Goal: Information Seeking & Learning: Learn about a topic

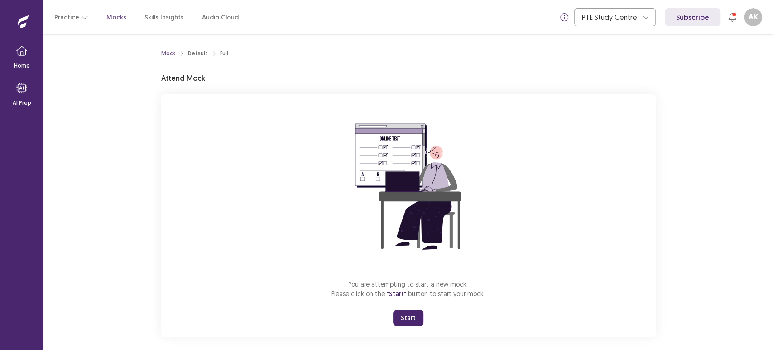
click at [401, 314] on button "Start" at bounding box center [408, 317] width 30 height 16
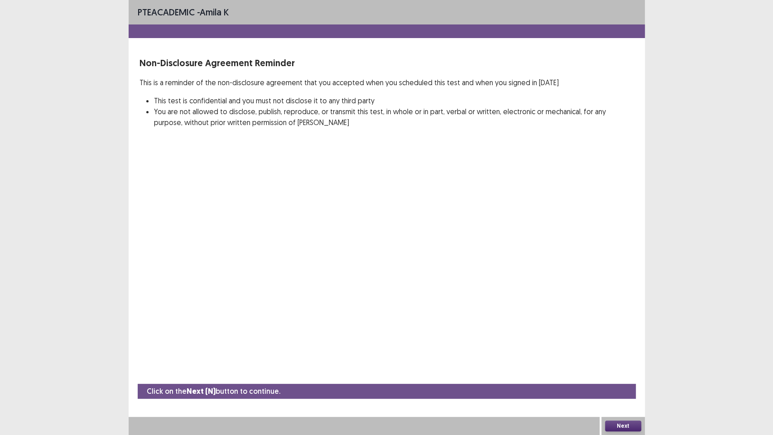
click at [625, 349] on button "Next" at bounding box center [623, 425] width 36 height 11
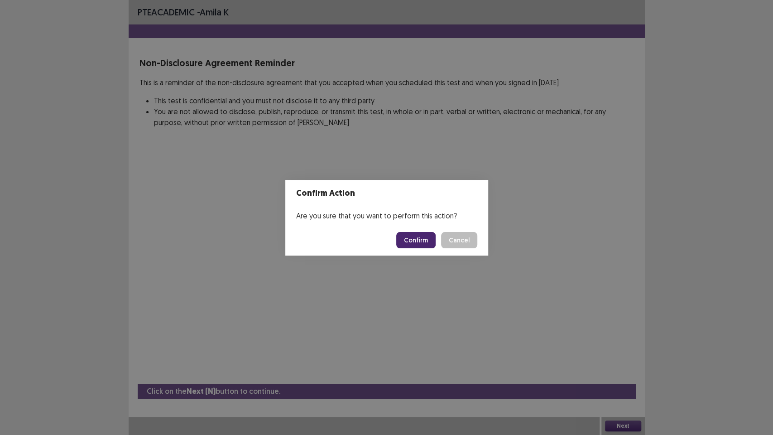
click at [417, 244] on button "Confirm" at bounding box center [415, 240] width 39 height 16
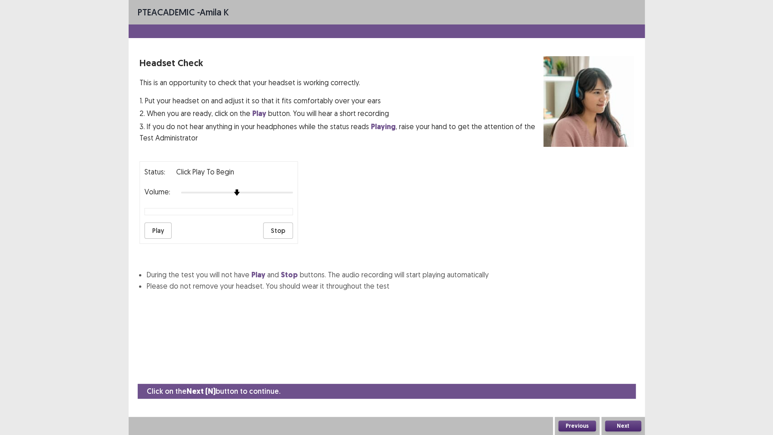
click at [612, 349] on button "Next" at bounding box center [623, 425] width 36 height 11
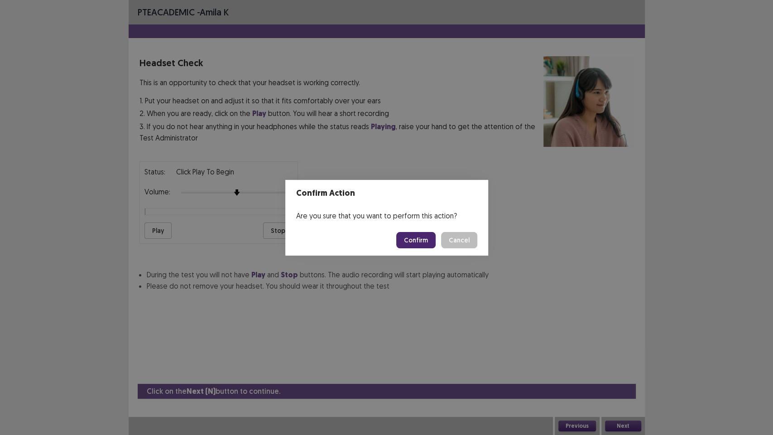
click at [424, 242] on button "Confirm" at bounding box center [415, 240] width 39 height 16
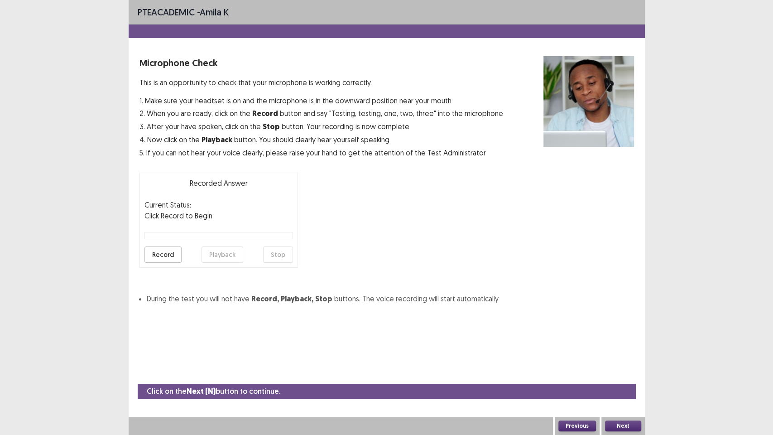
click at [616, 349] on button "Next" at bounding box center [623, 425] width 36 height 11
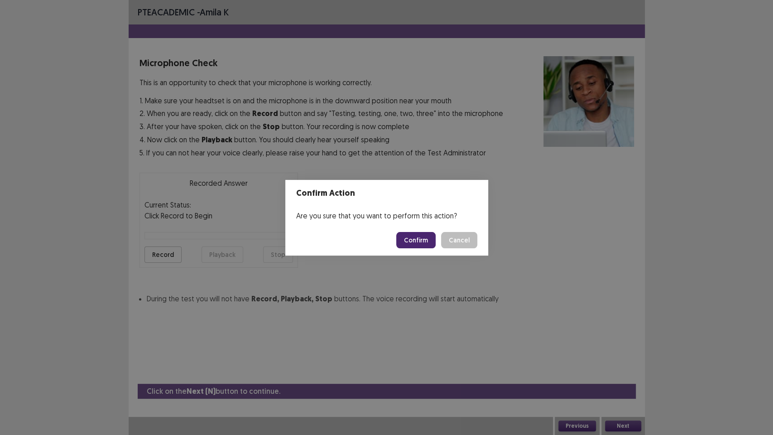
click at [422, 239] on button "Confirm" at bounding box center [415, 240] width 39 height 16
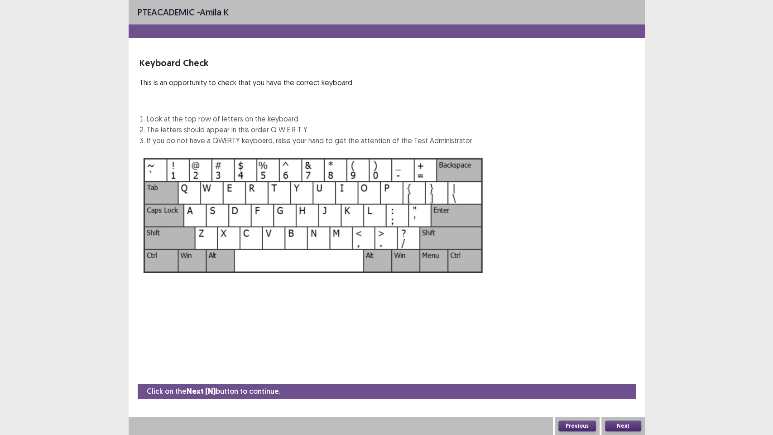
click at [616, 349] on button "Next" at bounding box center [623, 425] width 36 height 11
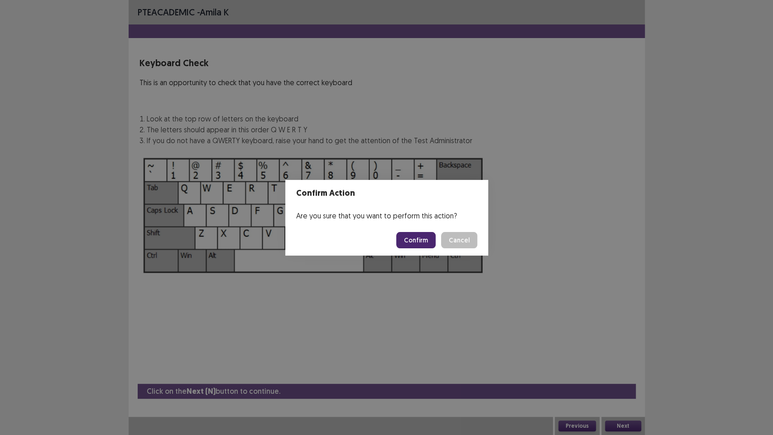
click at [423, 236] on button "Confirm" at bounding box center [415, 240] width 39 height 16
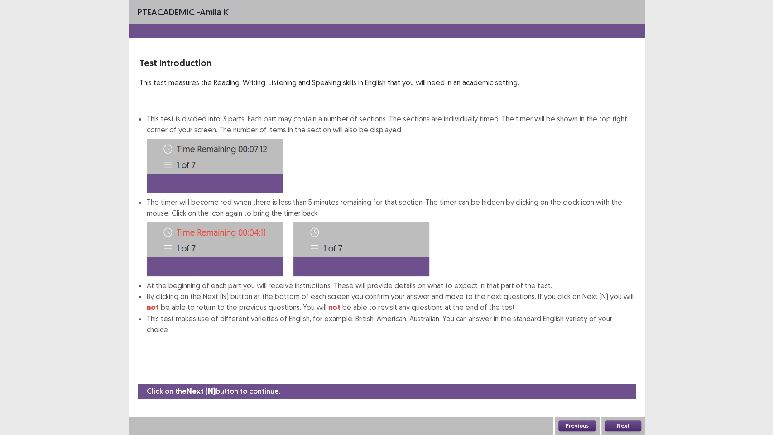
click at [612, 349] on button "Next" at bounding box center [623, 425] width 36 height 11
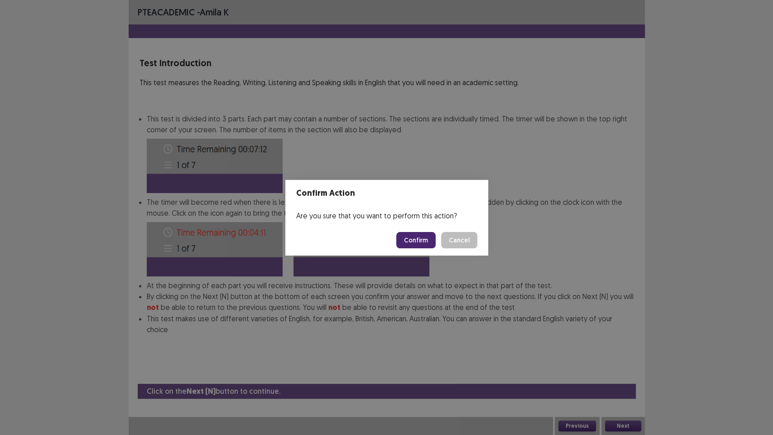
click at [409, 239] on button "Confirm" at bounding box center [415, 240] width 39 height 16
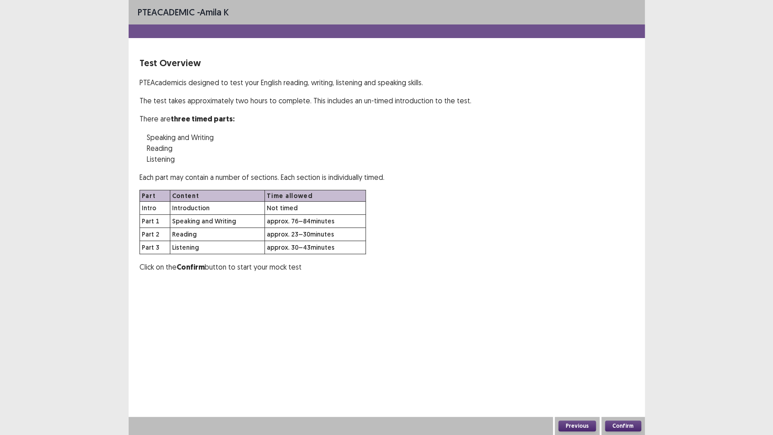
click at [624, 349] on button "Confirm" at bounding box center [623, 425] width 36 height 11
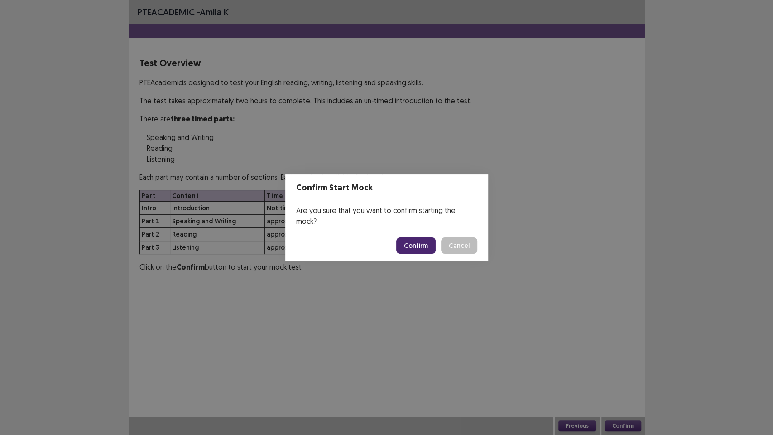
click at [422, 239] on button "Confirm" at bounding box center [415, 245] width 39 height 16
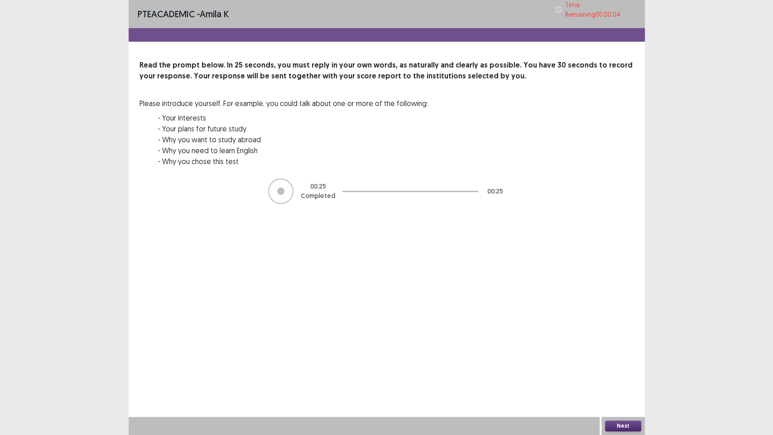
click at [623, 349] on button "Next" at bounding box center [623, 425] width 36 height 11
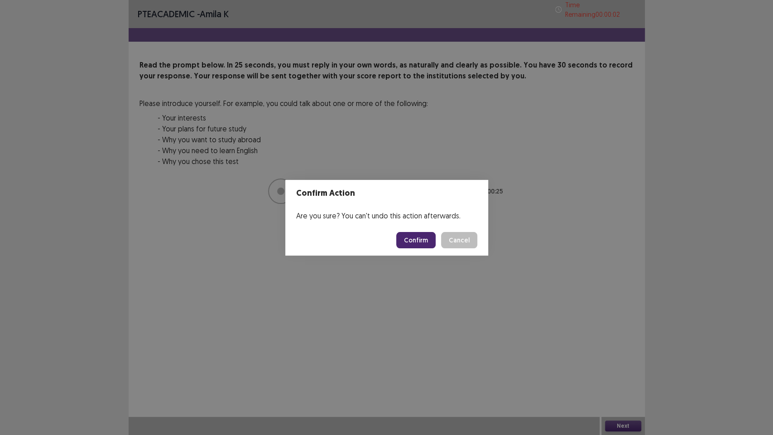
click at [421, 243] on button "Confirm" at bounding box center [415, 240] width 39 height 16
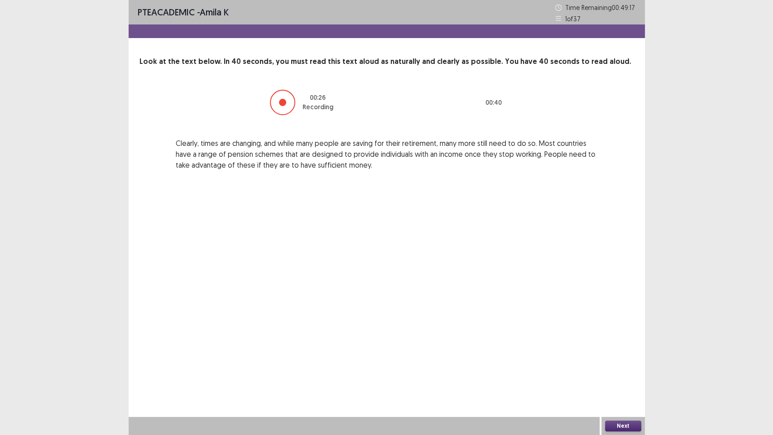
click at [629, 349] on button "Next" at bounding box center [623, 425] width 36 height 11
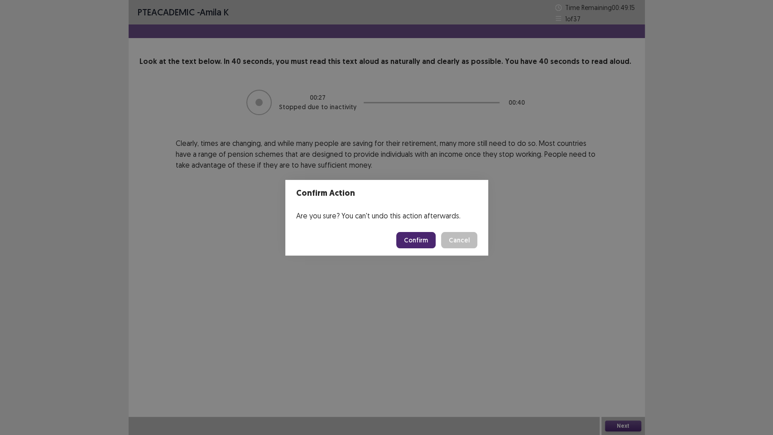
click at [417, 240] on button "Confirm" at bounding box center [415, 240] width 39 height 16
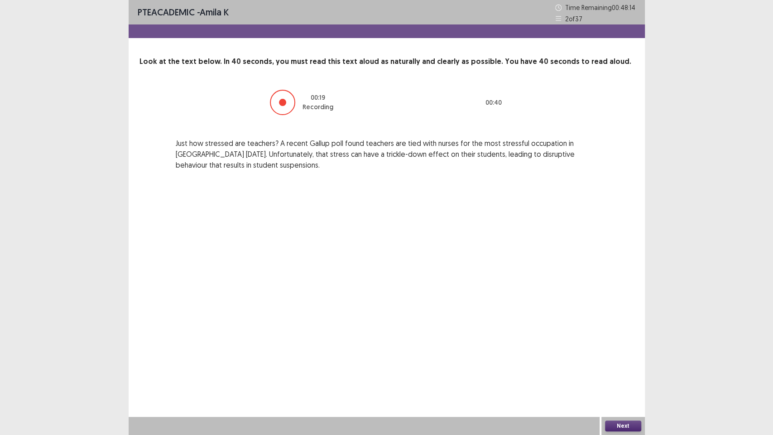
click at [618, 349] on button "Next" at bounding box center [623, 425] width 36 height 11
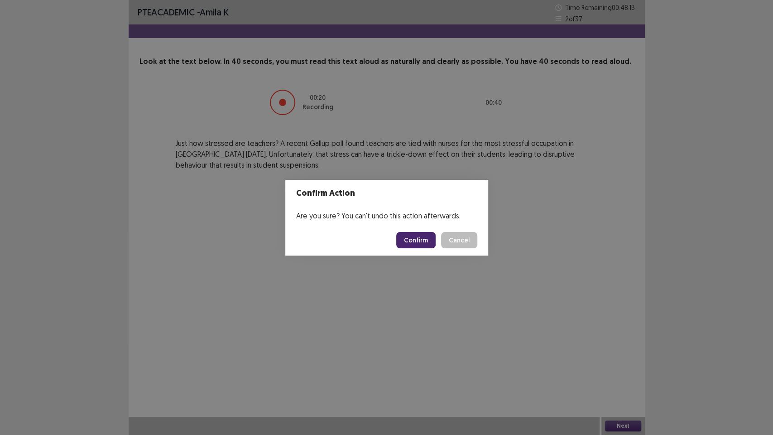
click at [421, 234] on button "Confirm" at bounding box center [415, 240] width 39 height 16
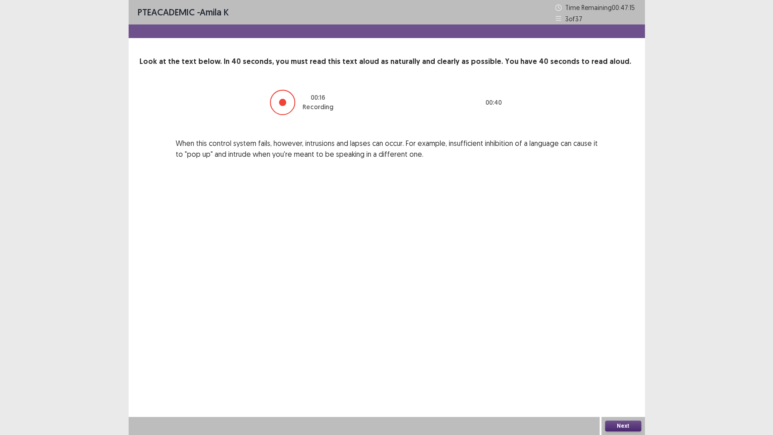
click at [613, 349] on button "Next" at bounding box center [623, 425] width 36 height 11
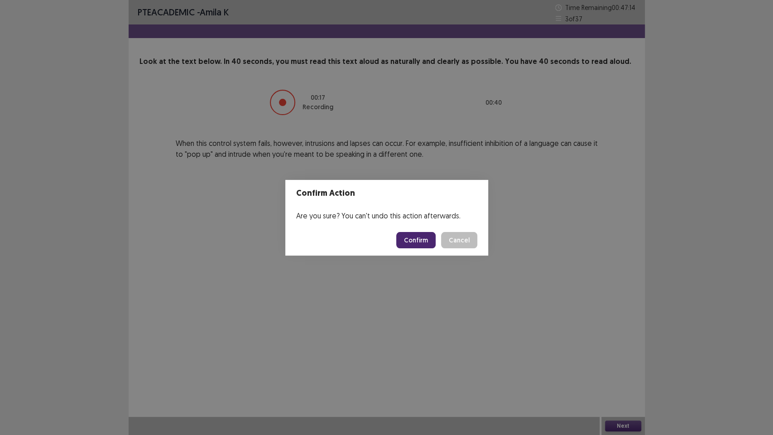
click at [428, 239] on button "Confirm" at bounding box center [415, 240] width 39 height 16
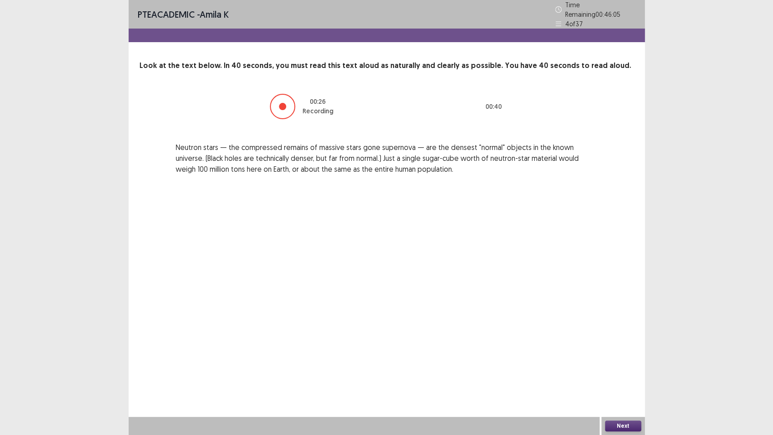
click at [620, 349] on button "Next" at bounding box center [623, 425] width 36 height 11
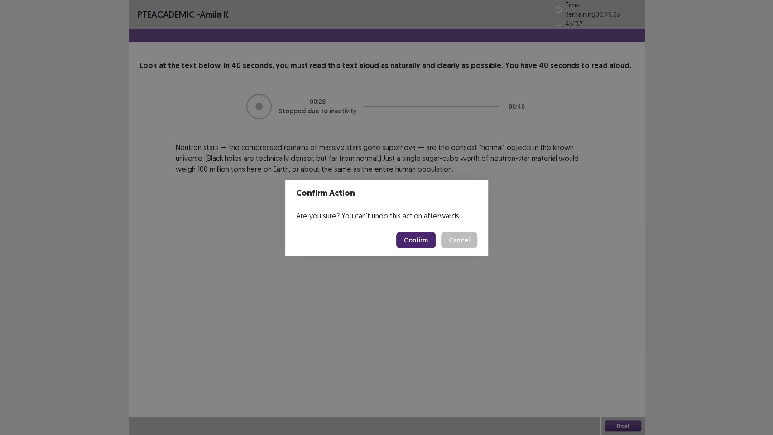
click at [413, 244] on button "Confirm" at bounding box center [415, 240] width 39 height 16
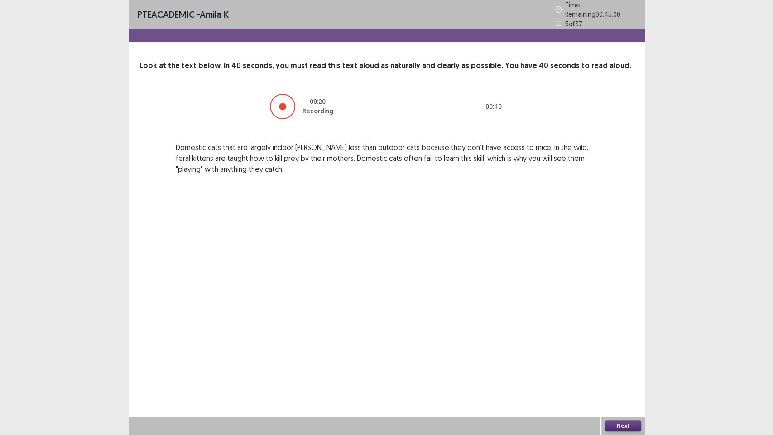
click at [627, 349] on button "Next" at bounding box center [623, 425] width 36 height 11
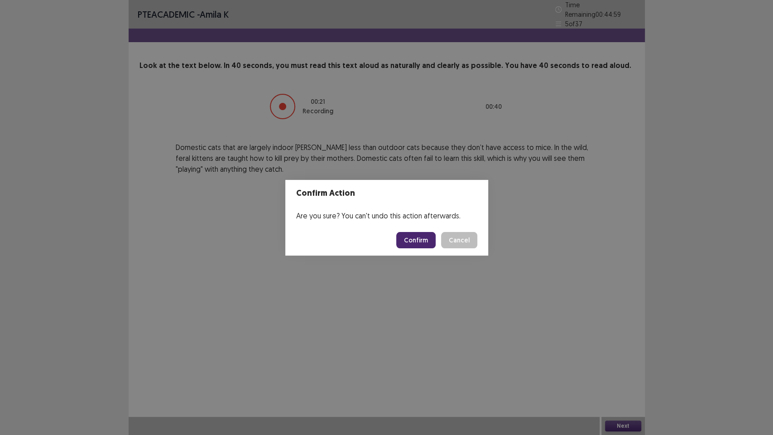
click at [409, 241] on button "Confirm" at bounding box center [415, 240] width 39 height 16
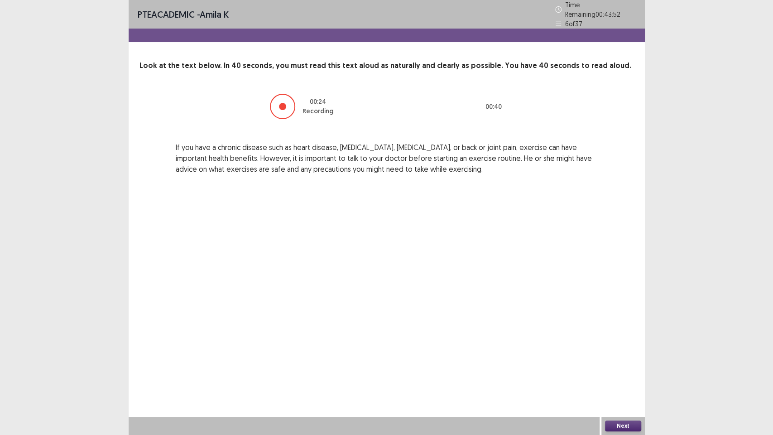
click at [627, 349] on button "Next" at bounding box center [623, 425] width 36 height 11
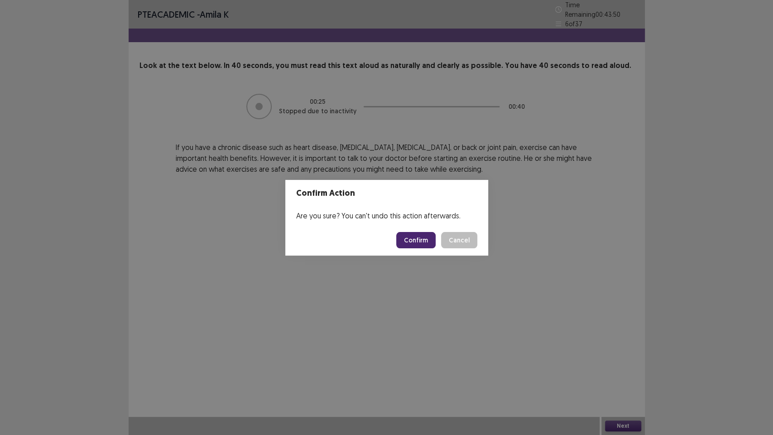
click at [433, 245] on button "Confirm" at bounding box center [415, 240] width 39 height 16
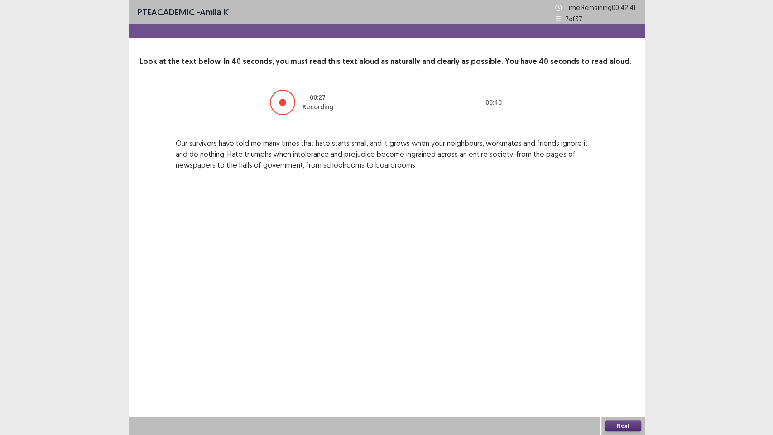
click at [621, 349] on button "Next" at bounding box center [623, 425] width 36 height 11
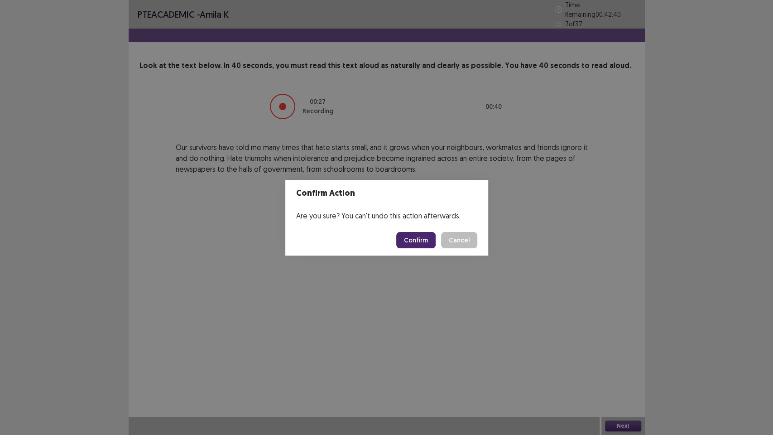
click at [393, 236] on footer "Confirm Cancel" at bounding box center [386, 240] width 203 height 31
click at [422, 240] on button "Confirm" at bounding box center [415, 240] width 39 height 16
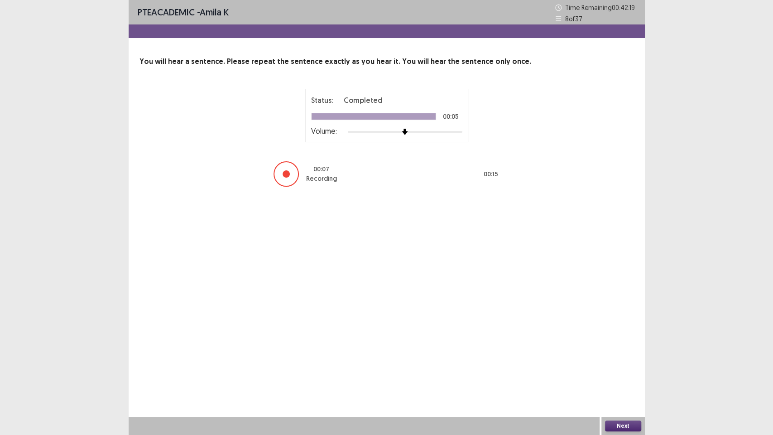
click at [638, 349] on button "Next" at bounding box center [623, 425] width 36 height 11
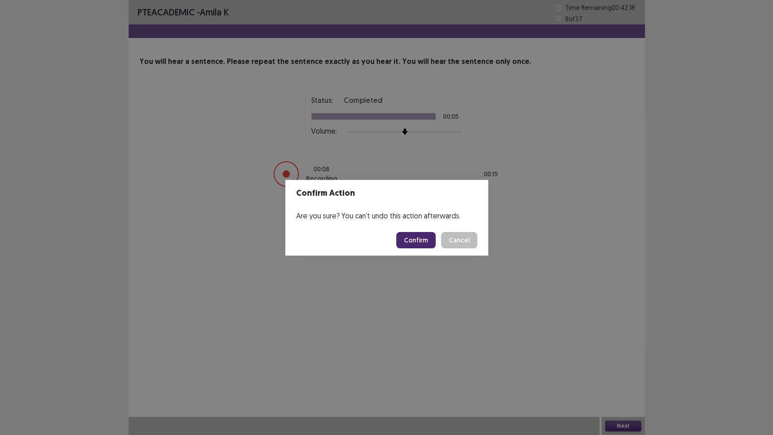
click at [411, 241] on button "Confirm" at bounding box center [415, 240] width 39 height 16
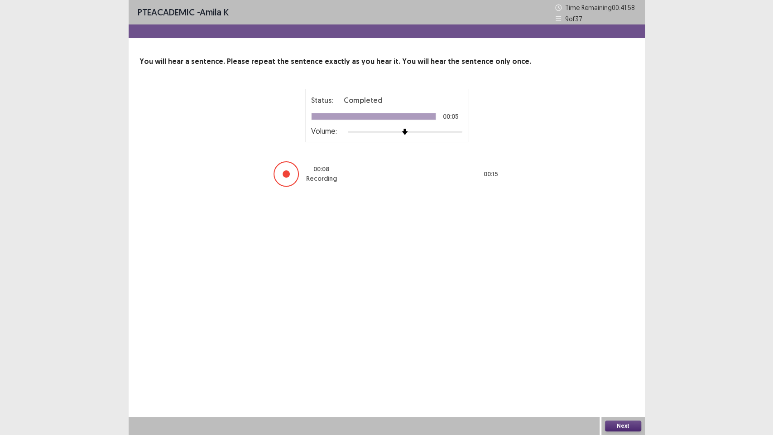
click at [634, 349] on button "Next" at bounding box center [623, 425] width 36 height 11
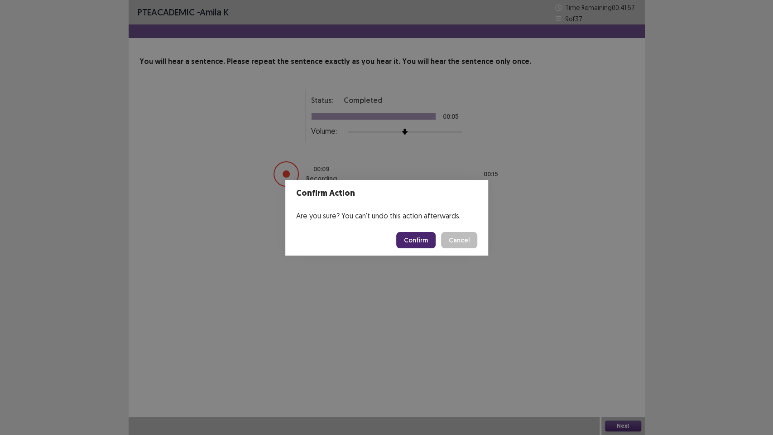
click at [416, 241] on button "Confirm" at bounding box center [415, 240] width 39 height 16
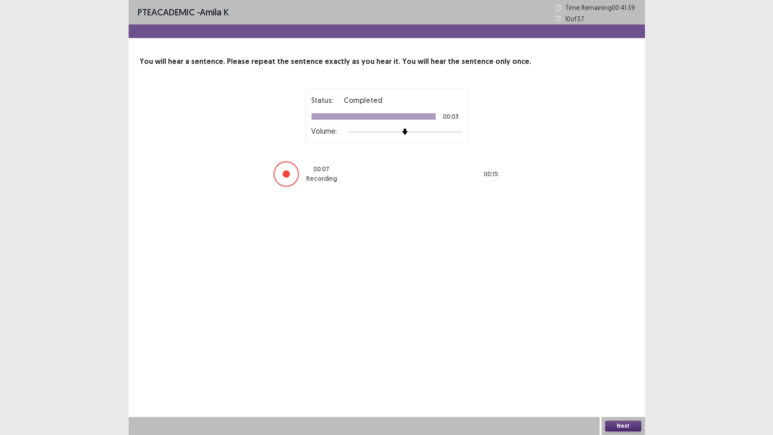
click at [636, 349] on button "Next" at bounding box center [623, 425] width 36 height 11
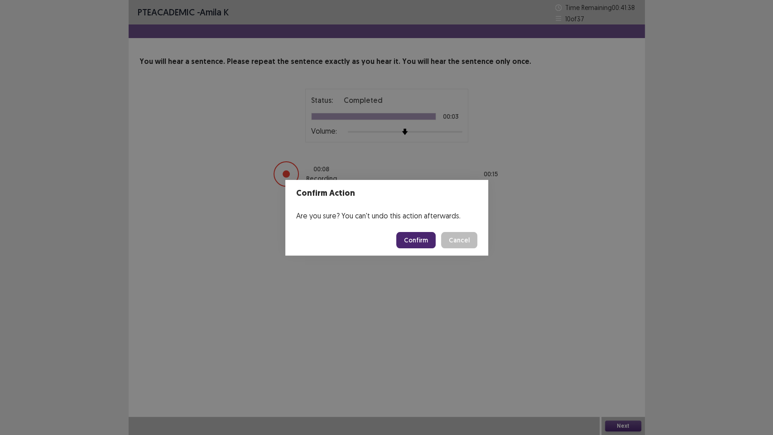
click at [410, 233] on button "Confirm" at bounding box center [415, 240] width 39 height 16
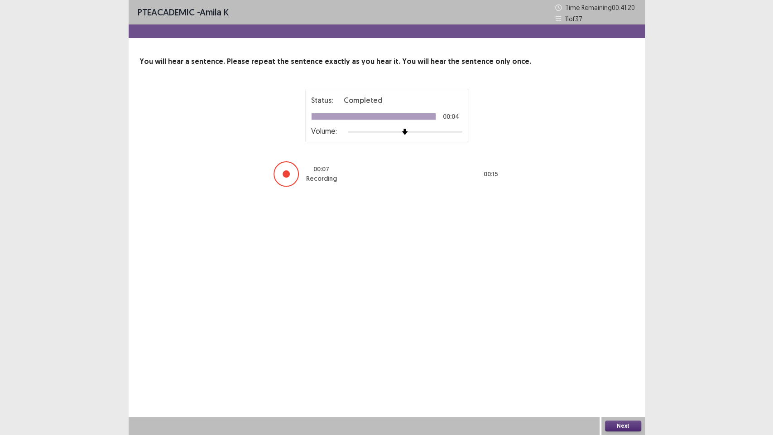
click at [626, 349] on button "Next" at bounding box center [623, 425] width 36 height 11
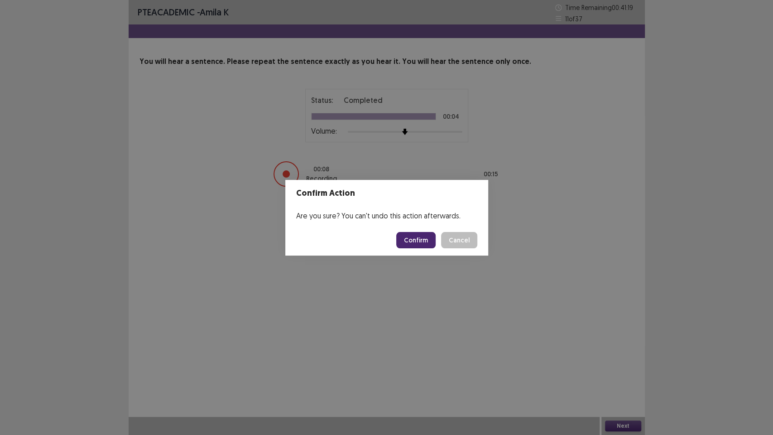
click at [401, 240] on button "Confirm" at bounding box center [415, 240] width 39 height 16
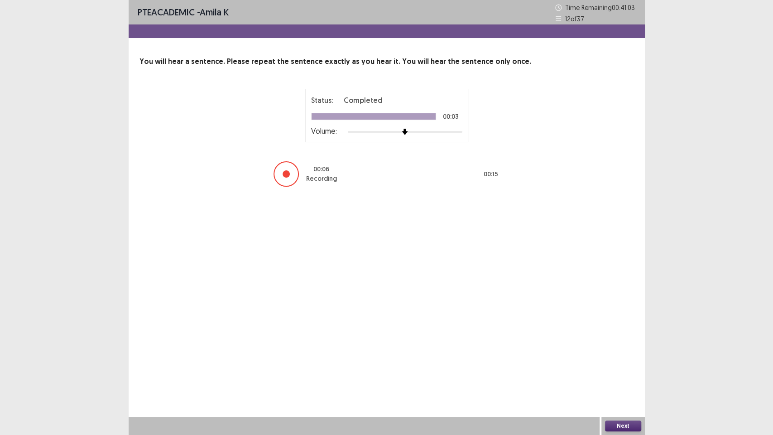
click at [640, 349] on button "Next" at bounding box center [623, 425] width 36 height 11
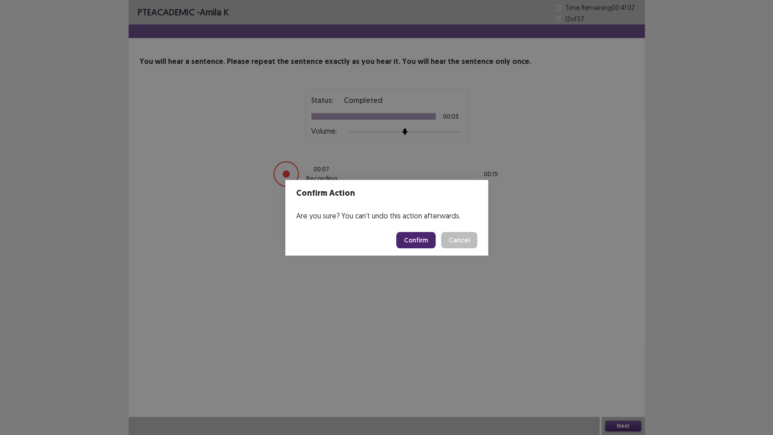
click at [408, 245] on button "Confirm" at bounding box center [415, 240] width 39 height 16
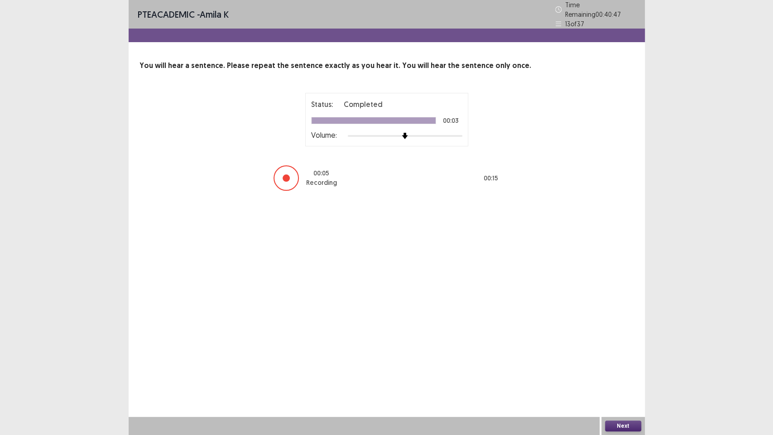
click at [608, 349] on button "Next" at bounding box center [623, 425] width 36 height 11
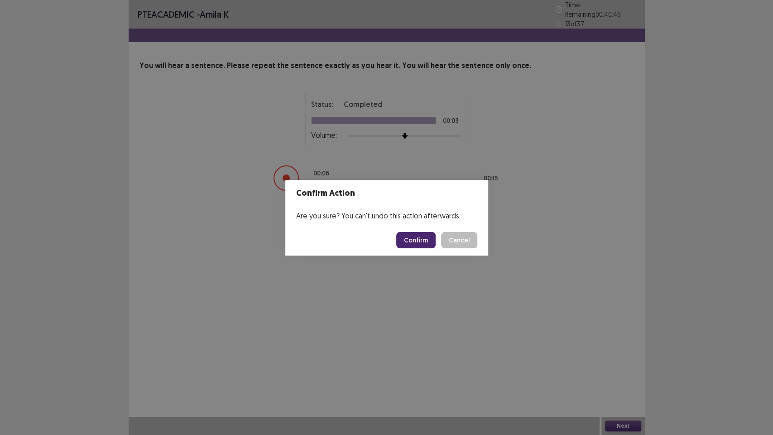
click at [428, 253] on footer "Confirm Cancel" at bounding box center [386, 240] width 203 height 31
click at [435, 237] on button "Confirm" at bounding box center [415, 240] width 39 height 16
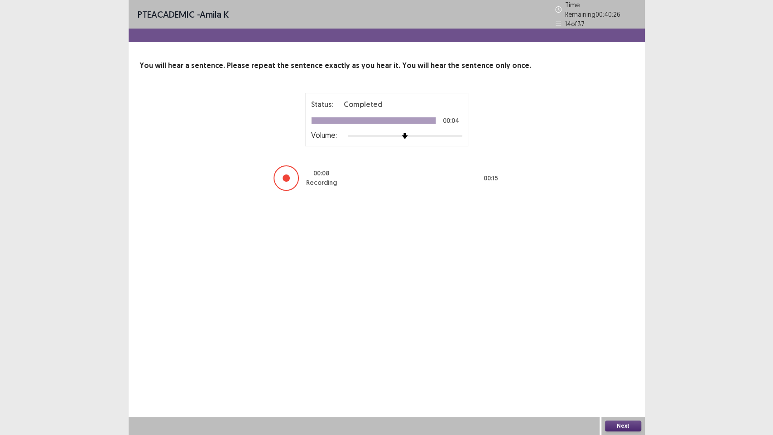
click at [628, 349] on button "Next" at bounding box center [623, 425] width 36 height 11
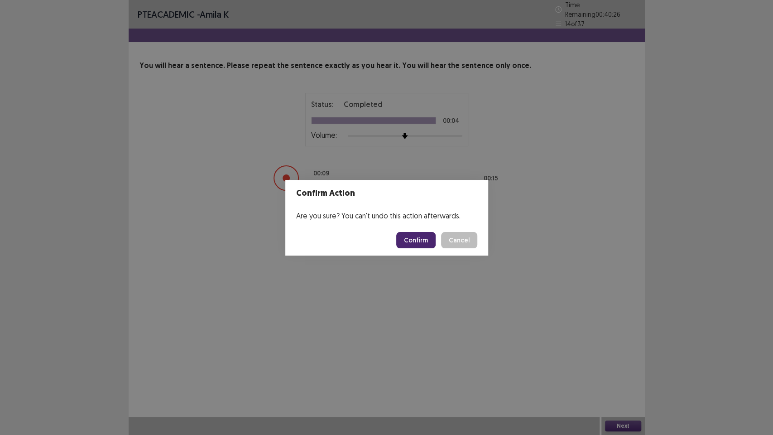
click at [404, 246] on button "Confirm" at bounding box center [415, 240] width 39 height 16
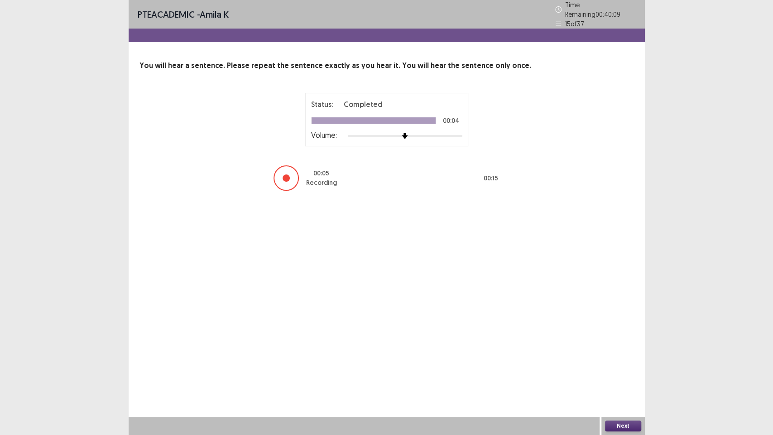
click at [639, 349] on button "Next" at bounding box center [623, 425] width 36 height 11
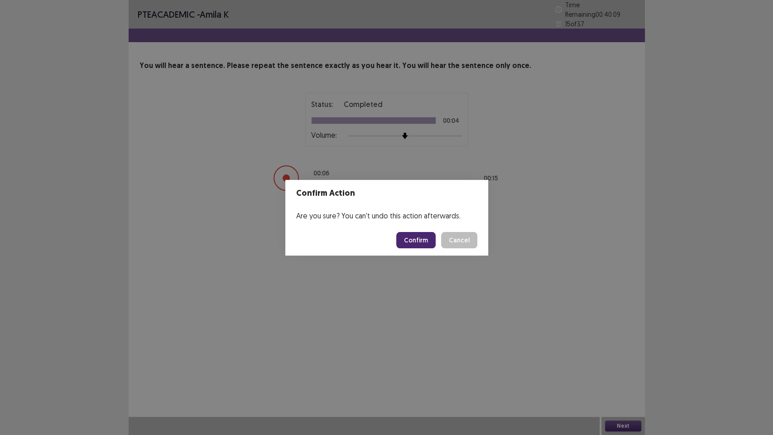
click at [414, 236] on button "Confirm" at bounding box center [415, 240] width 39 height 16
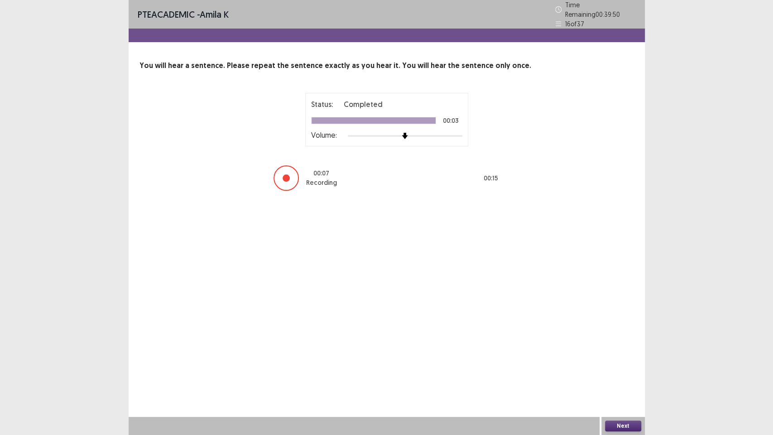
click at [612, 349] on button "Next" at bounding box center [623, 425] width 36 height 11
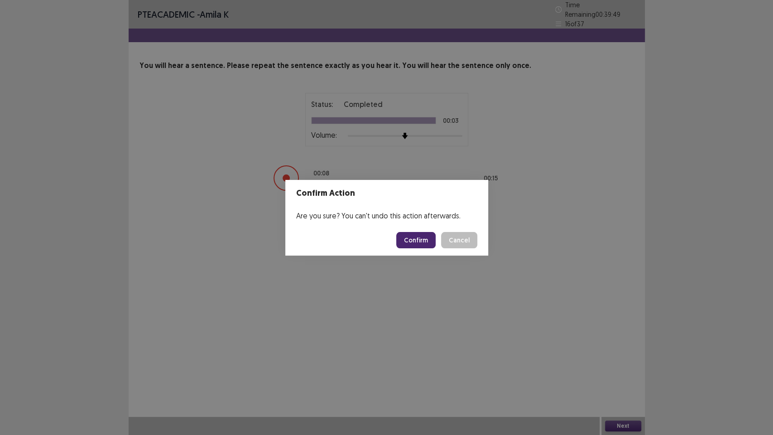
click at [416, 247] on button "Confirm" at bounding box center [415, 240] width 39 height 16
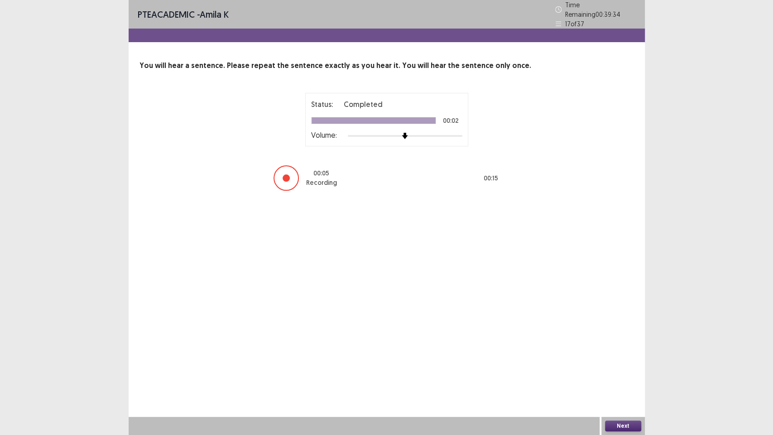
click at [633, 349] on button "Next" at bounding box center [623, 425] width 36 height 11
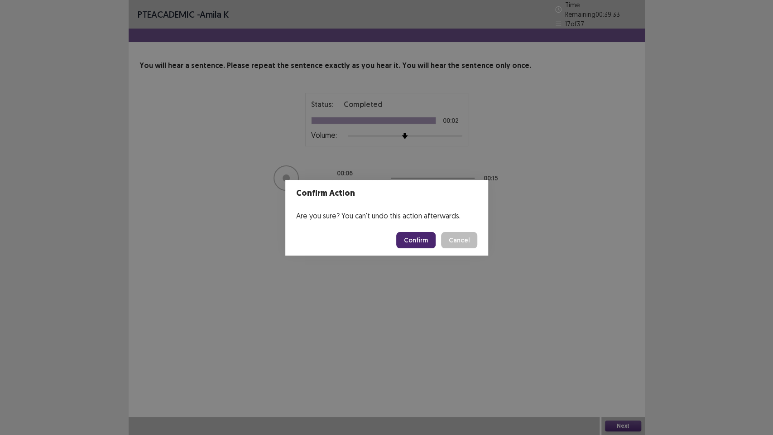
click at [414, 239] on button "Confirm" at bounding box center [415, 240] width 39 height 16
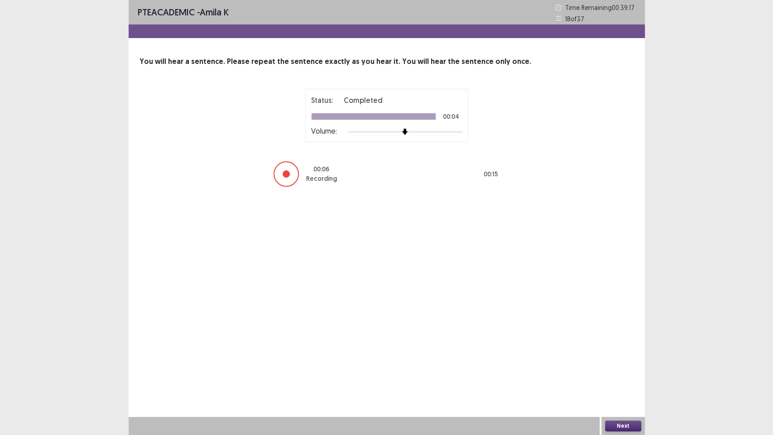
click at [629, 349] on button "Next" at bounding box center [623, 425] width 36 height 11
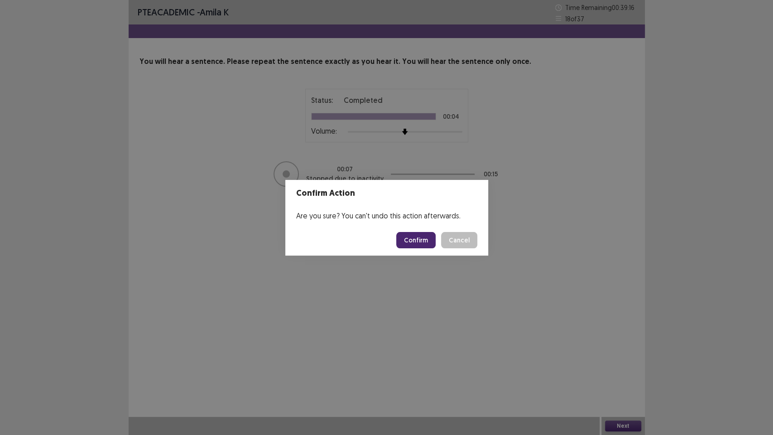
click at [407, 245] on button "Confirm" at bounding box center [415, 240] width 39 height 16
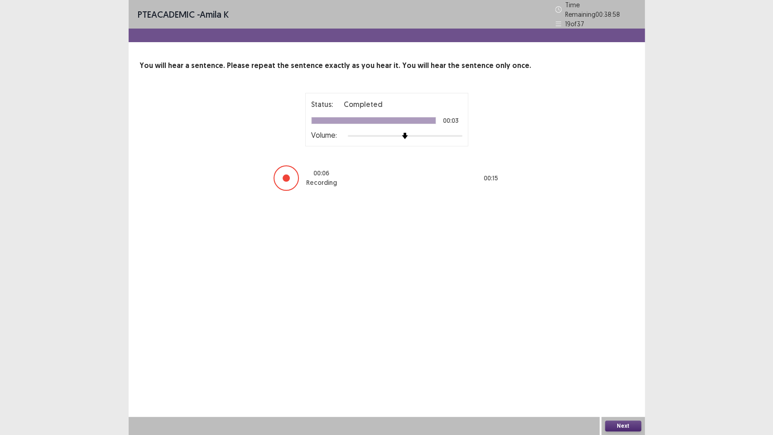
click at [633, 349] on button "Next" at bounding box center [623, 425] width 36 height 11
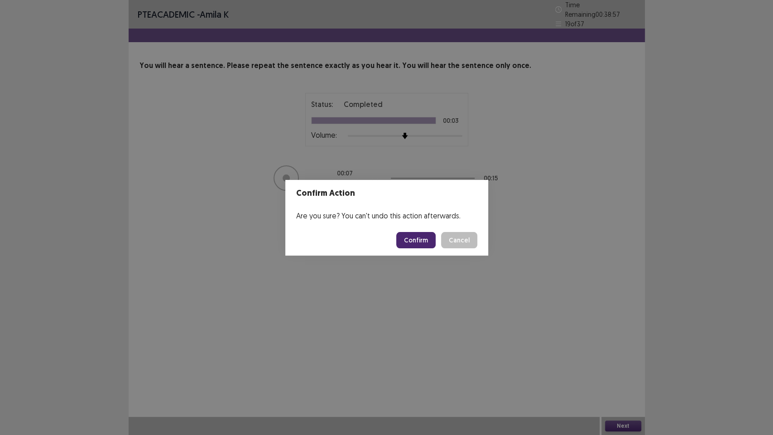
click at [414, 244] on button "Confirm" at bounding box center [415, 240] width 39 height 16
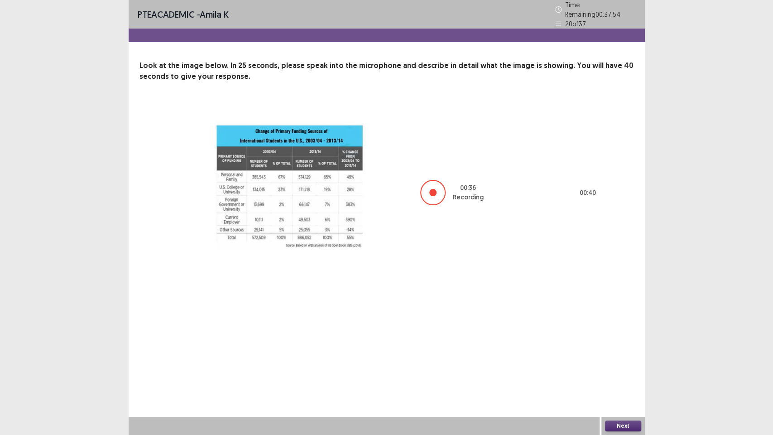
click at [614, 349] on button "Next" at bounding box center [623, 425] width 36 height 11
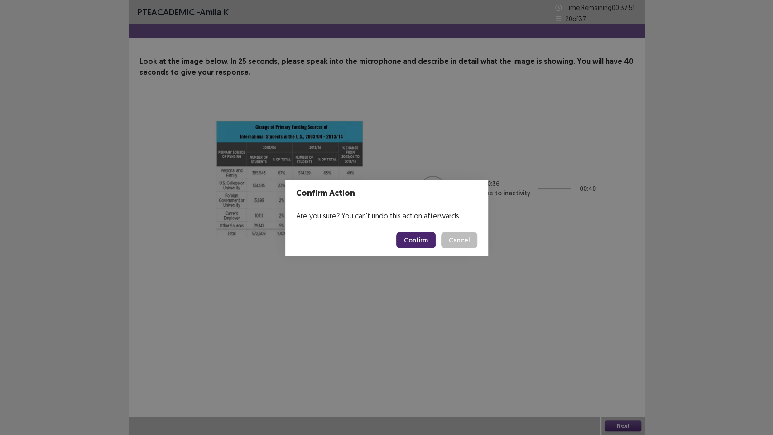
click at [424, 243] on button "Confirm" at bounding box center [415, 240] width 39 height 16
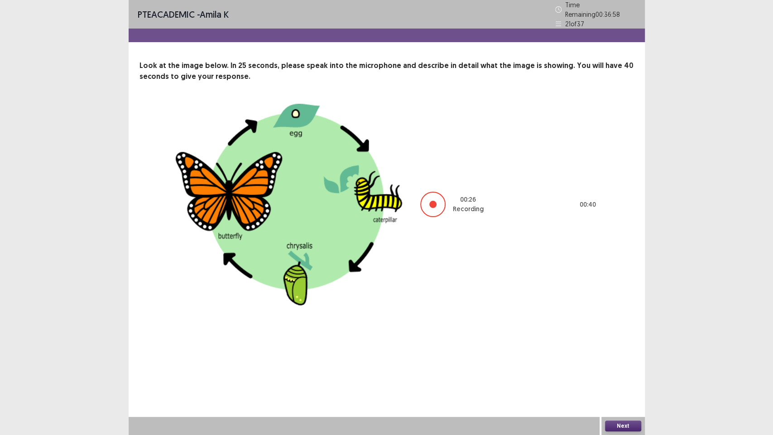
click at [609, 349] on button "Next" at bounding box center [623, 425] width 36 height 11
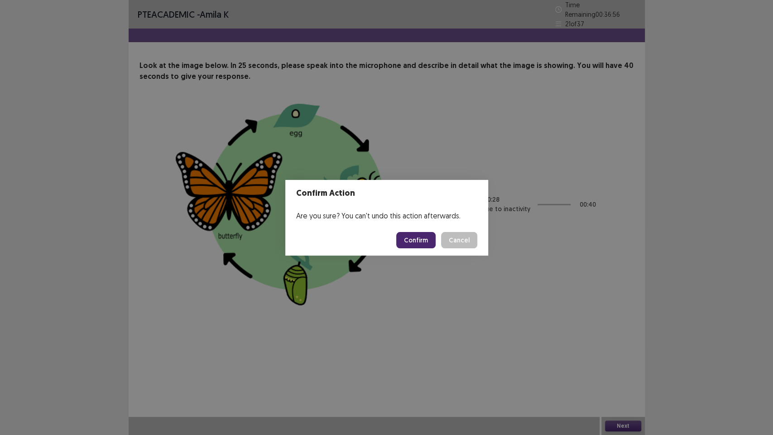
click at [421, 237] on button "Confirm" at bounding box center [415, 240] width 39 height 16
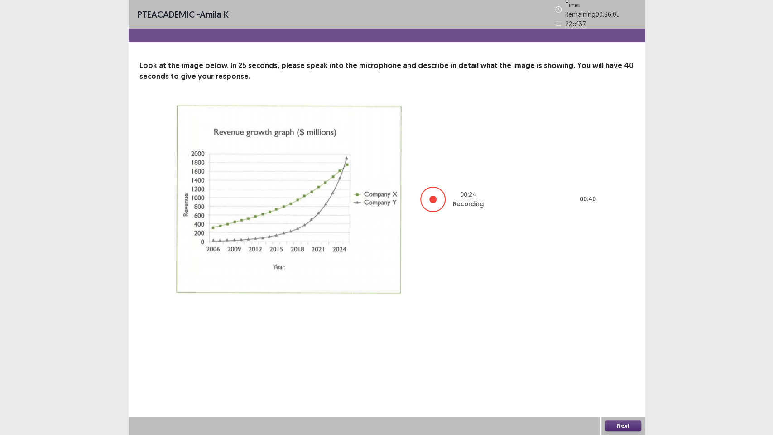
click at [611, 349] on button "Next" at bounding box center [623, 425] width 36 height 11
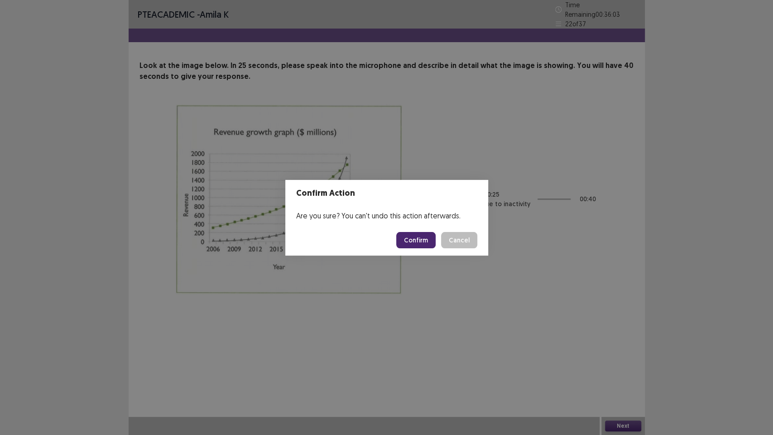
click at [409, 242] on button "Confirm" at bounding box center [415, 240] width 39 height 16
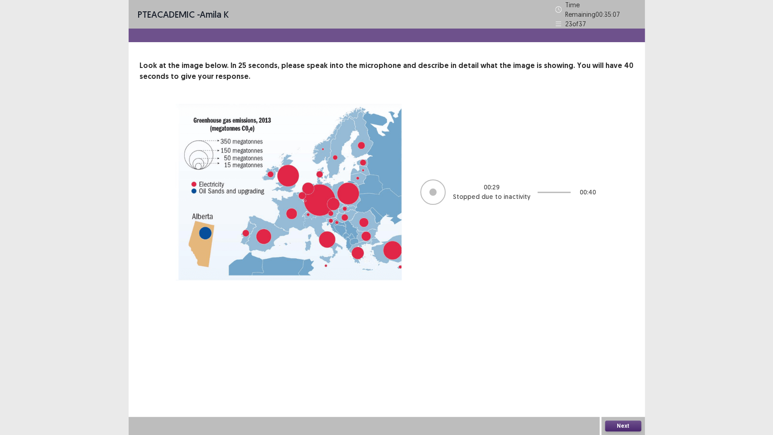
click at [616, 349] on button "Next" at bounding box center [623, 425] width 36 height 11
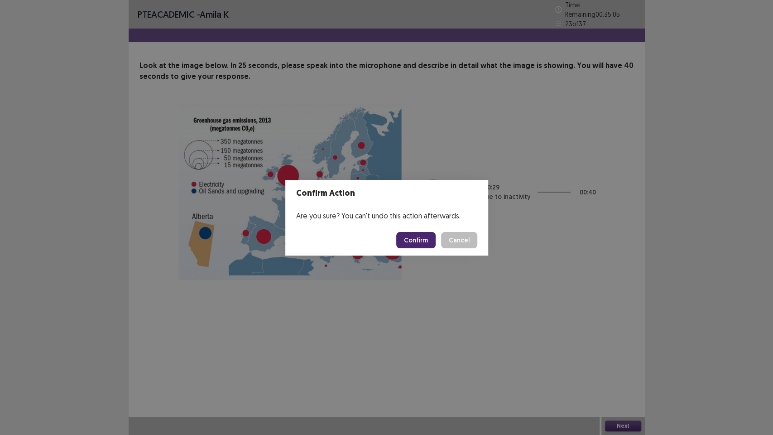
click at [406, 239] on button "Confirm" at bounding box center [415, 240] width 39 height 16
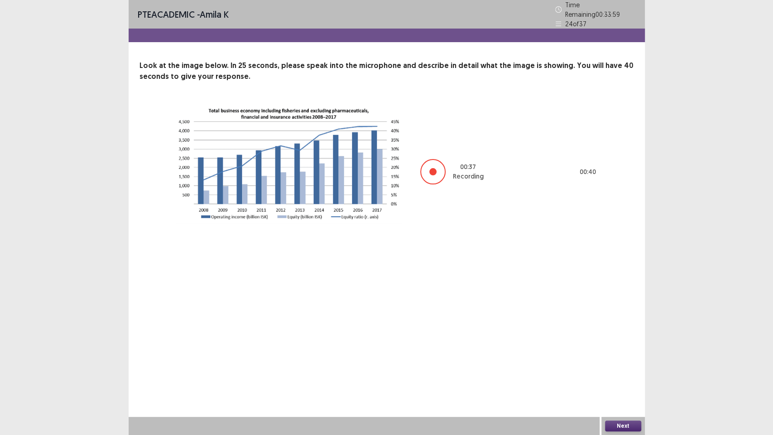
click at [615, 349] on button "Next" at bounding box center [623, 425] width 36 height 11
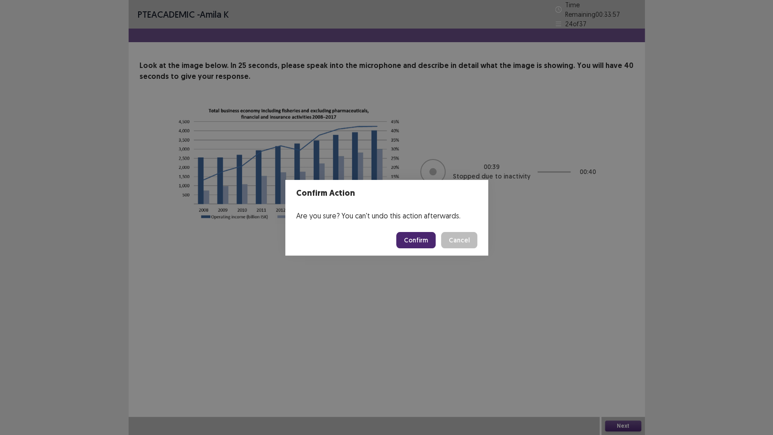
click at [409, 244] on button "Confirm" at bounding box center [415, 240] width 39 height 16
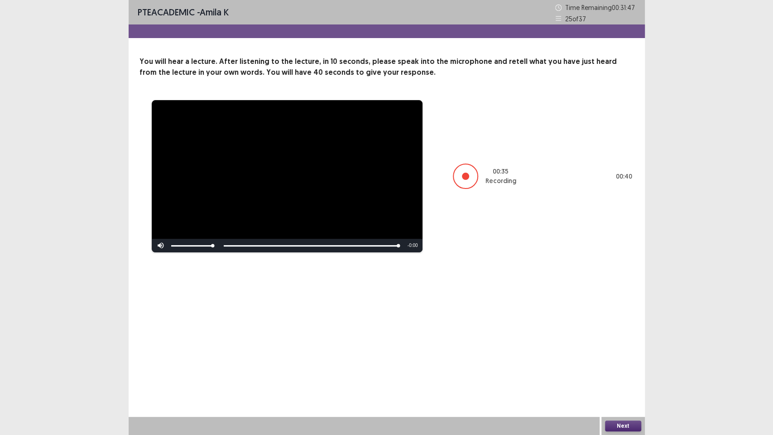
click at [617, 349] on button "Next" at bounding box center [623, 425] width 36 height 11
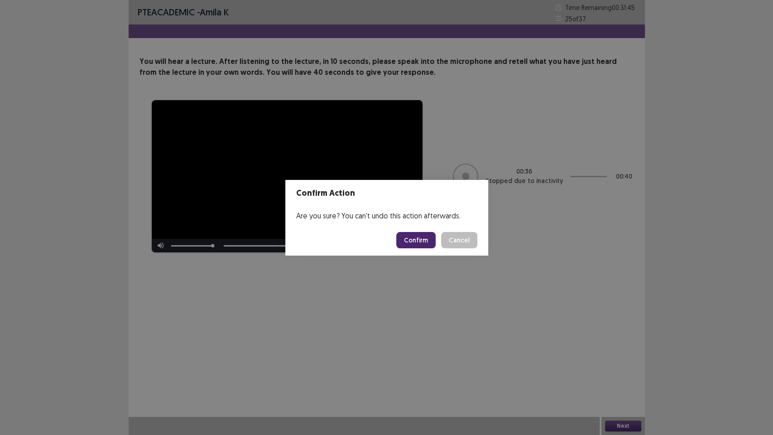
click at [424, 235] on button "Confirm" at bounding box center [415, 240] width 39 height 16
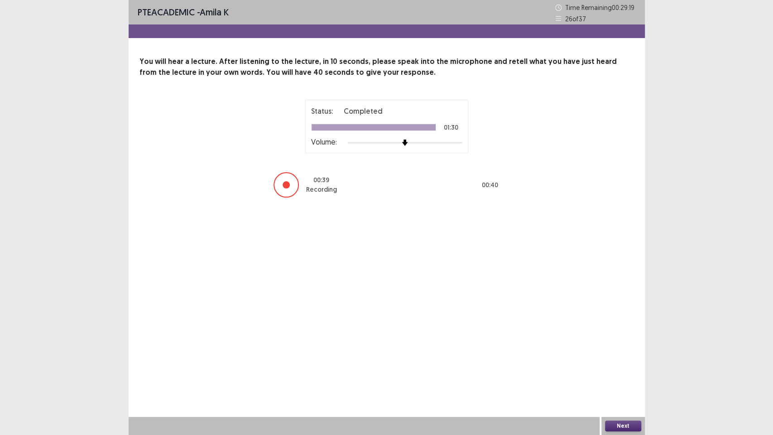
click at [609, 349] on button "Next" at bounding box center [623, 425] width 36 height 11
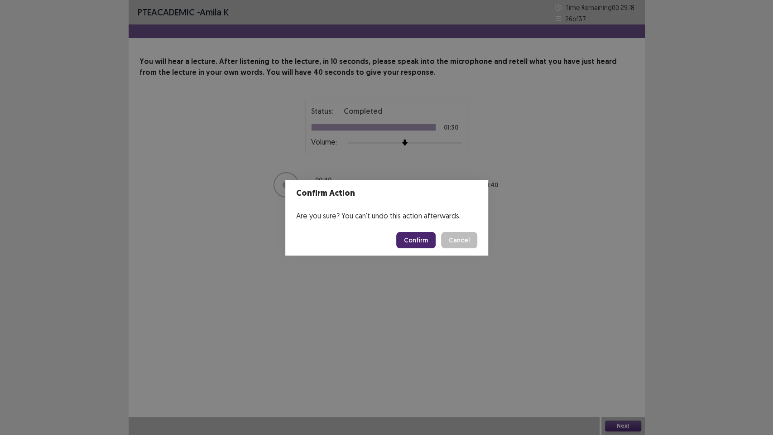
click at [416, 234] on button "Confirm" at bounding box center [415, 240] width 39 height 16
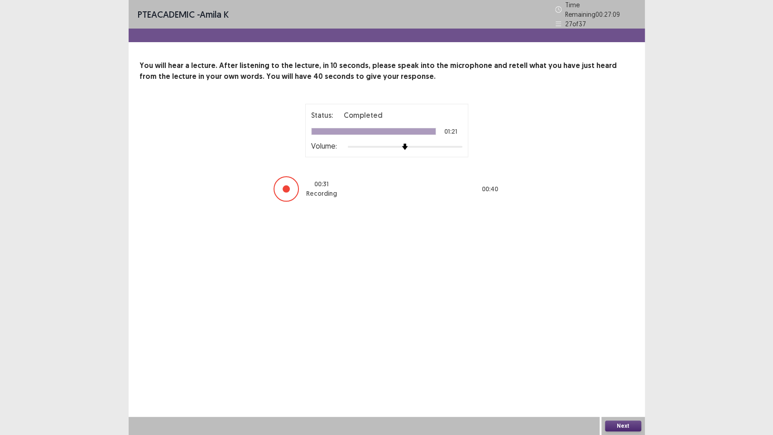
click at [616, 349] on button "Next" at bounding box center [623, 425] width 36 height 11
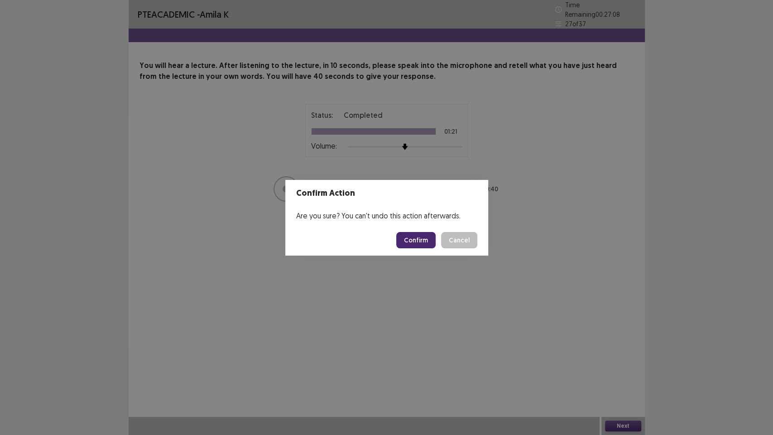
click at [421, 239] on button "Confirm" at bounding box center [415, 240] width 39 height 16
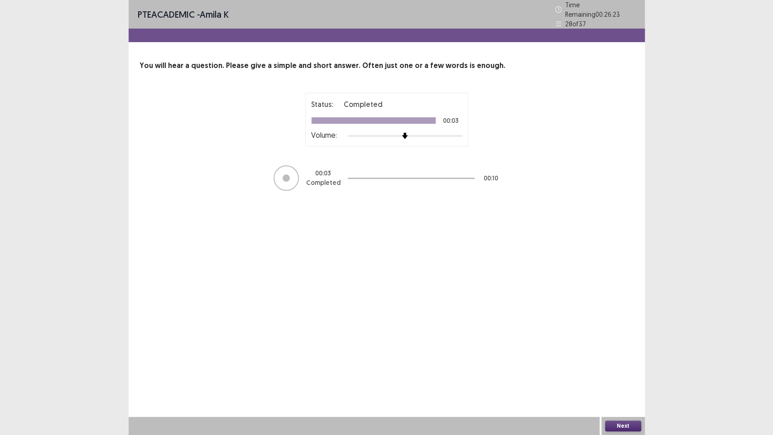
click at [611, 349] on button "Next" at bounding box center [623, 425] width 36 height 11
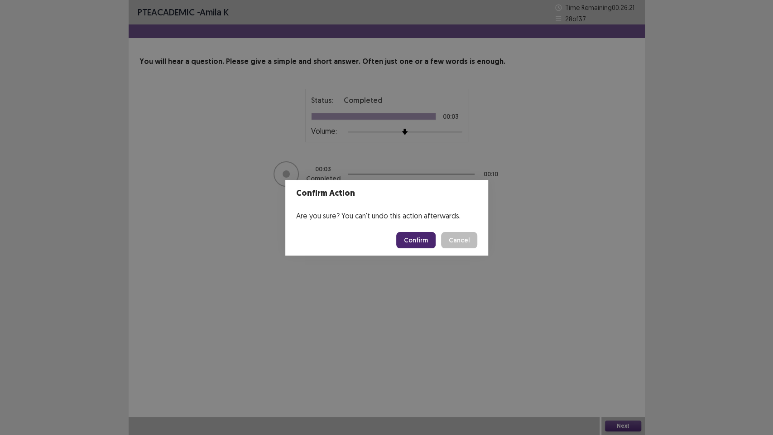
click at [414, 238] on button "Confirm" at bounding box center [415, 240] width 39 height 16
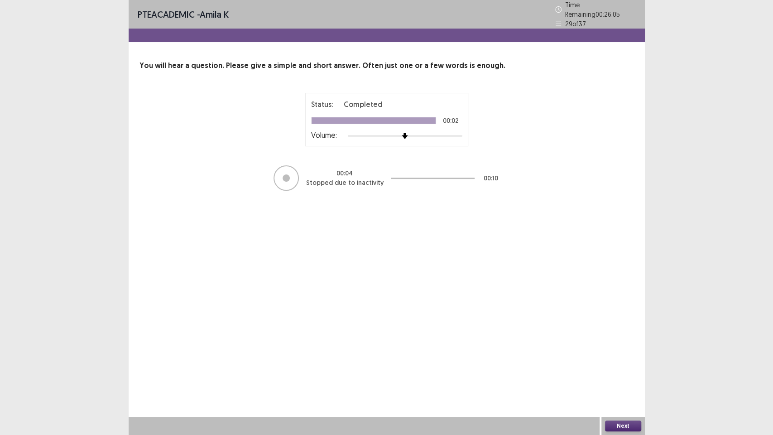
click at [625, 349] on button "Next" at bounding box center [623, 425] width 36 height 11
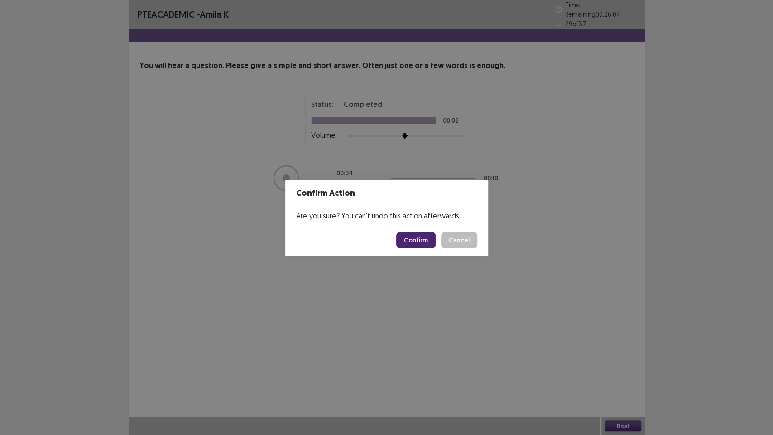
click at [405, 242] on button "Confirm" at bounding box center [415, 240] width 39 height 16
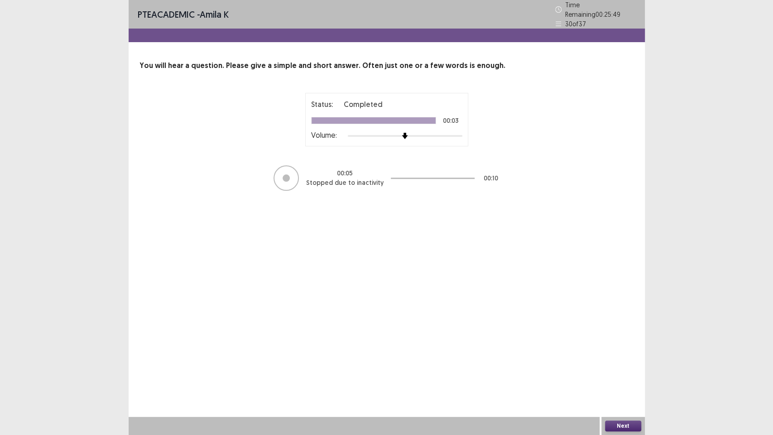
click at [633, 349] on button "Next" at bounding box center [623, 425] width 36 height 11
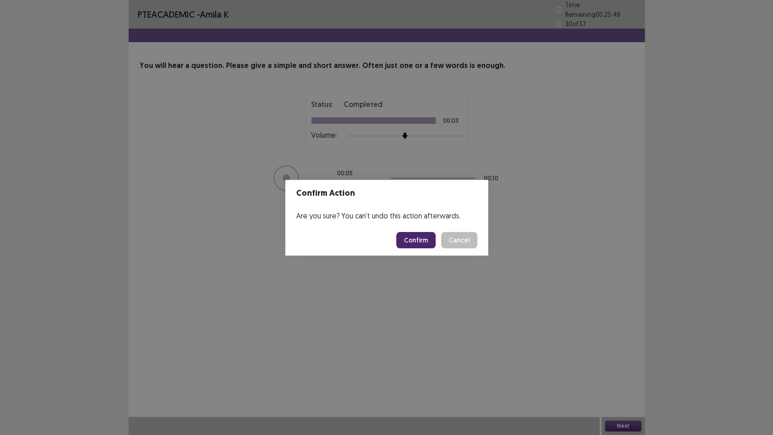
click at [425, 246] on button "Confirm" at bounding box center [415, 240] width 39 height 16
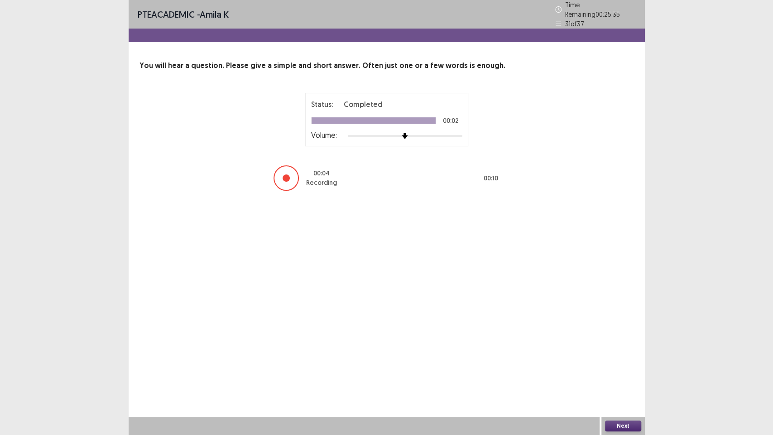
click at [623, 349] on div "PTE academic - amila k Time Remaining 00 : 25 : 35 31 of 37 You will hear a que…" at bounding box center [387, 217] width 516 height 435
click at [621, 349] on button "Next" at bounding box center [623, 425] width 36 height 11
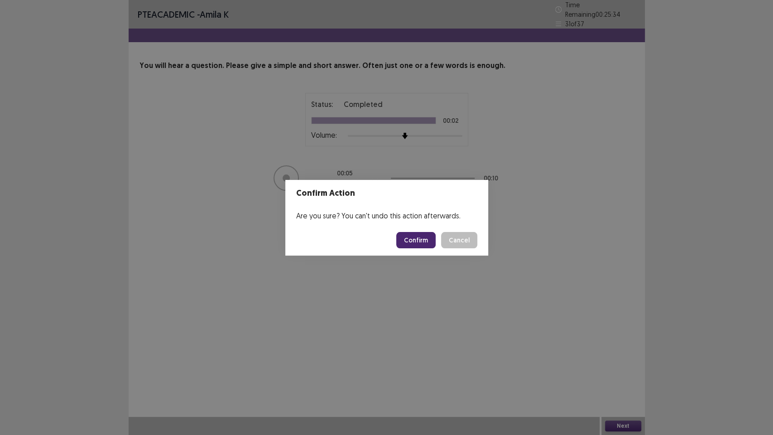
click at [423, 235] on button "Confirm" at bounding box center [415, 240] width 39 height 16
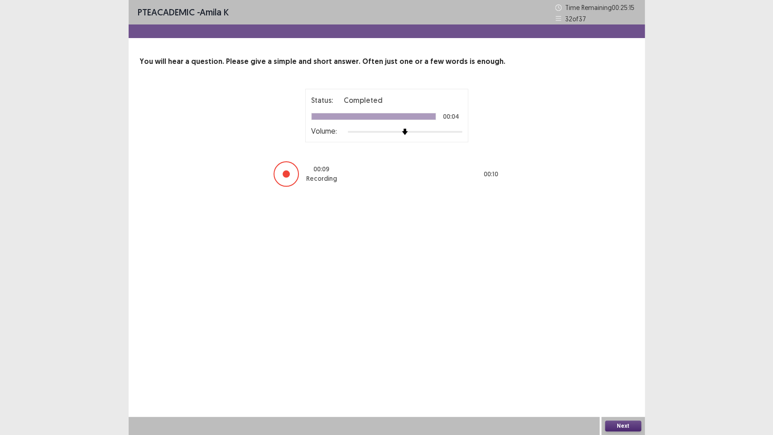
click at [624, 349] on button "Next" at bounding box center [623, 425] width 36 height 11
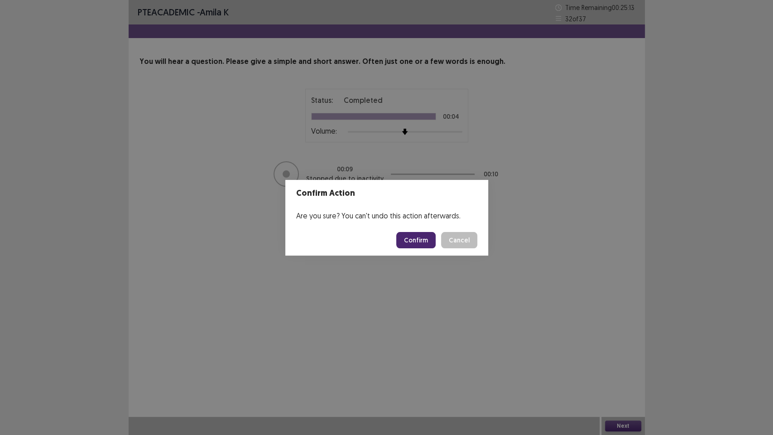
click at [410, 245] on button "Confirm" at bounding box center [415, 240] width 39 height 16
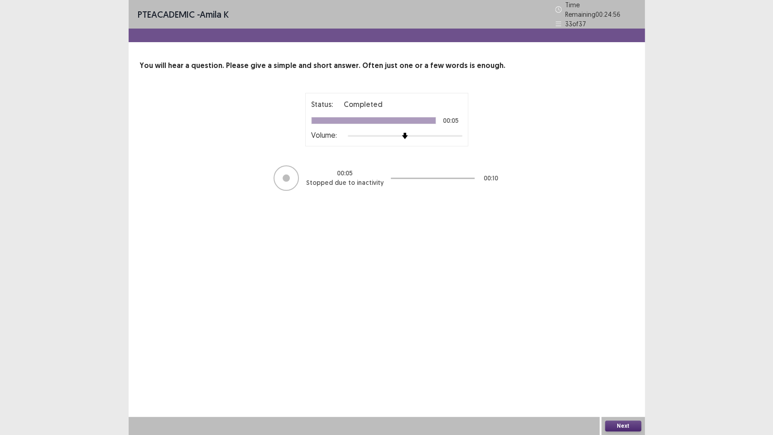
click at [617, 349] on button "Next" at bounding box center [623, 425] width 36 height 11
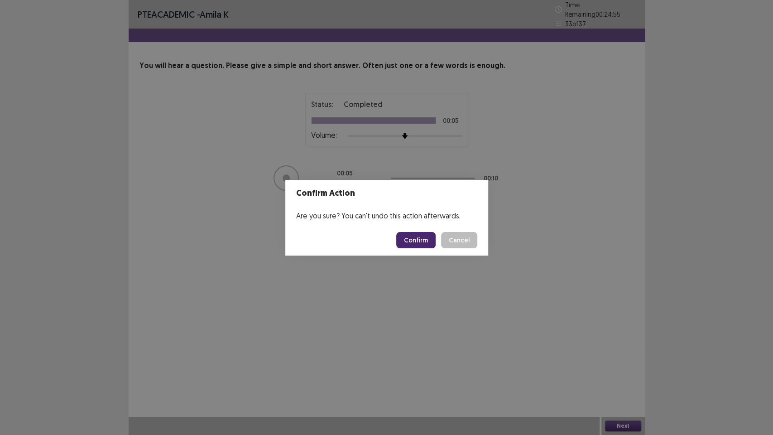
click at [411, 235] on button "Confirm" at bounding box center [415, 240] width 39 height 16
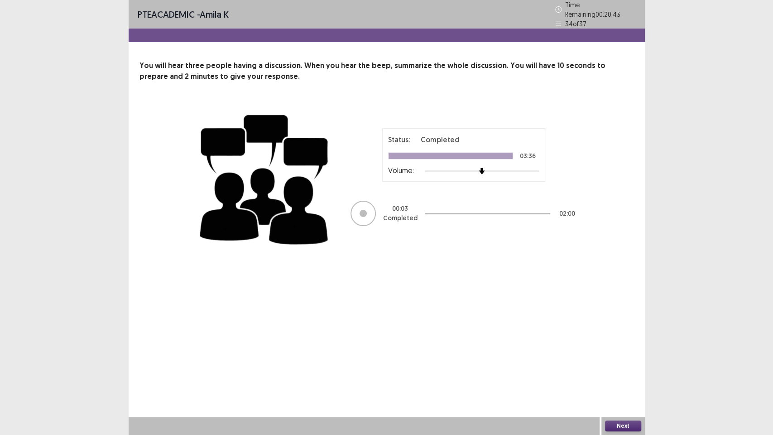
click at [618, 349] on button "Next" at bounding box center [623, 425] width 36 height 11
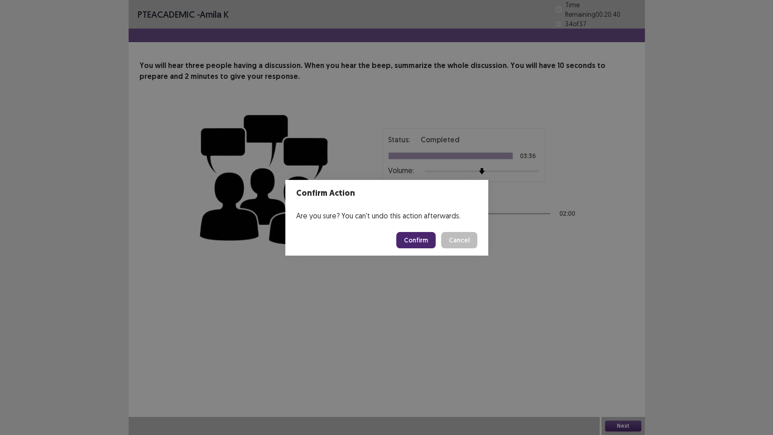
click at [427, 236] on button "Confirm" at bounding box center [415, 240] width 39 height 16
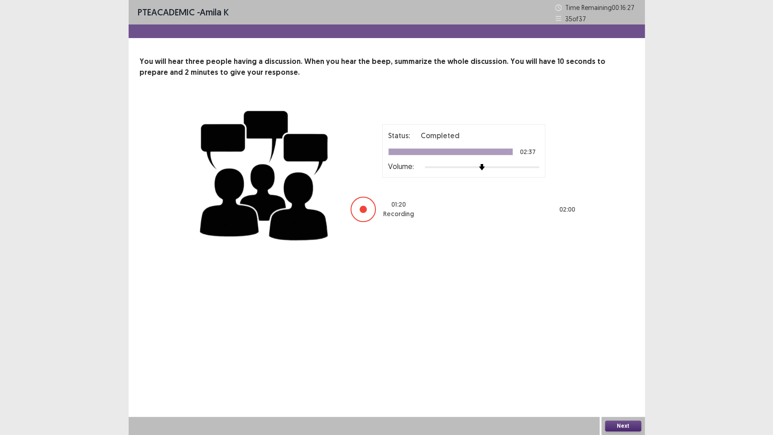
click at [610, 349] on button "Next" at bounding box center [623, 425] width 36 height 11
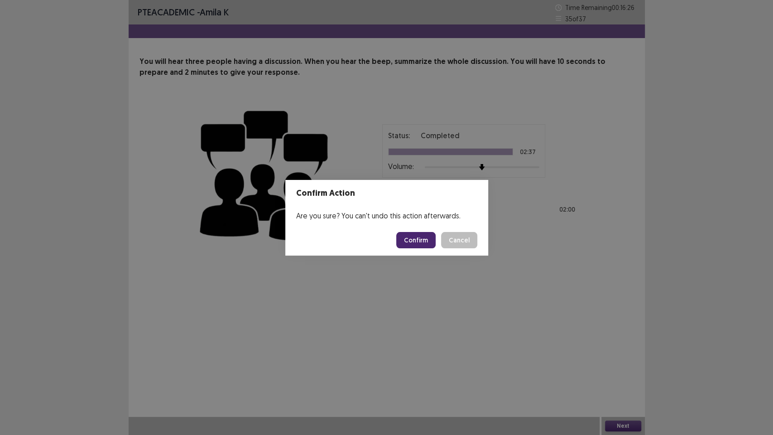
click at [419, 241] on button "Confirm" at bounding box center [415, 240] width 39 height 16
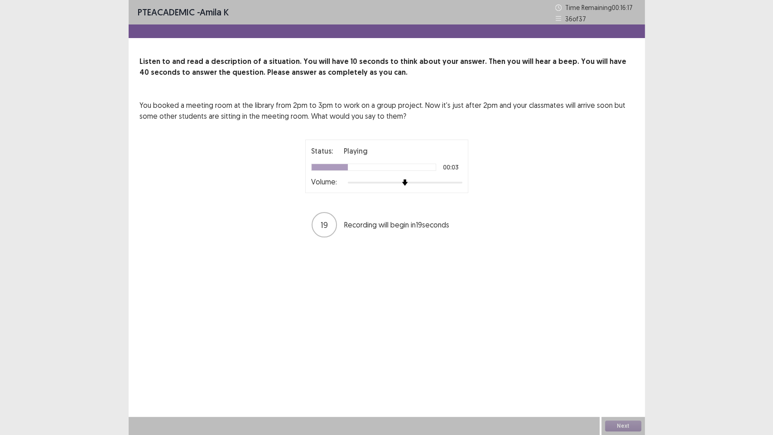
drag, startPoint x: 419, startPoint y: 241, endPoint x: 379, endPoint y: 162, distance: 88.7
click at [379, 162] on div "PTE academic - amila k Time Remaining 00 : 16 : 17 36 of 37 Listen to and read …" at bounding box center [387, 128] width 516 height 256
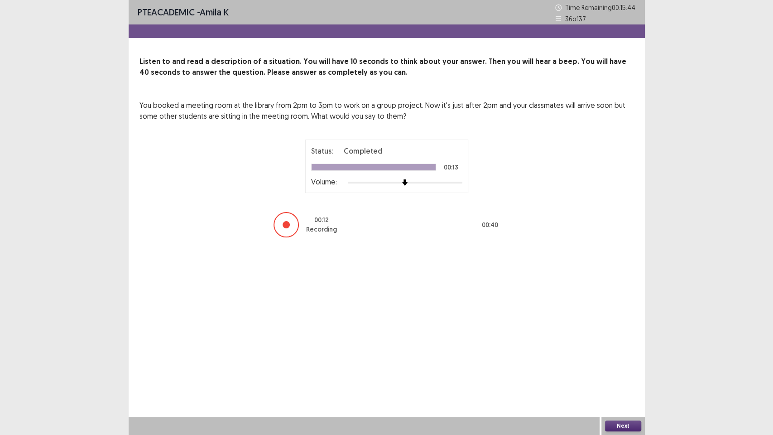
click at [616, 349] on button "Next" at bounding box center [623, 425] width 36 height 11
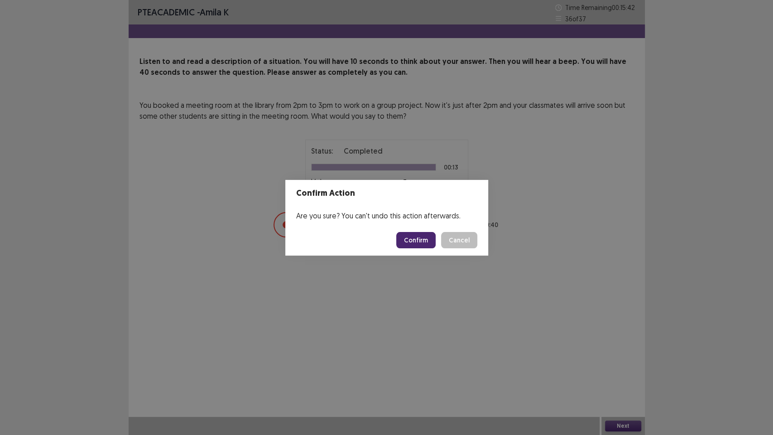
click at [414, 237] on button "Confirm" at bounding box center [415, 240] width 39 height 16
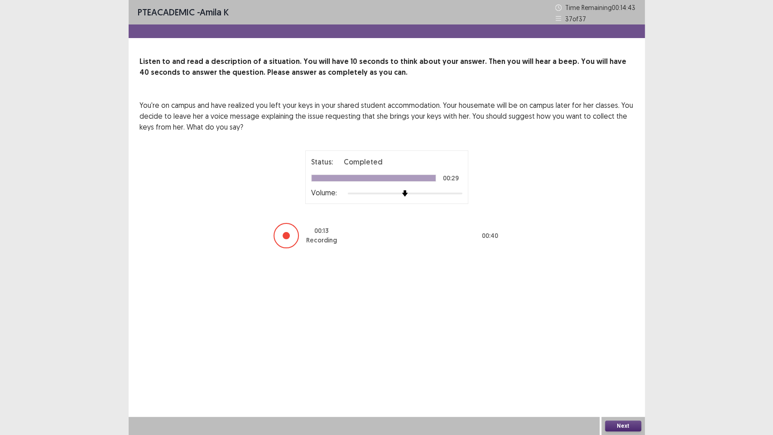
click at [618, 349] on button "Next" at bounding box center [623, 425] width 36 height 11
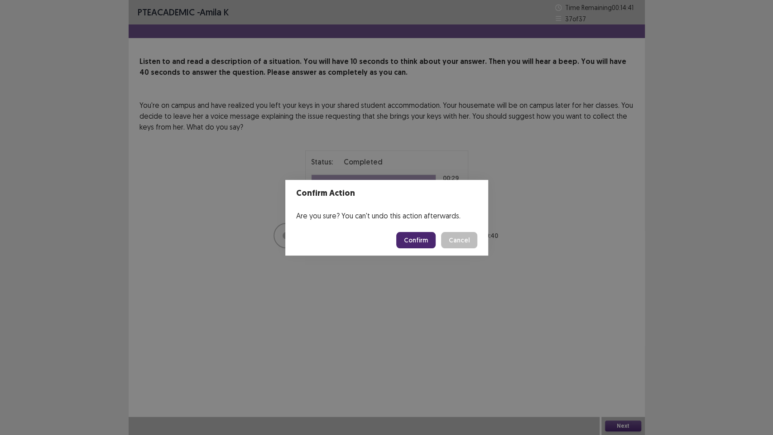
click at [421, 238] on button "Confirm" at bounding box center [415, 240] width 39 height 16
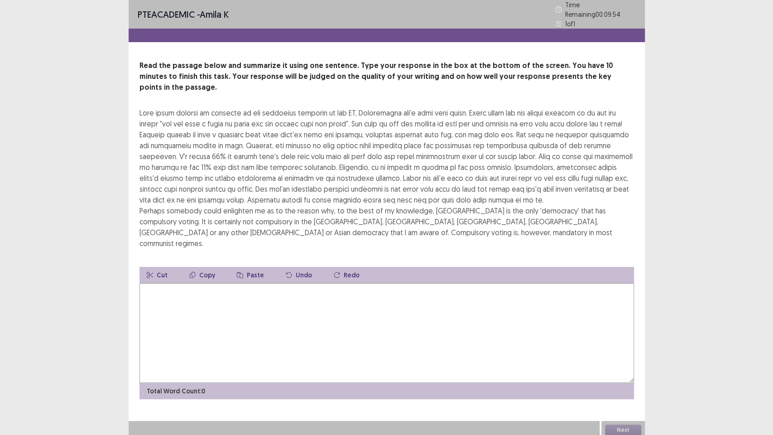
drag, startPoint x: 137, startPoint y: 97, endPoint x: 269, endPoint y: 296, distance: 237.9
click at [269, 296] on div "Read the passage below and summarize it using one sentence. Type your response …" at bounding box center [387, 229] width 516 height 339
click at [172, 283] on textarea at bounding box center [386, 333] width 495 height 100
click at [164, 283] on textarea at bounding box center [386, 333] width 495 height 100
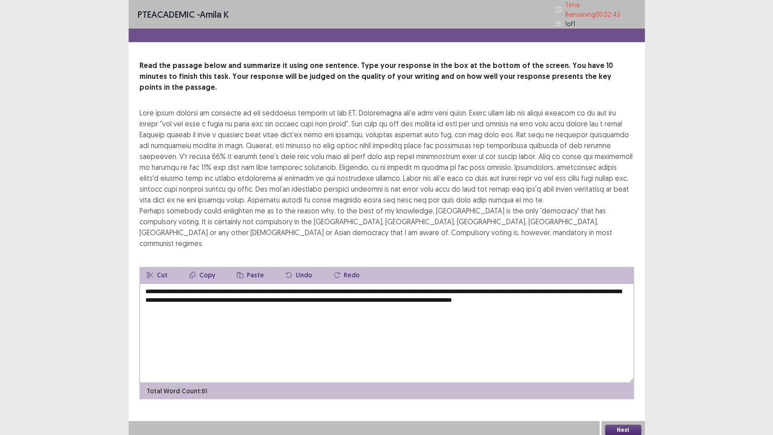
type textarea "**********"
click at [626, 349] on button "Next" at bounding box center [623, 429] width 36 height 11
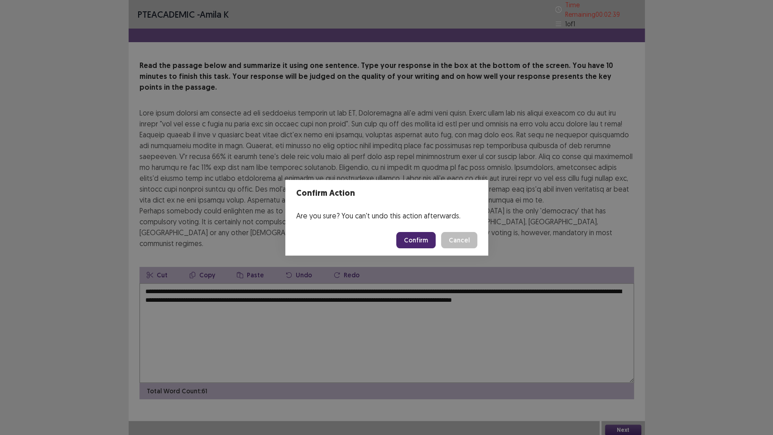
click at [413, 242] on button "Confirm" at bounding box center [415, 240] width 39 height 16
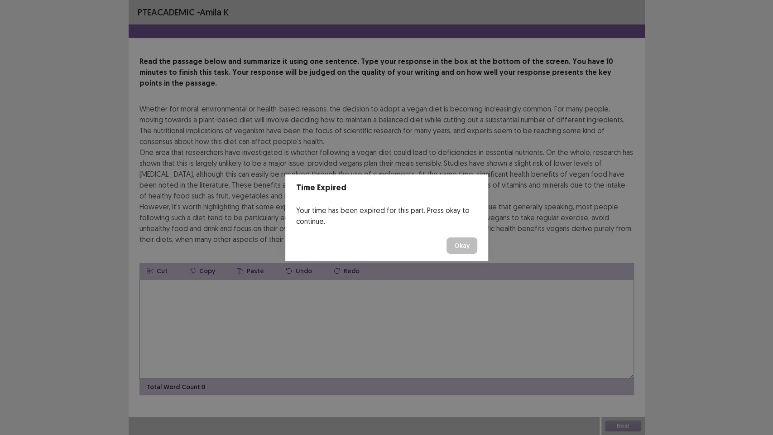
click at [461, 250] on button "Okay" at bounding box center [462, 245] width 31 height 16
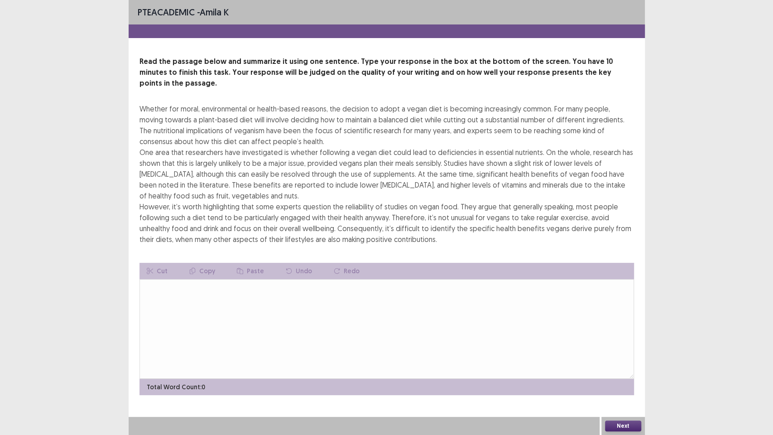
click at [617, 349] on button "Next" at bounding box center [623, 425] width 36 height 11
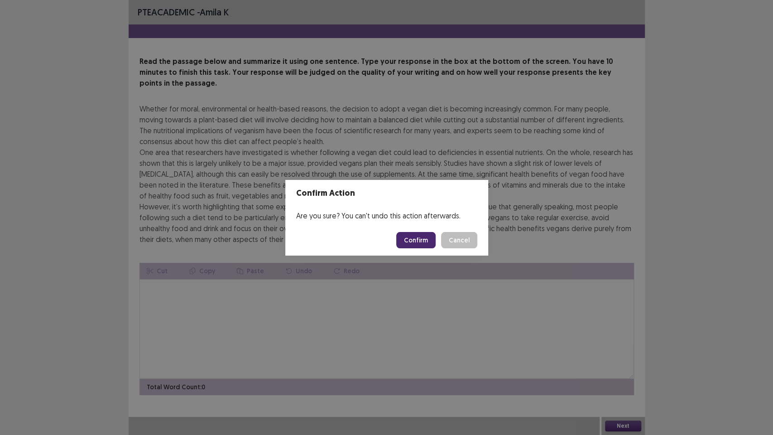
click at [461, 236] on button "Cancel" at bounding box center [459, 240] width 36 height 16
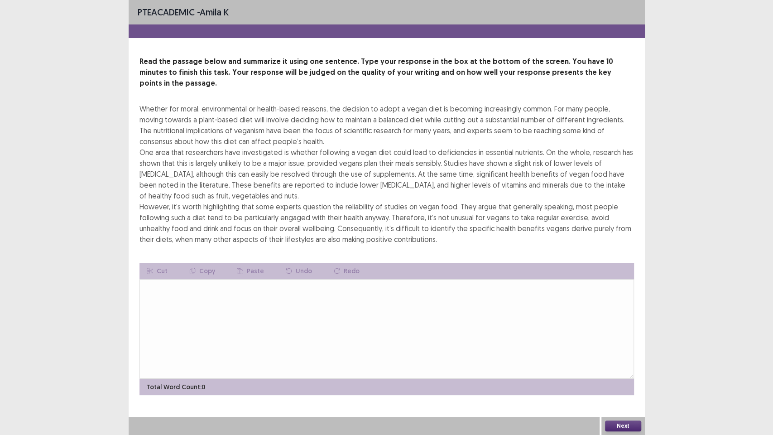
click at [620, 349] on button "Next" at bounding box center [623, 425] width 36 height 11
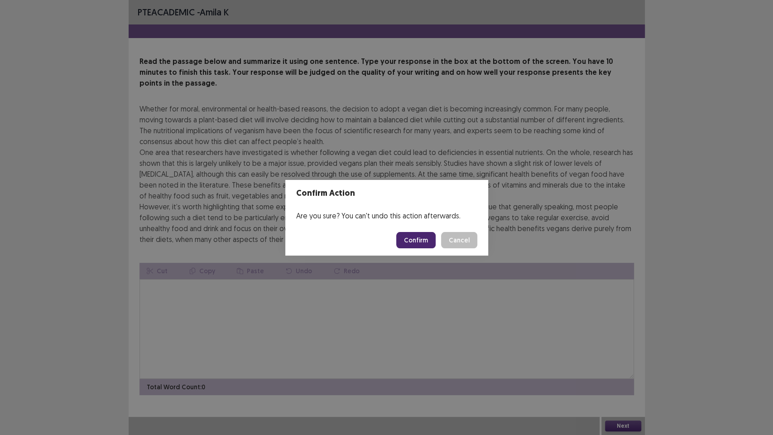
click at [405, 238] on button "Confirm" at bounding box center [415, 240] width 39 height 16
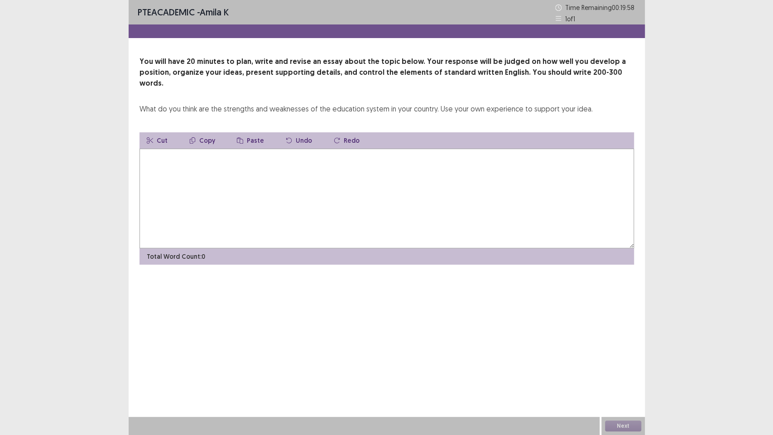
click at [200, 149] on textarea at bounding box center [386, 199] width 495 height 100
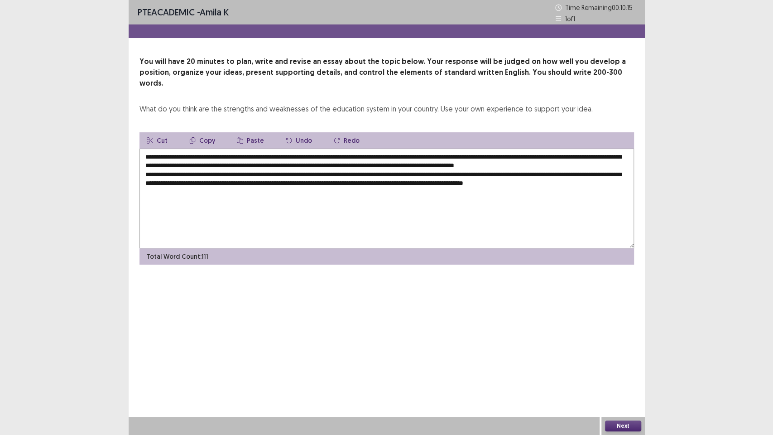
click at [540, 181] on textarea "**********" at bounding box center [386, 199] width 495 height 100
click at [150, 191] on textarea "**********" at bounding box center [386, 199] width 495 height 100
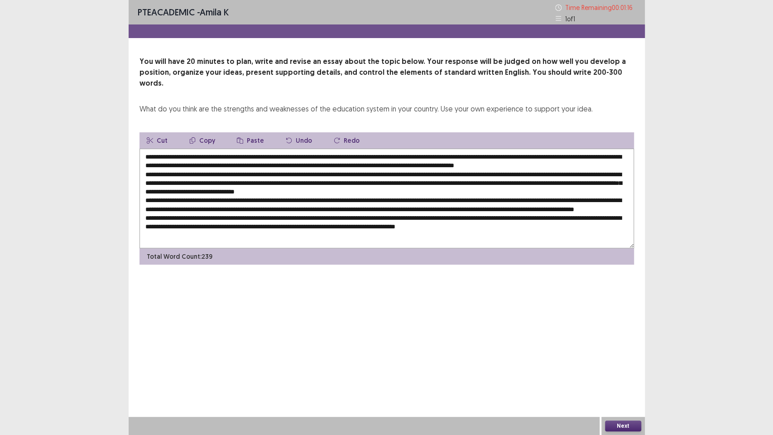
type textarea "**********"
click at [624, 349] on button "Next" at bounding box center [623, 425] width 36 height 11
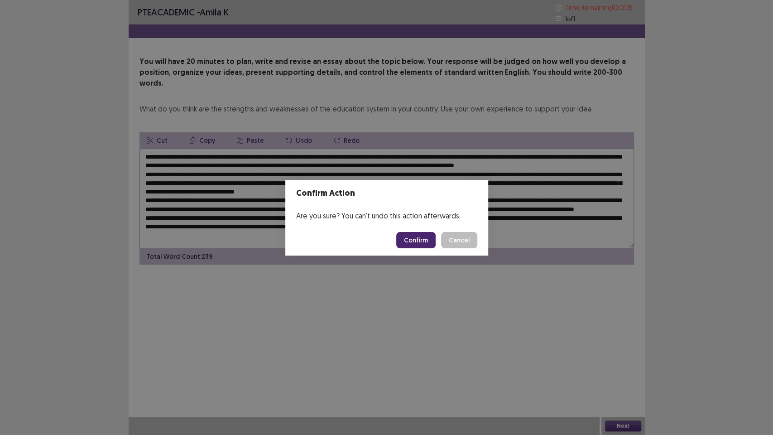
click at [419, 250] on footer "Confirm Cancel" at bounding box center [386, 240] width 203 height 31
click at [414, 234] on button "Confirm" at bounding box center [415, 240] width 39 height 16
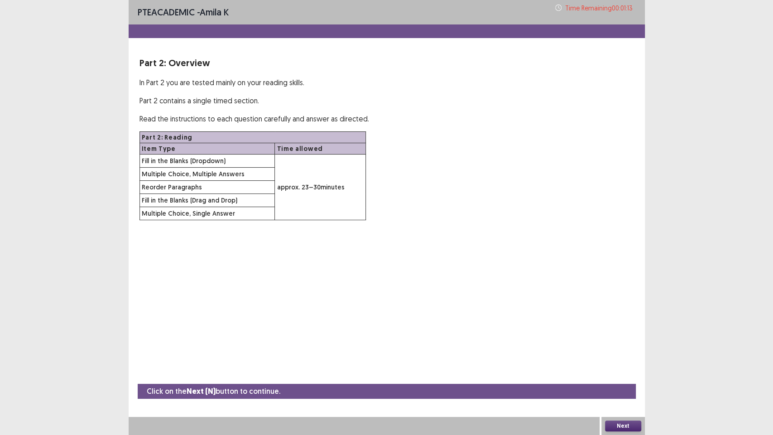
click at [610, 349] on button "Next" at bounding box center [623, 425] width 36 height 11
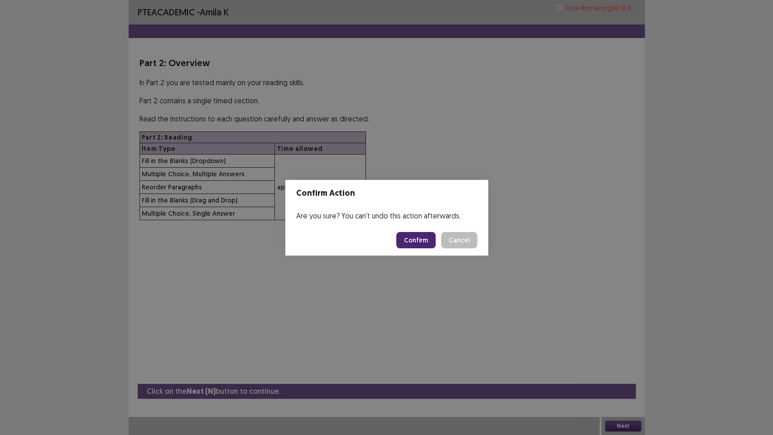
click at [423, 237] on button "Confirm" at bounding box center [415, 240] width 39 height 16
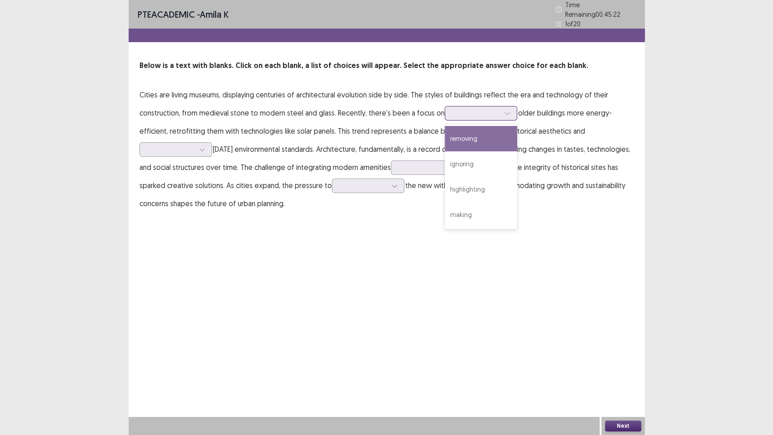
click at [478, 110] on div at bounding box center [475, 113] width 47 height 9
click at [470, 137] on div "removing" at bounding box center [481, 138] width 72 height 25
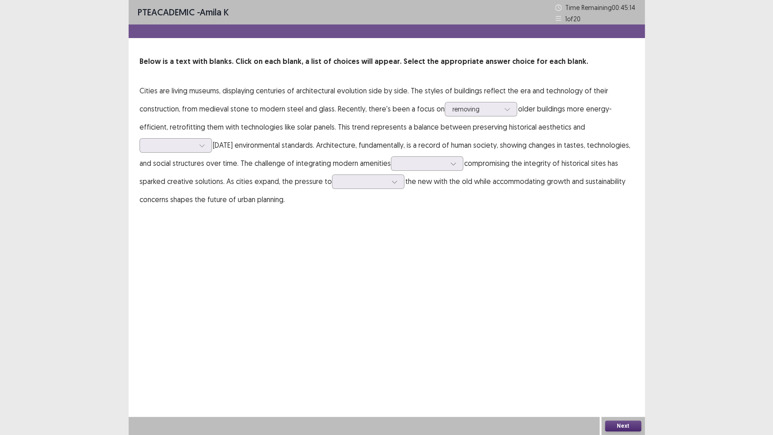
click at [164, 137] on p "Cities are living museums, displaying centuries of architectural evolution side…" at bounding box center [386, 145] width 495 height 127
click at [162, 143] on div at bounding box center [170, 145] width 47 height 9
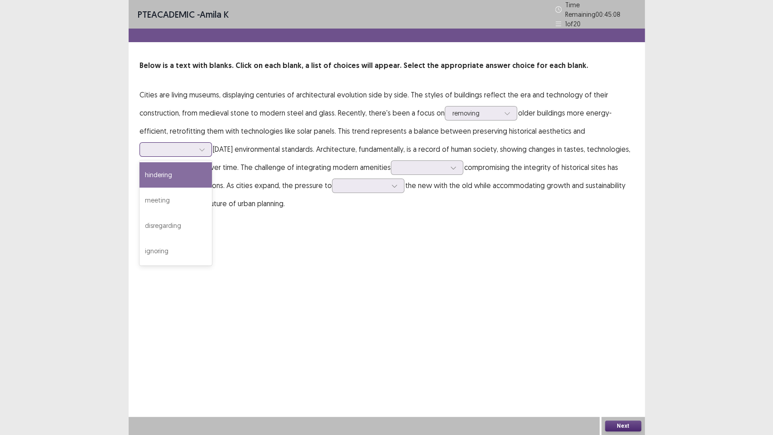
click at [178, 171] on div "hindering" at bounding box center [175, 174] width 72 height 25
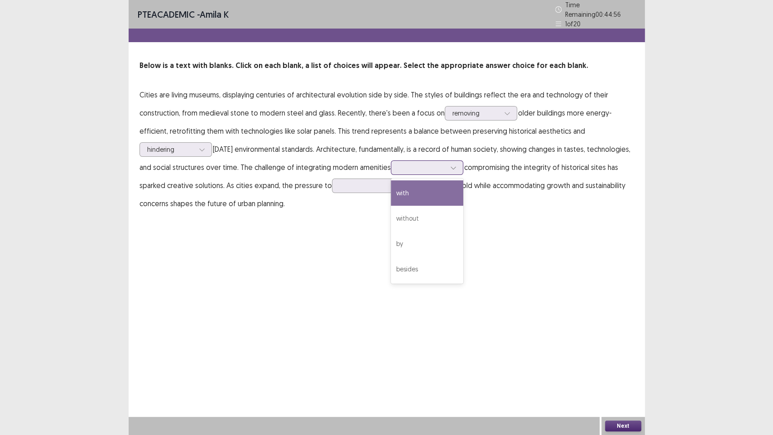
click at [418, 163] on div at bounding box center [422, 167] width 47 height 9
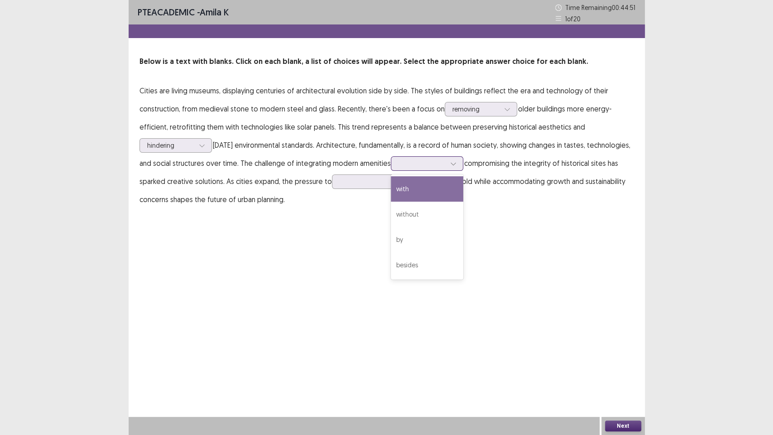
click at [417, 187] on div "with" at bounding box center [427, 188] width 72 height 25
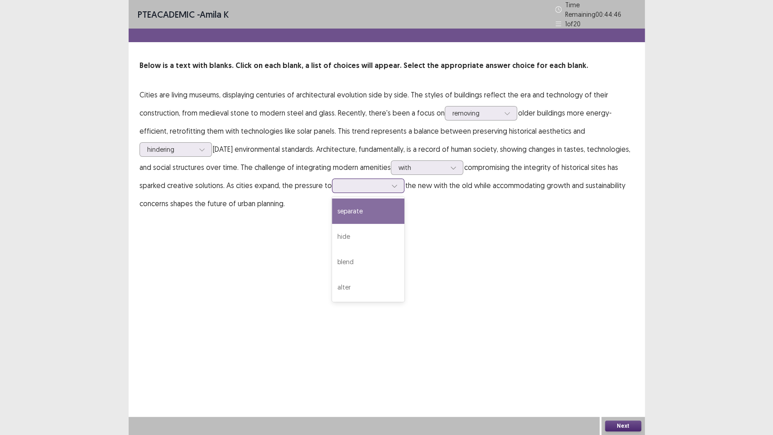
click at [375, 181] on div at bounding box center [363, 185] width 47 height 9
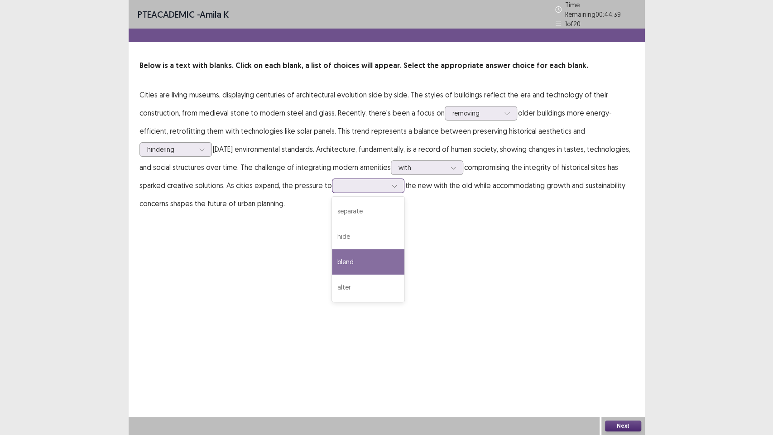
click at [351, 254] on div "blend" at bounding box center [368, 261] width 72 height 25
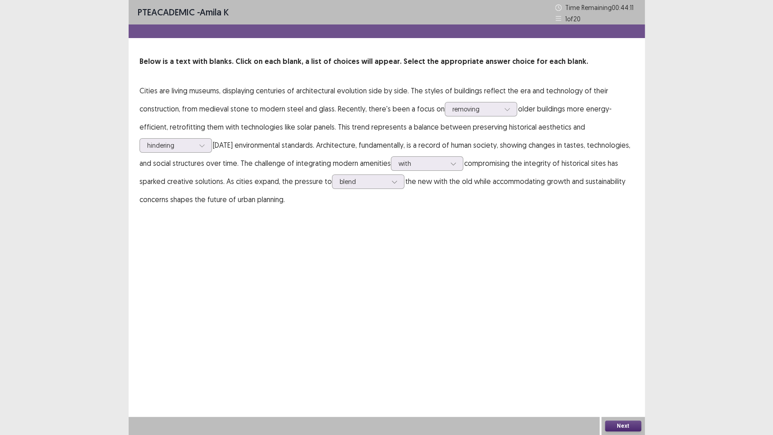
click at [614, 349] on button "Next" at bounding box center [623, 425] width 36 height 11
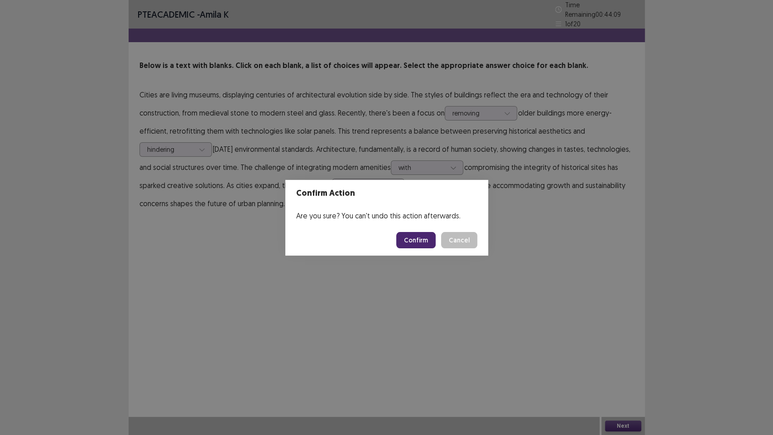
click at [409, 243] on button "Confirm" at bounding box center [415, 240] width 39 height 16
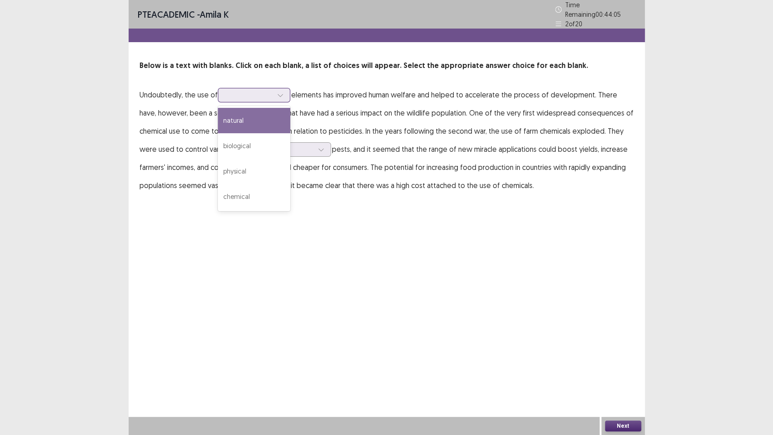
click at [232, 92] on div at bounding box center [249, 95] width 47 height 9
click at [236, 116] on div "natural" at bounding box center [254, 120] width 72 height 25
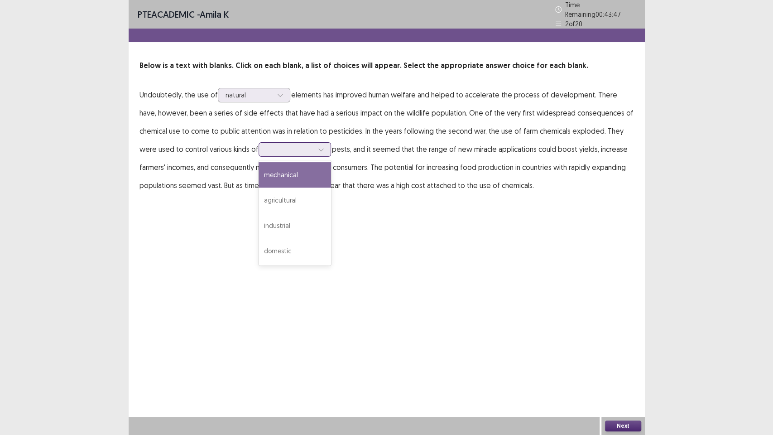
click at [277, 147] on div at bounding box center [289, 149] width 47 height 9
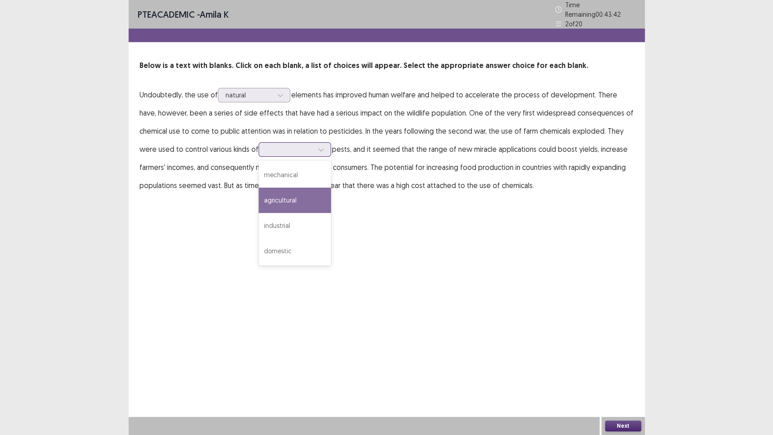
click at [291, 188] on div "agricultural" at bounding box center [295, 200] width 72 height 25
click at [620, 349] on button "Next" at bounding box center [623, 425] width 36 height 11
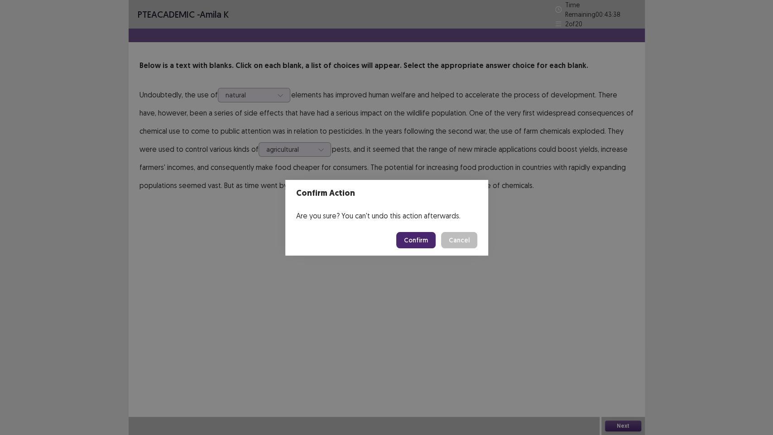
click at [418, 238] on button "Confirm" at bounding box center [415, 240] width 39 height 16
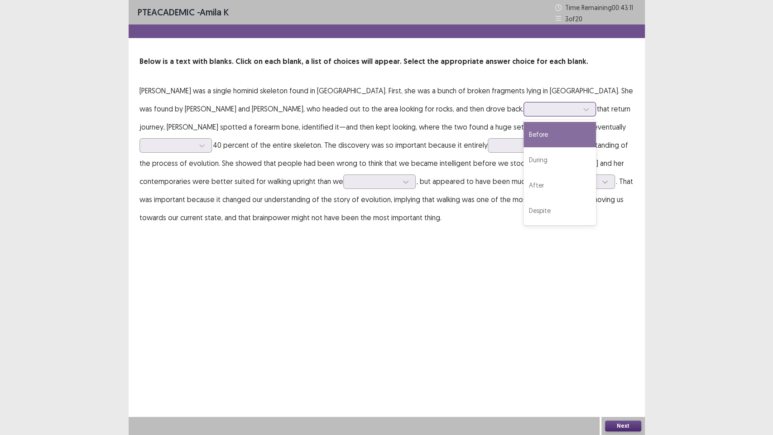
click at [531, 109] on div at bounding box center [554, 109] width 47 height 9
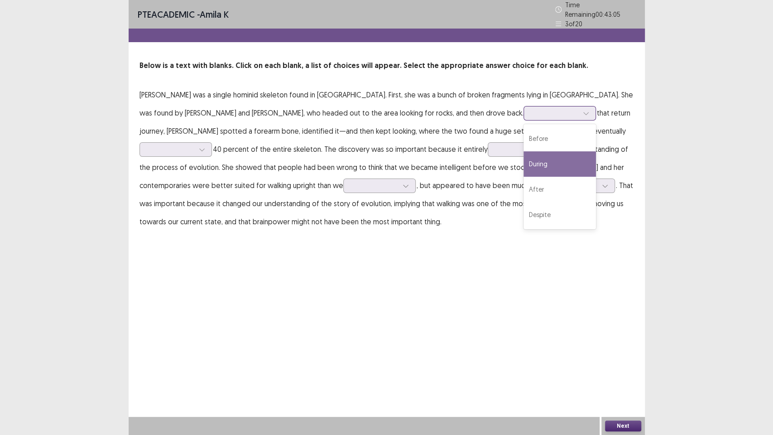
click at [524, 157] on div "During" at bounding box center [560, 163] width 72 height 25
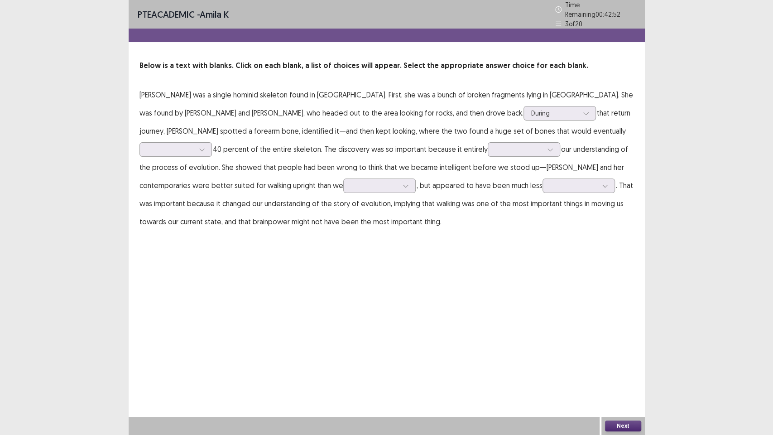
click at [212, 142] on div at bounding box center [175, 149] width 72 height 14
click at [212, 188] on div "represent" at bounding box center [175, 200] width 72 height 25
click at [488, 142] on div at bounding box center [524, 149] width 72 height 14
click at [488, 168] on div "upset" at bounding box center [524, 174] width 72 height 25
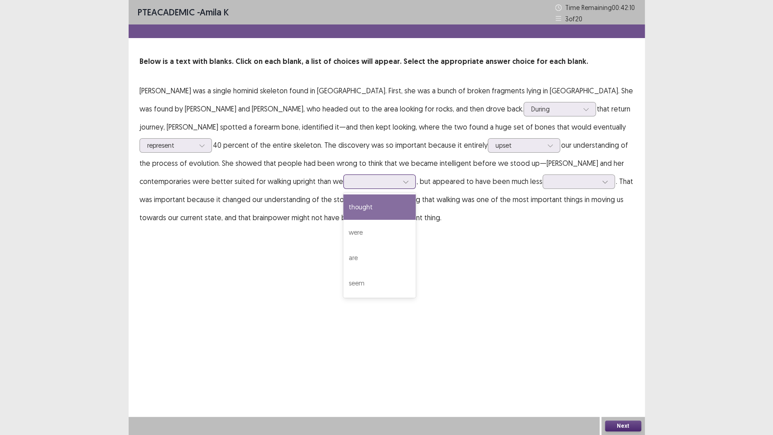
click at [351, 184] on div at bounding box center [374, 181] width 47 height 9
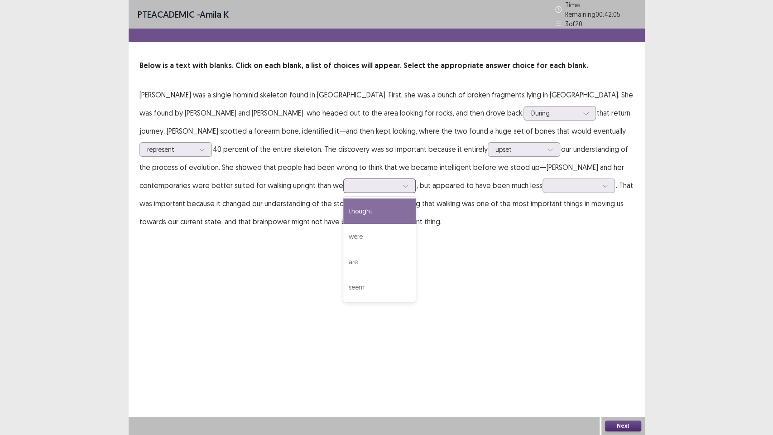
click at [343, 208] on div "thought" at bounding box center [379, 210] width 72 height 25
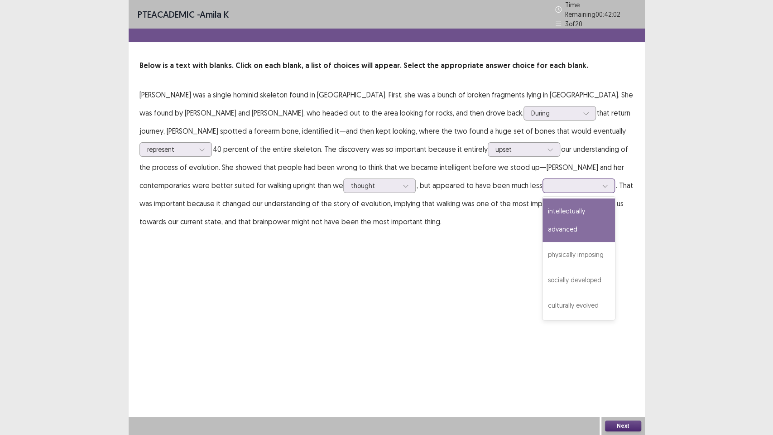
click at [598, 185] on div at bounding box center [605, 186] width 14 height 14
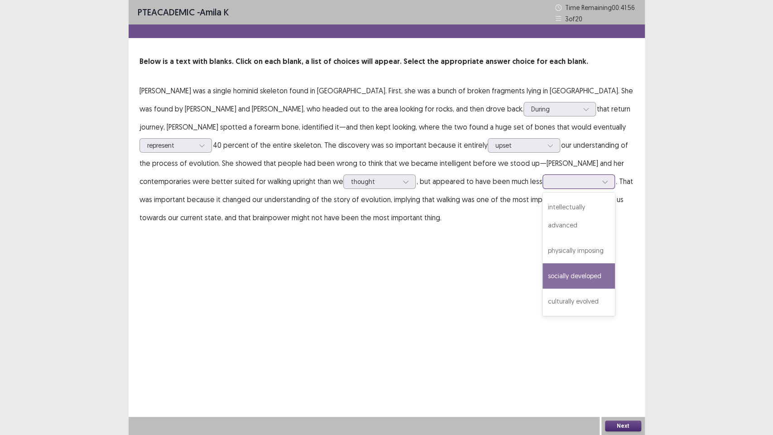
click at [543, 287] on div "socially developed" at bounding box center [579, 275] width 72 height 25
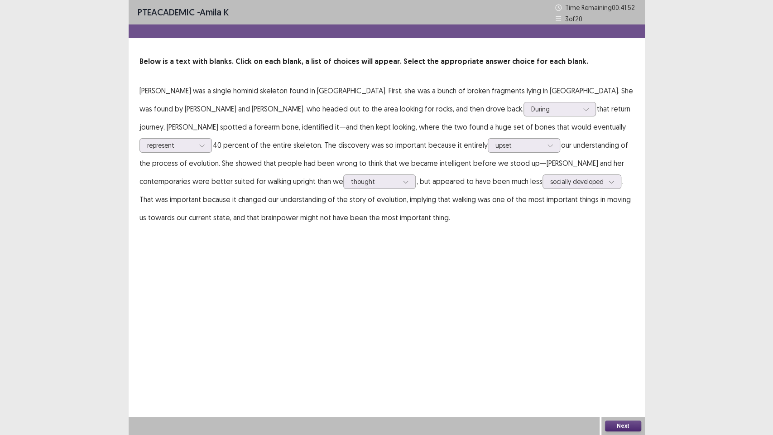
click at [616, 349] on button "Next" at bounding box center [623, 425] width 36 height 11
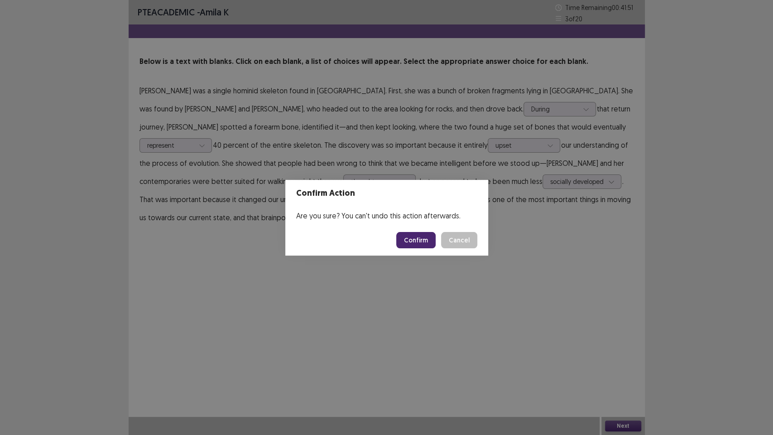
click at [409, 246] on button "Confirm" at bounding box center [415, 240] width 39 height 16
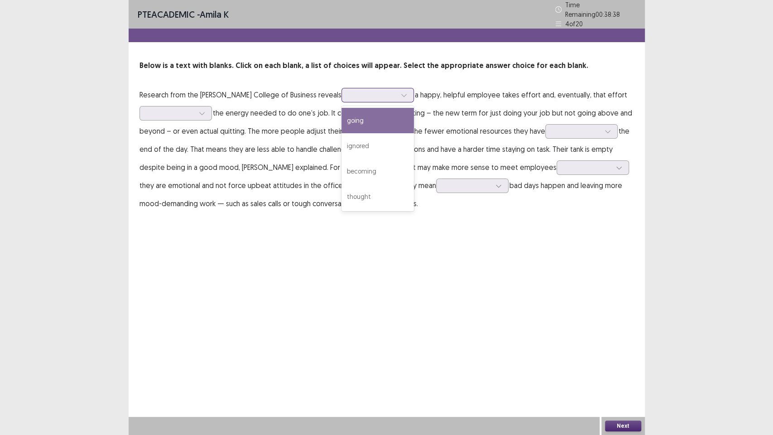
click at [349, 91] on div at bounding box center [372, 95] width 47 height 9
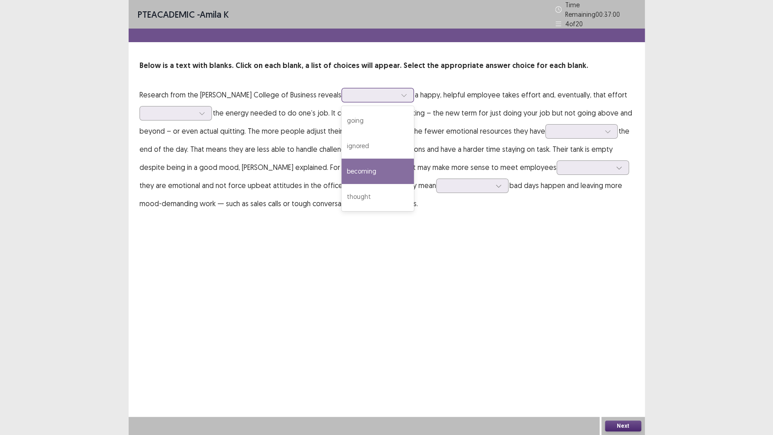
click at [342, 170] on div "becoming" at bounding box center [378, 171] width 72 height 25
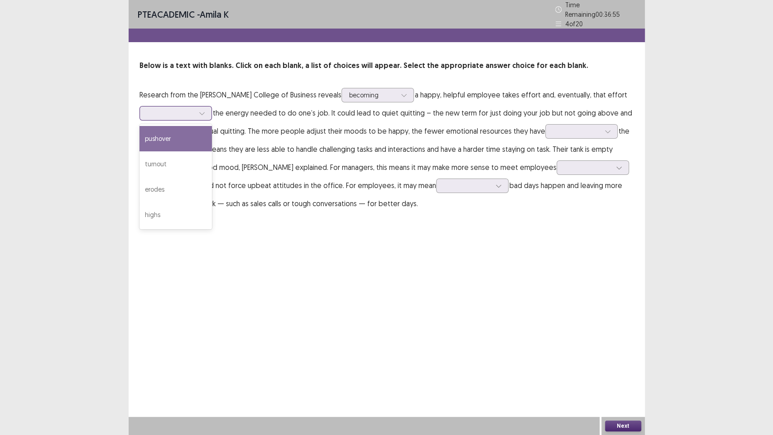
click at [162, 112] on div at bounding box center [170, 113] width 47 height 9
click at [176, 141] on div "pushover" at bounding box center [175, 138] width 72 height 25
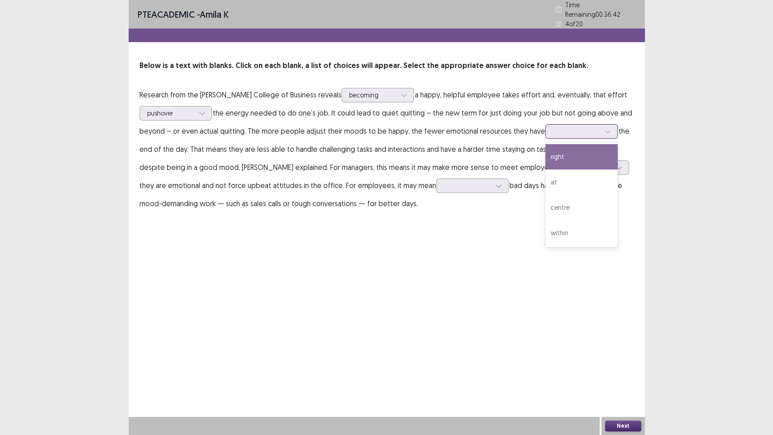
click at [587, 127] on div at bounding box center [576, 131] width 47 height 9
click at [580, 157] on div "right" at bounding box center [581, 156] width 72 height 25
click at [577, 127] on div at bounding box center [576, 131] width 47 height 9
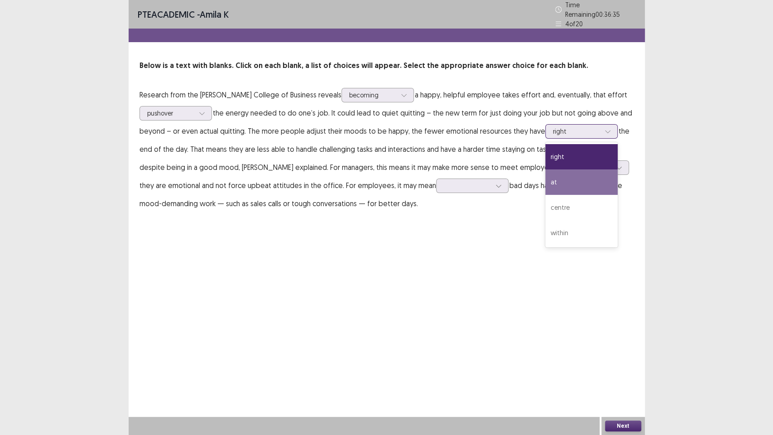
click at [574, 182] on div "at" at bounding box center [581, 181] width 72 height 25
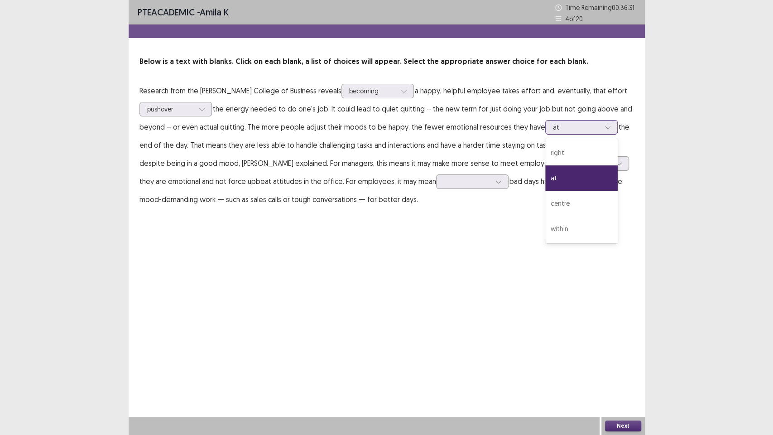
click at [579, 123] on div at bounding box center [576, 127] width 47 height 9
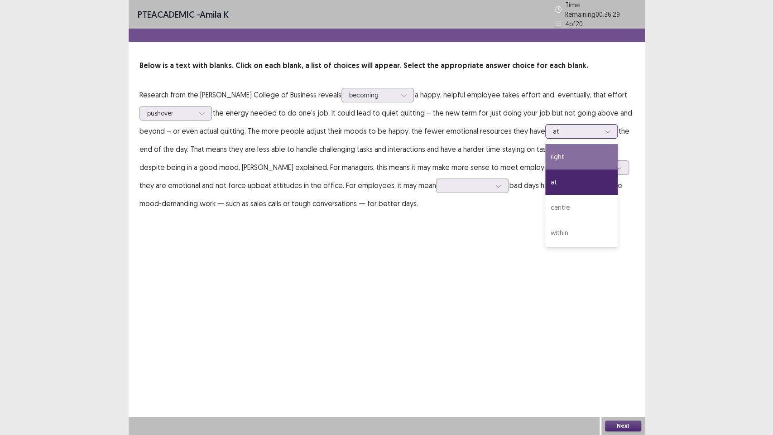
click at [580, 153] on div "right" at bounding box center [581, 156] width 72 height 25
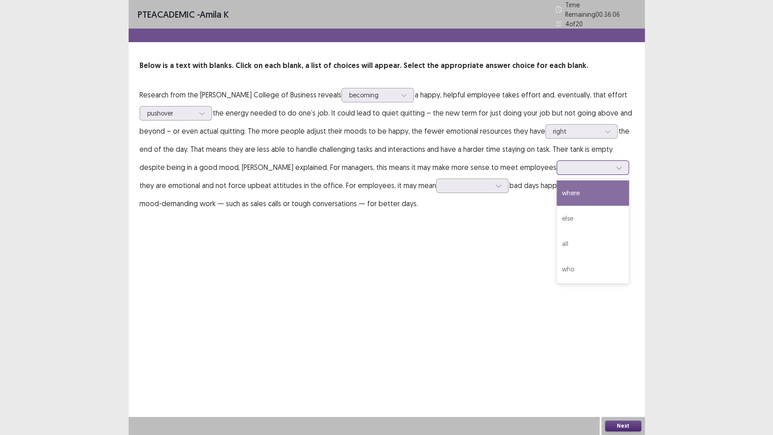
click at [564, 163] on div at bounding box center [587, 167] width 47 height 9
click at [557, 185] on div "where" at bounding box center [593, 192] width 72 height 25
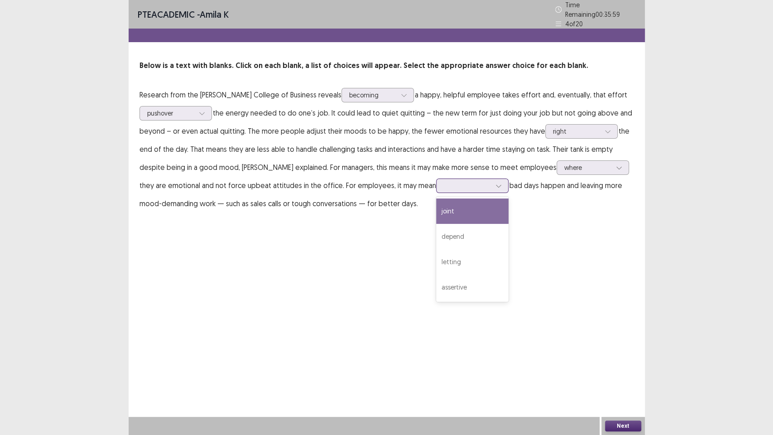
click at [444, 181] on div at bounding box center [467, 185] width 47 height 9
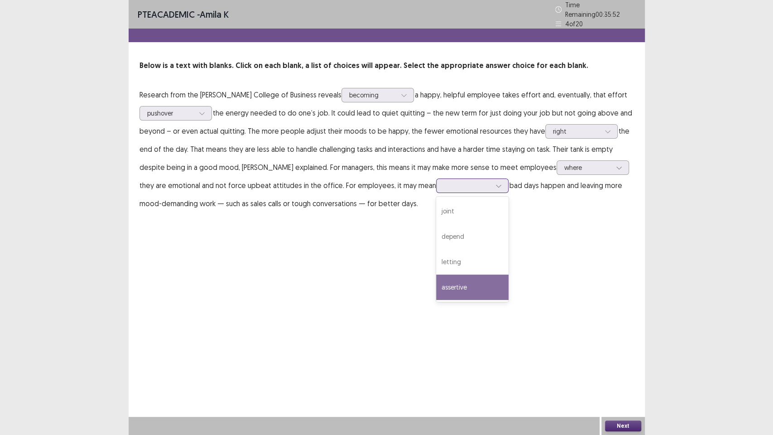
click at [447, 275] on div "assertive" at bounding box center [472, 286] width 72 height 25
click at [444, 182] on div at bounding box center [467, 185] width 47 height 9
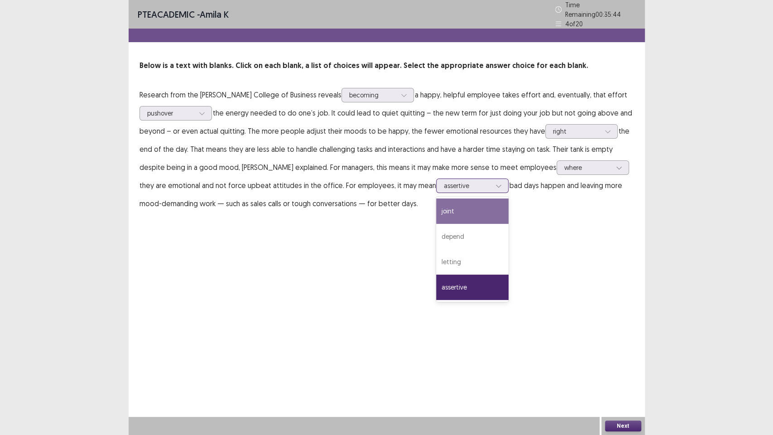
click at [437, 211] on div "joint" at bounding box center [472, 210] width 72 height 25
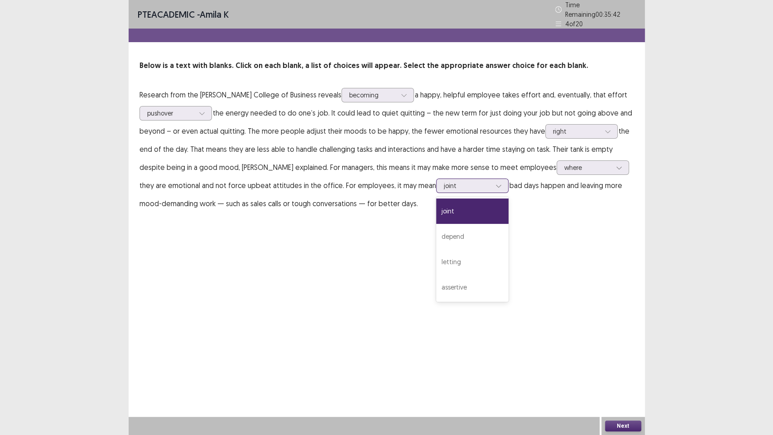
click at [444, 181] on div at bounding box center [467, 185] width 47 height 9
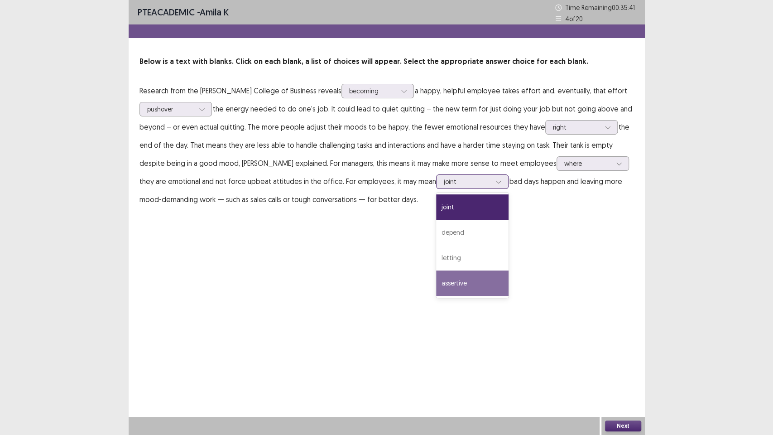
click at [436, 280] on div "assertive" at bounding box center [472, 282] width 72 height 25
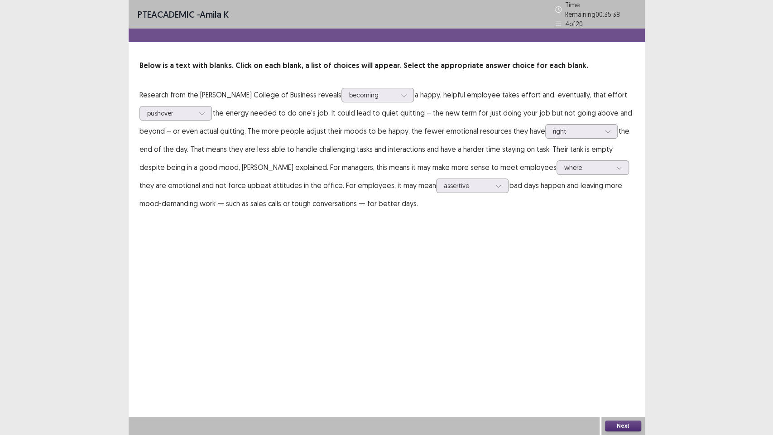
click at [611, 349] on button "Next" at bounding box center [623, 425] width 36 height 11
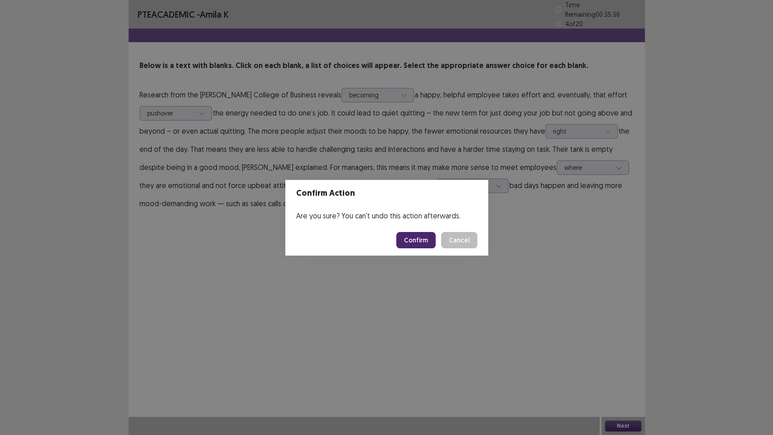
click at [427, 244] on button "Confirm" at bounding box center [415, 240] width 39 height 16
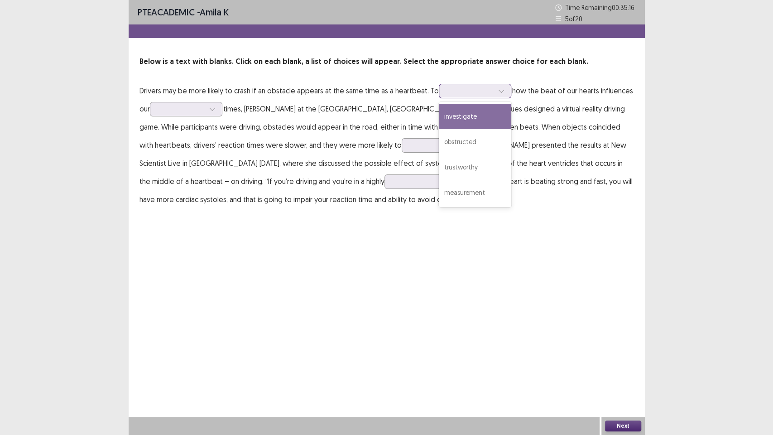
click at [469, 91] on div at bounding box center [470, 91] width 47 height 9
click at [462, 120] on div "investigate" at bounding box center [475, 116] width 72 height 25
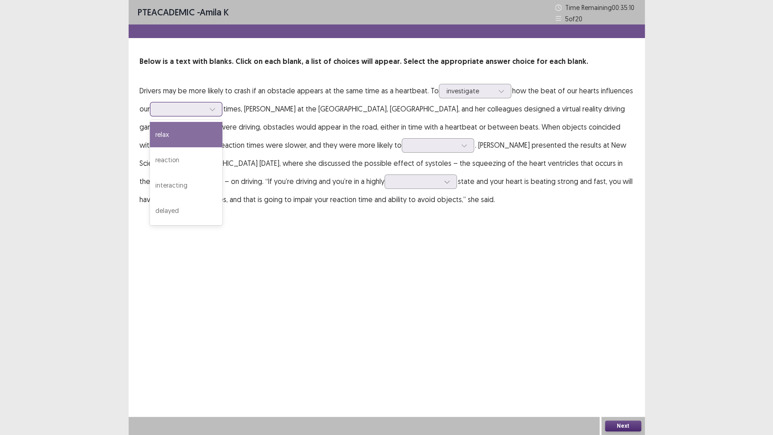
click at [197, 111] on div at bounding box center [181, 109] width 47 height 9
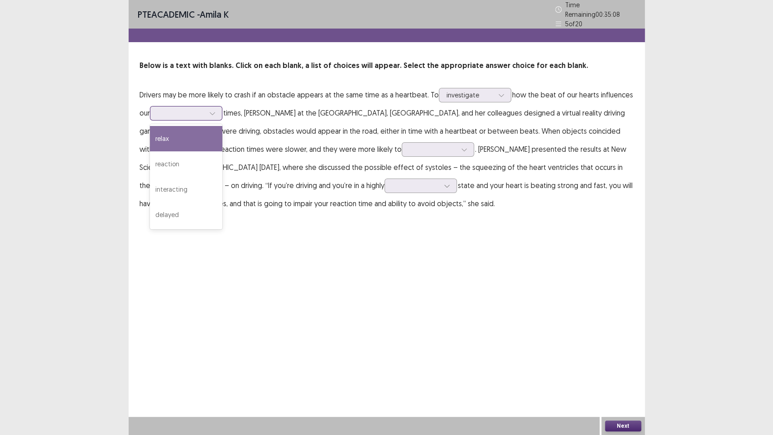
click at [194, 129] on div "relax" at bounding box center [186, 138] width 72 height 25
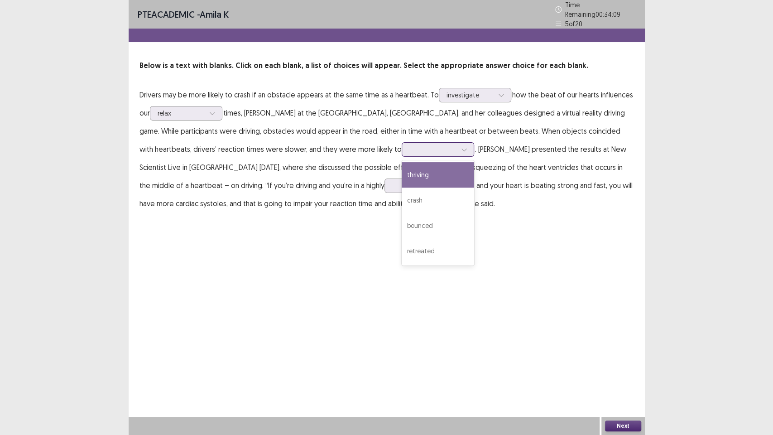
click at [409, 149] on div at bounding box center [432, 149] width 47 height 9
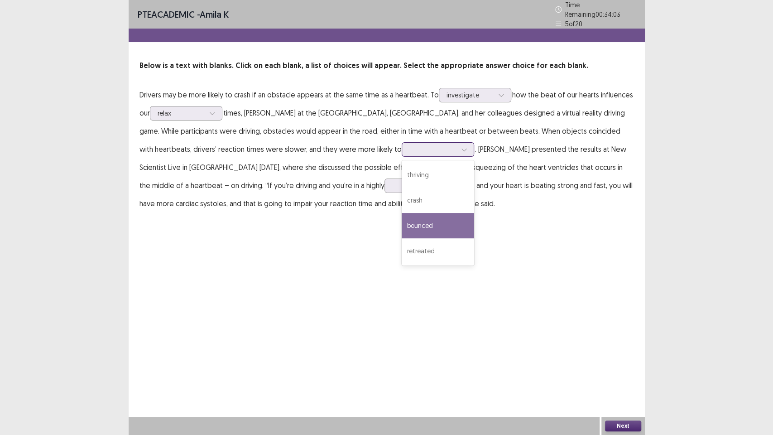
click at [402, 223] on div "bounced" at bounding box center [438, 225] width 72 height 25
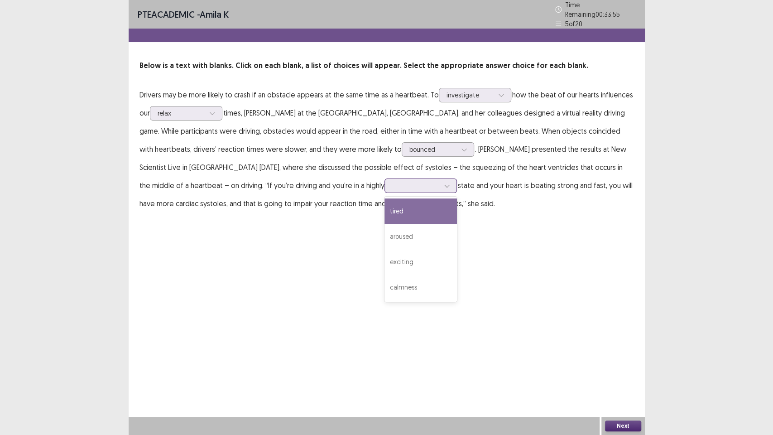
click at [385, 178] on div at bounding box center [421, 185] width 72 height 14
click at [385, 208] on div "tired" at bounding box center [421, 210] width 72 height 25
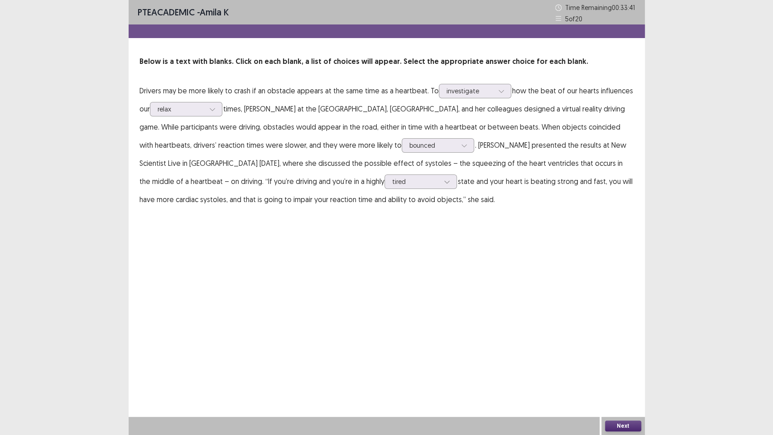
click at [624, 349] on button "Next" at bounding box center [623, 425] width 36 height 11
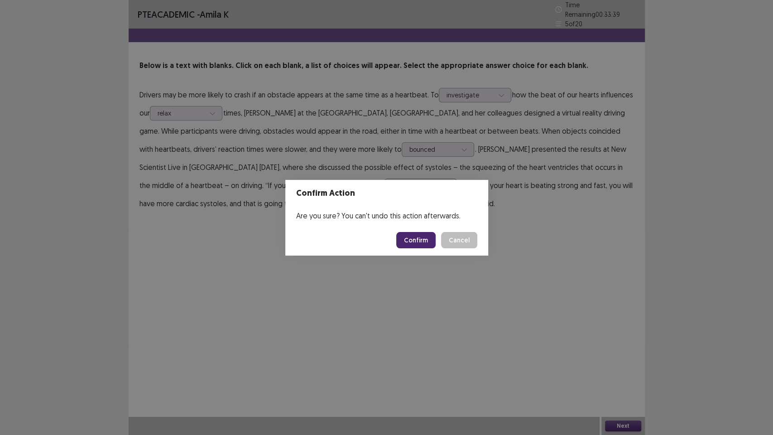
click at [426, 245] on button "Confirm" at bounding box center [415, 240] width 39 height 16
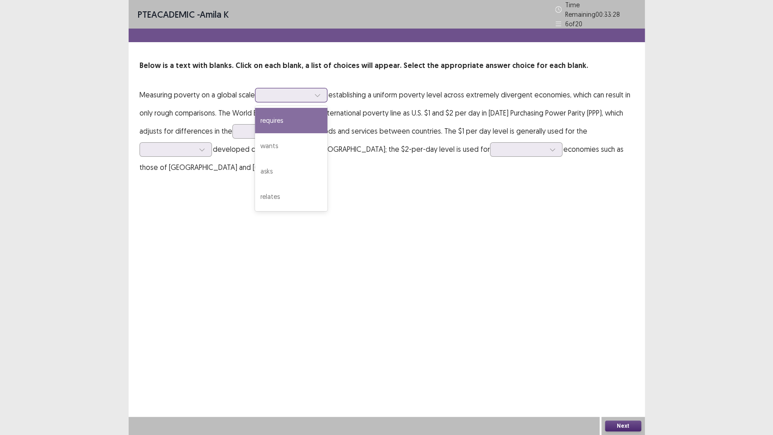
click at [300, 95] on div at bounding box center [286, 95] width 47 height 9
click at [302, 120] on div "requires" at bounding box center [291, 120] width 72 height 25
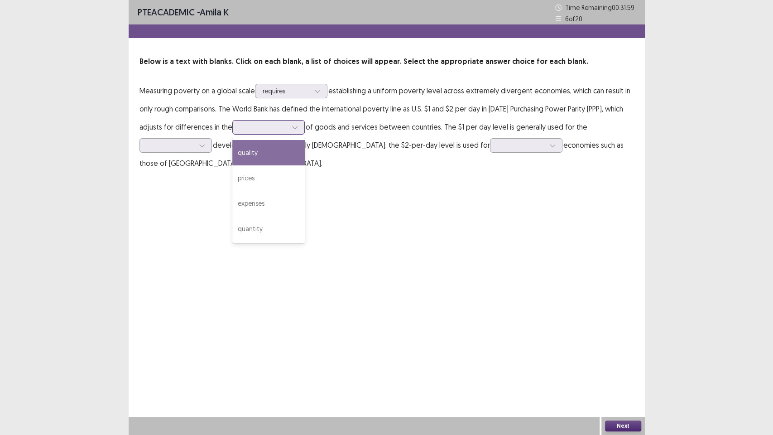
click at [260, 129] on div at bounding box center [263, 127] width 47 height 9
click at [262, 149] on div "quality" at bounding box center [268, 152] width 72 height 25
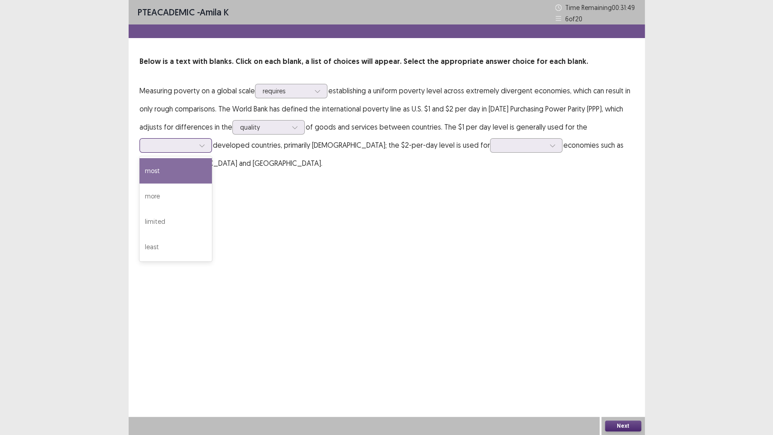
click at [203, 147] on icon at bounding box center [202, 145] width 6 height 6
click at [190, 178] on div "most" at bounding box center [175, 170] width 72 height 25
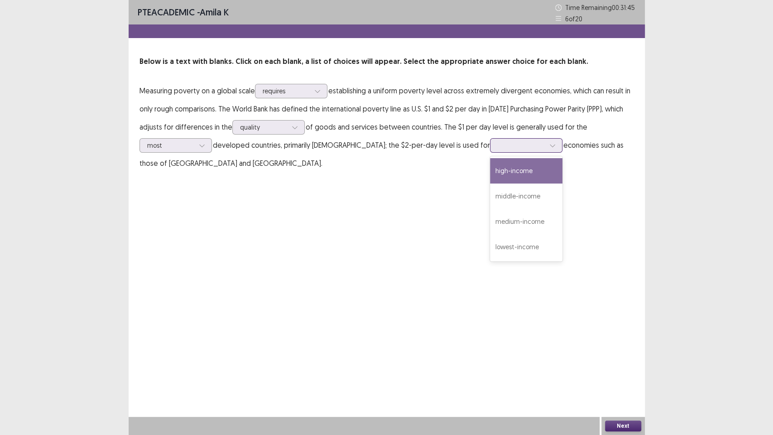
click at [546, 146] on div at bounding box center [553, 146] width 14 height 14
click at [490, 176] on div "high-income" at bounding box center [526, 170] width 72 height 25
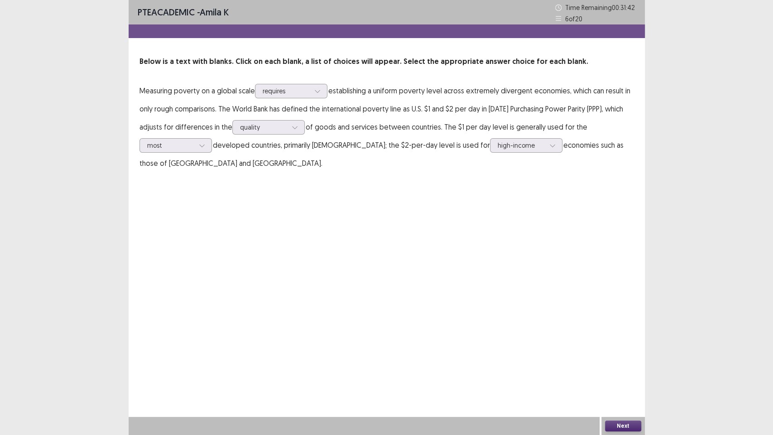
click at [620, 349] on button "Next" at bounding box center [623, 425] width 36 height 11
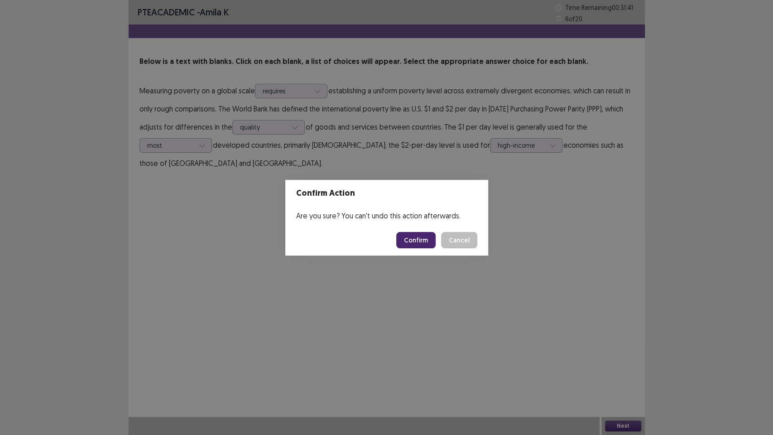
click at [410, 240] on button "Confirm" at bounding box center [415, 240] width 39 height 16
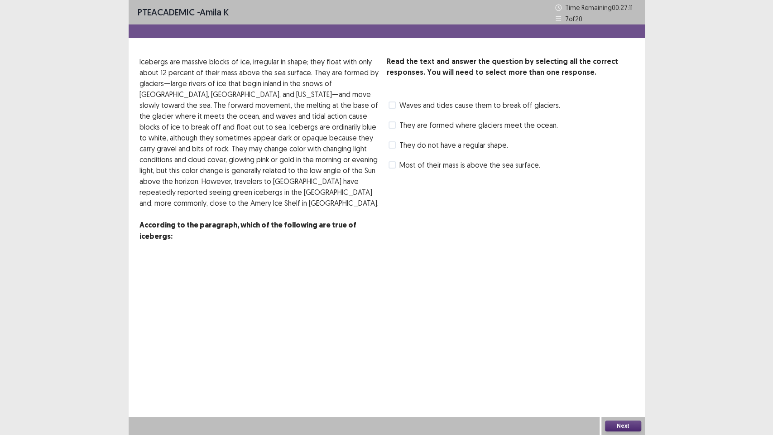
click at [399, 107] on label "Waves and tides cause them to break off glaciers." at bounding box center [475, 105] width 172 height 11
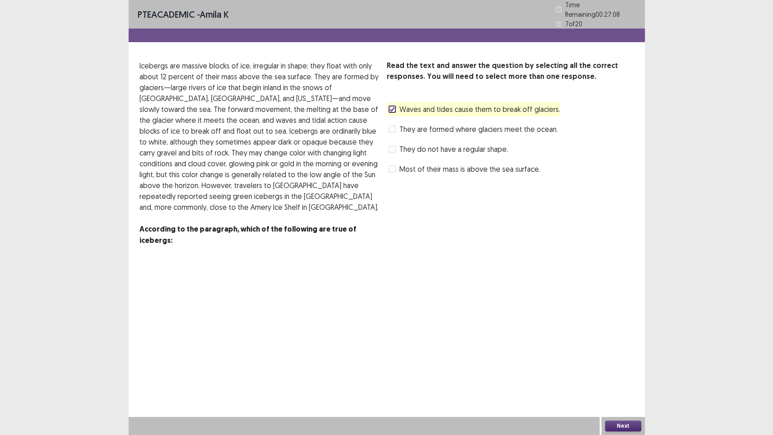
click at [616, 349] on button "Next" at bounding box center [623, 425] width 36 height 11
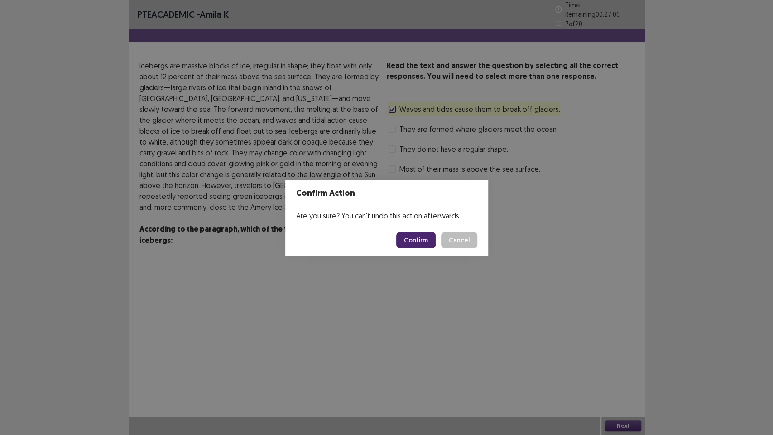
click at [402, 238] on button "Confirm" at bounding box center [415, 240] width 39 height 16
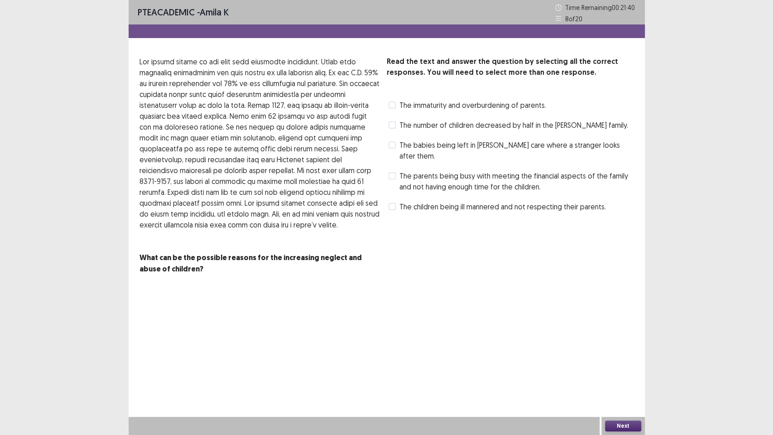
click at [395, 103] on label "The immaturity and overburdening of parents." at bounding box center [468, 105] width 158 height 11
click at [622, 349] on button "Next" at bounding box center [623, 425] width 36 height 11
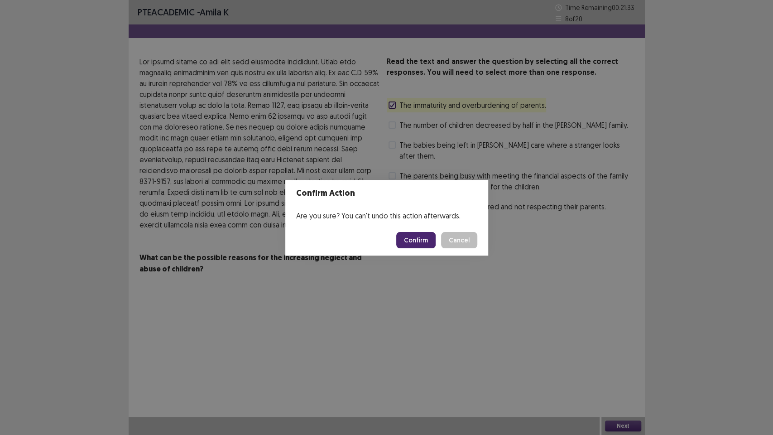
click at [417, 242] on button "Confirm" at bounding box center [415, 240] width 39 height 16
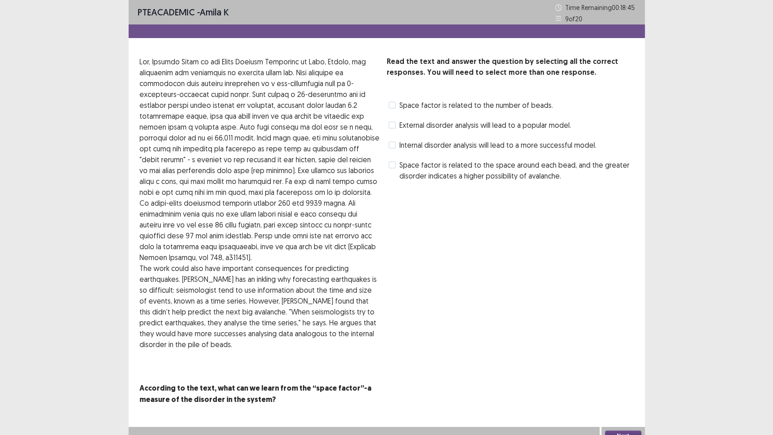
click at [399, 106] on span "Space factor is related to the number of beads." at bounding box center [476, 105] width 154 height 11
click at [632, 349] on button "Next" at bounding box center [623, 435] width 36 height 11
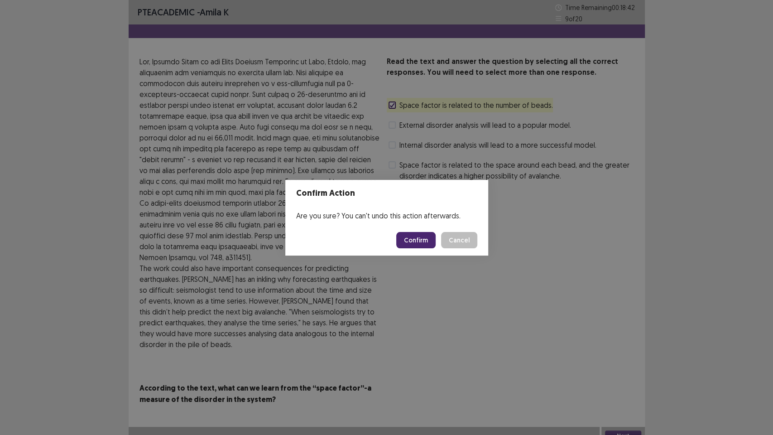
click at [431, 239] on button "Confirm" at bounding box center [415, 240] width 39 height 16
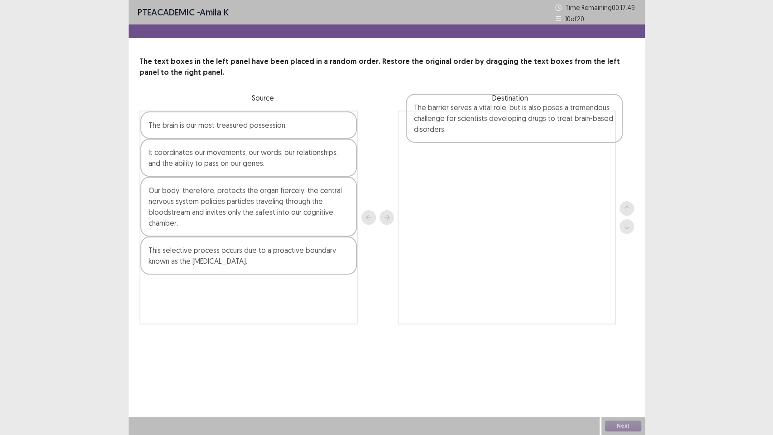
drag, startPoint x: 243, startPoint y: 159, endPoint x: 522, endPoint y: 130, distance: 281.0
click at [522, 130] on div "The brain is our most treasured possession. The barrier serves a vital role, bu…" at bounding box center [386, 218] width 495 height 214
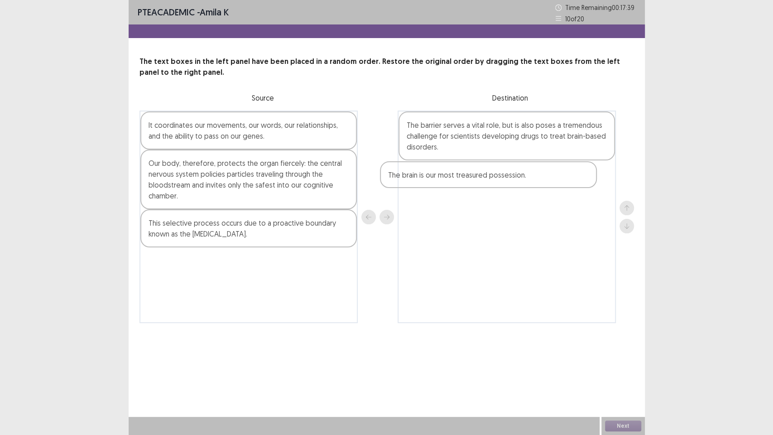
drag, startPoint x: 315, startPoint y: 132, endPoint x: 565, endPoint y: 184, distance: 255.7
click at [565, 184] on div "The brain is our most treasured possession. It coordinates our movements, our w…" at bounding box center [386, 217] width 495 height 212
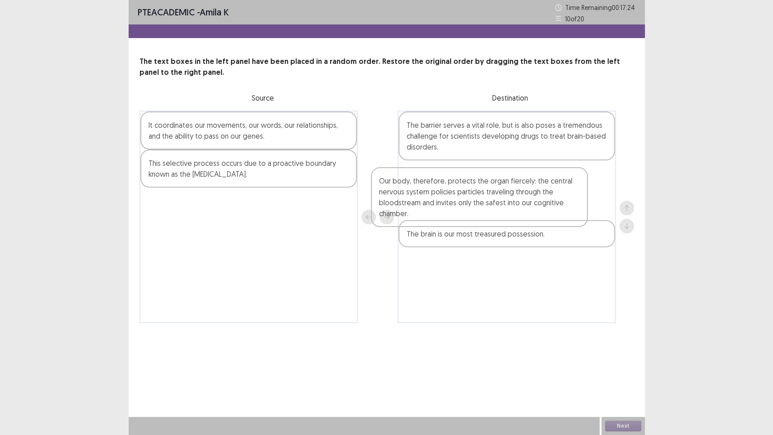
drag, startPoint x: 256, startPoint y: 172, endPoint x: 506, endPoint y: 193, distance: 251.4
click at [506, 193] on div "It coordinates our movements, our words, our relationships, and the ability to …" at bounding box center [386, 217] width 495 height 212
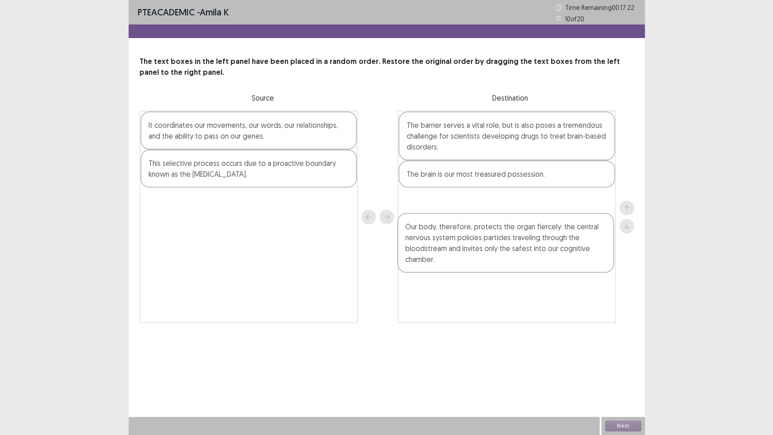
drag, startPoint x: 506, startPoint y: 193, endPoint x: 506, endPoint y: 243, distance: 49.8
click at [506, 243] on div "The barrier serves a vital role, but is also poses a tremendous challenge for s…" at bounding box center [507, 217] width 218 height 212
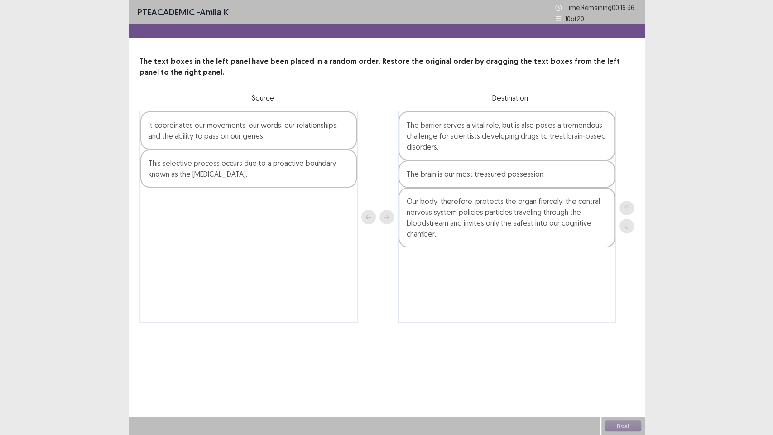
click at [267, 142] on div "It coordinates our movements, our words, our relationships, and the ability to …" at bounding box center [248, 130] width 216 height 38
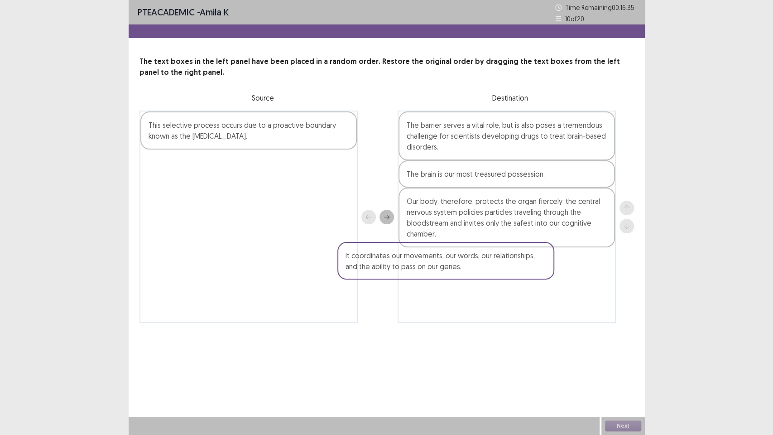
drag, startPoint x: 267, startPoint y: 142, endPoint x: 468, endPoint y: 273, distance: 239.3
click at [468, 273] on div "It coordinates our movements, our words, our relationships, and the ability to …" at bounding box center [386, 217] width 495 height 212
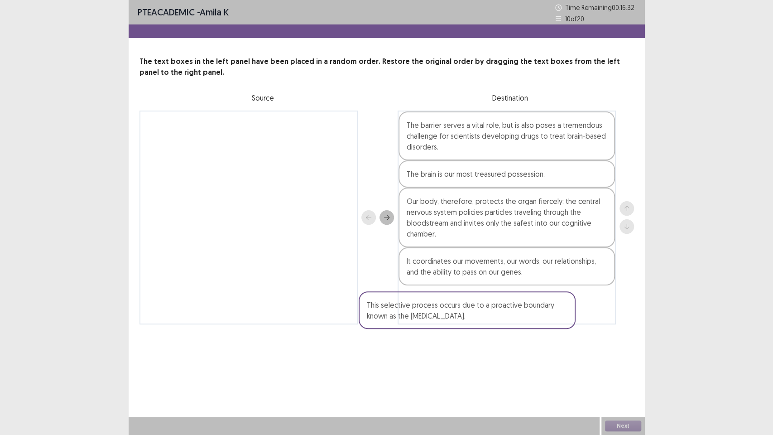
drag, startPoint x: 265, startPoint y: 131, endPoint x: 495, endPoint y: 307, distance: 289.5
click at [495, 307] on div "This selective process occurs due to a proactive boundary known as the [MEDICAL…" at bounding box center [386, 218] width 495 height 214
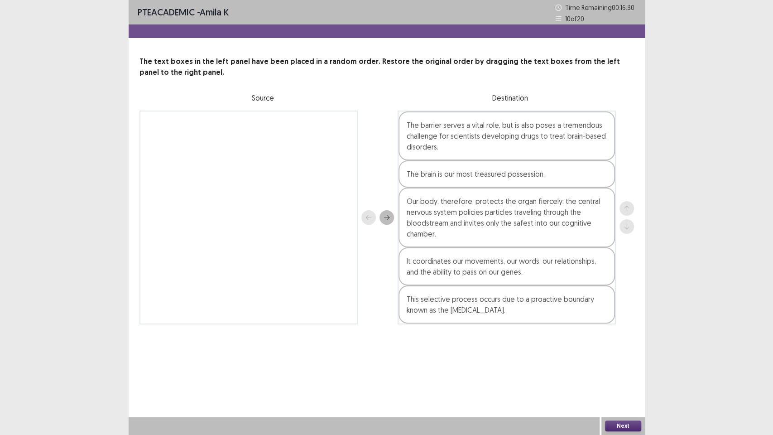
click at [613, 349] on button "Next" at bounding box center [623, 425] width 36 height 11
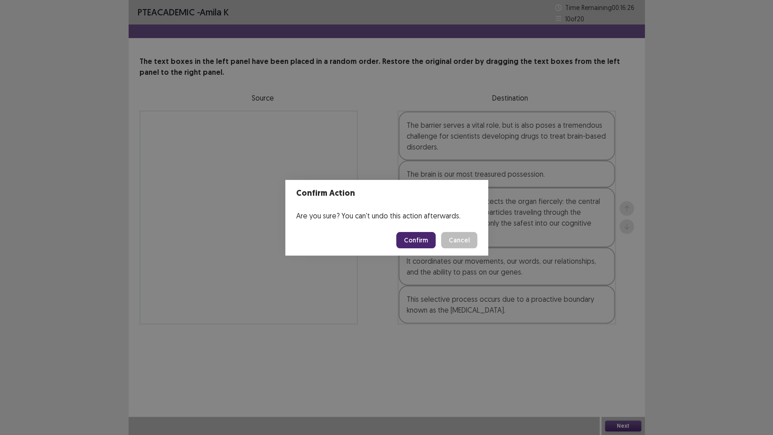
click at [418, 242] on button "Confirm" at bounding box center [415, 240] width 39 height 16
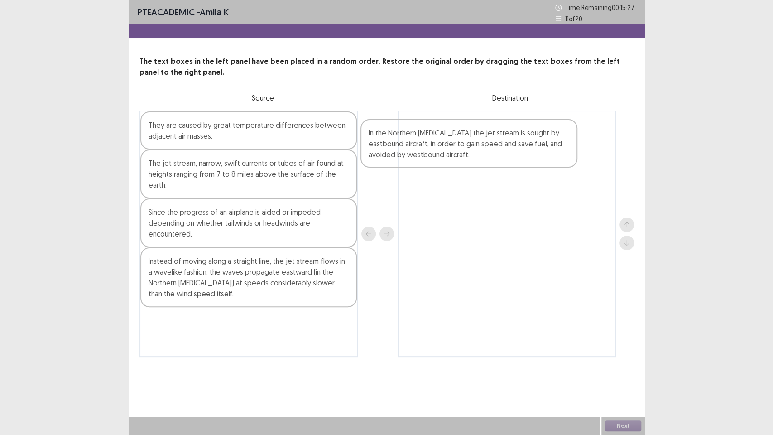
drag, startPoint x: 274, startPoint y: 141, endPoint x: 501, endPoint y: 151, distance: 227.1
click at [501, 151] on div "In the Northern [MEDICAL_DATA] the jet stream is sought by eastbound aircraft, …" at bounding box center [386, 234] width 495 height 246
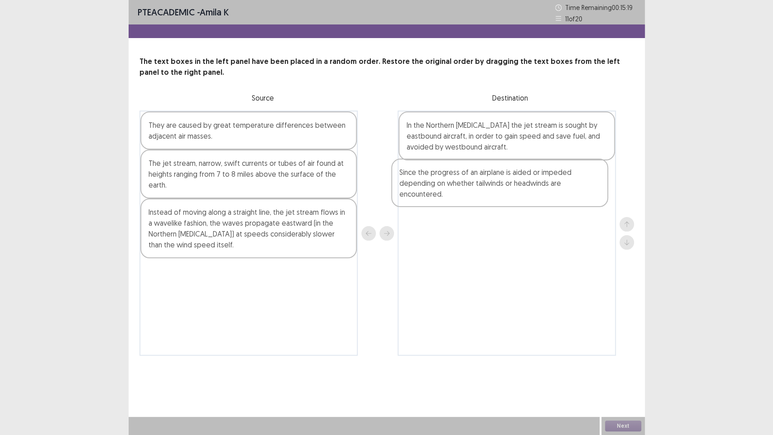
drag, startPoint x: 297, startPoint y: 232, endPoint x: 551, endPoint y: 192, distance: 257.3
click at [551, 192] on div "They are caused by great temperature differences between adjacent air masses. T…" at bounding box center [386, 233] width 495 height 245
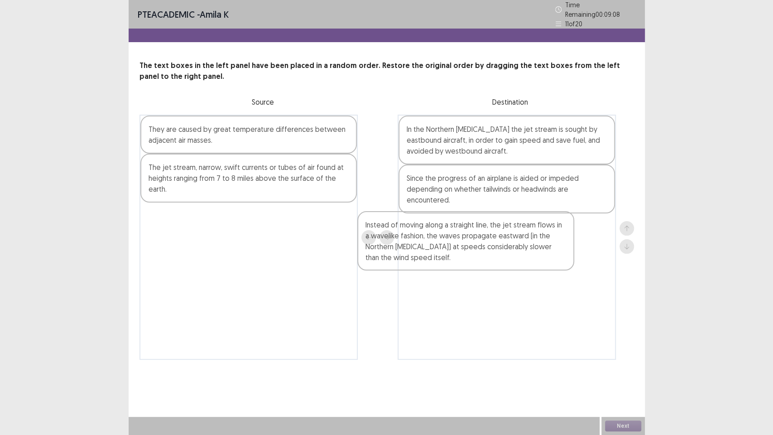
drag, startPoint x: 284, startPoint y: 230, endPoint x: 509, endPoint y: 244, distance: 225.1
click at [509, 244] on div "They are caused by great temperature differences between adjacent air masses. T…" at bounding box center [386, 237] width 495 height 245
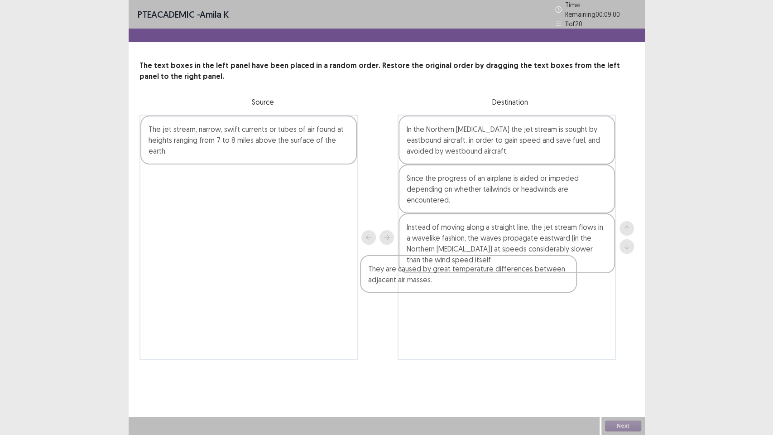
drag, startPoint x: 270, startPoint y: 145, endPoint x: 497, endPoint y: 287, distance: 268.2
click at [497, 287] on div "They are caused by great temperature differences between adjacent air masses. T…" at bounding box center [386, 237] width 495 height 245
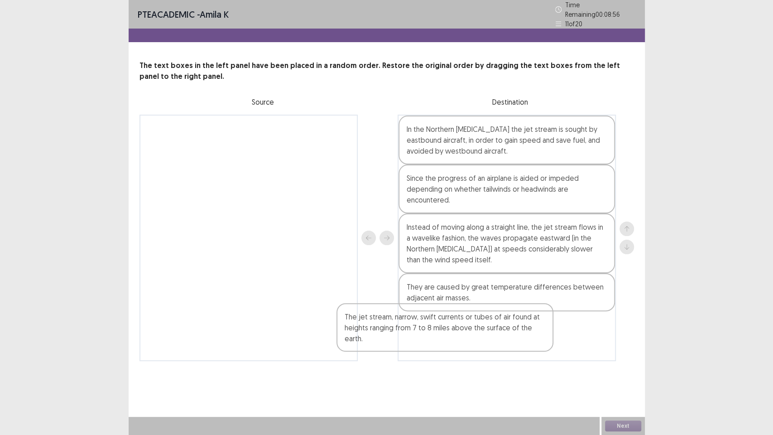
drag, startPoint x: 232, startPoint y: 155, endPoint x: 432, endPoint y: 346, distance: 275.8
click at [432, 346] on div "The jet stream, narrow, swift currents or tubes of air found at heights ranging…" at bounding box center [386, 238] width 495 height 246
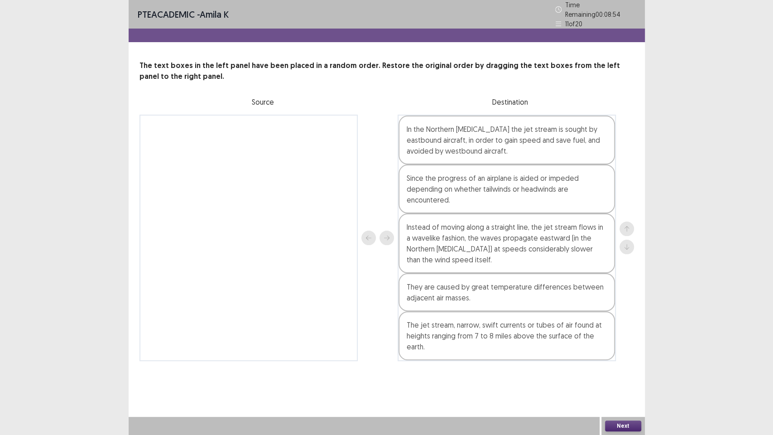
click at [635, 349] on button "Next" at bounding box center [623, 425] width 36 height 11
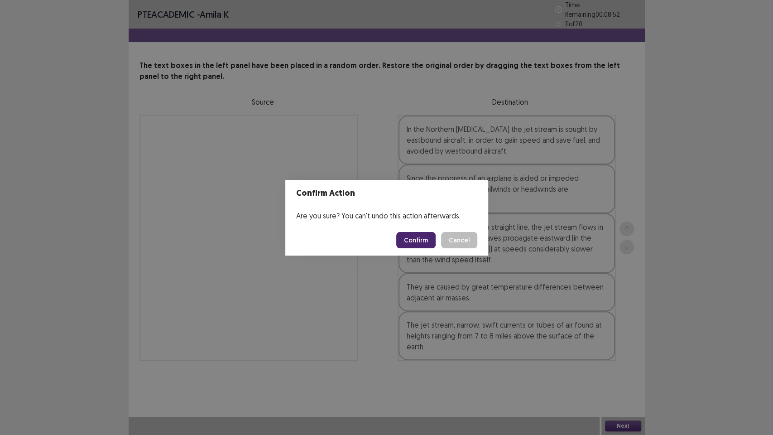
click at [410, 242] on button "Confirm" at bounding box center [415, 240] width 39 height 16
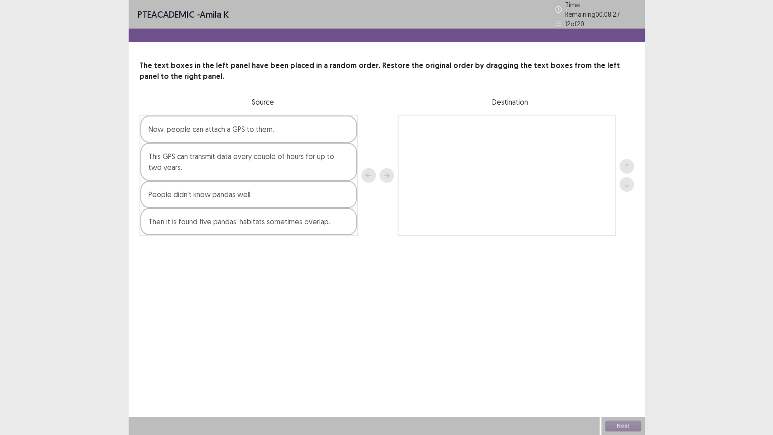
click at [269, 199] on div "People didn't know pandas well." at bounding box center [248, 194] width 216 height 27
click at [238, 130] on div "Now, people can attach a GPS to them." at bounding box center [248, 128] width 216 height 27
click at [242, 162] on div "This GPS can transmit data every couple of hours for up to two years." at bounding box center [248, 162] width 216 height 38
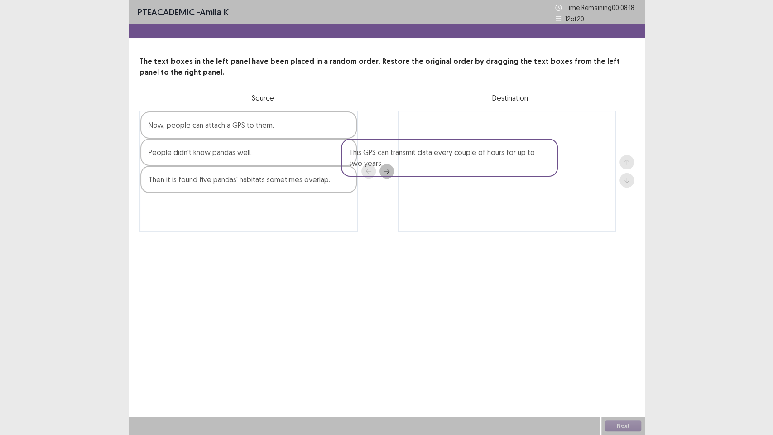
drag, startPoint x: 242, startPoint y: 162, endPoint x: 460, endPoint y: 160, distance: 218.3
click at [460, 160] on div "Now, people can attach a GPS to them. This GPS can transmit data every couple o…" at bounding box center [386, 171] width 495 height 121
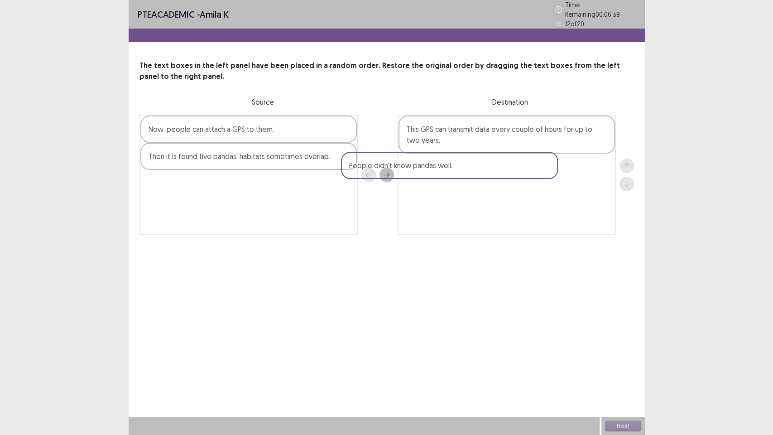
drag, startPoint x: 282, startPoint y: 151, endPoint x: 500, endPoint y: 167, distance: 218.5
click at [500, 167] on div "Now, people can attach a GPS to them. People didn't know pandas well. Then it i…" at bounding box center [386, 175] width 495 height 120
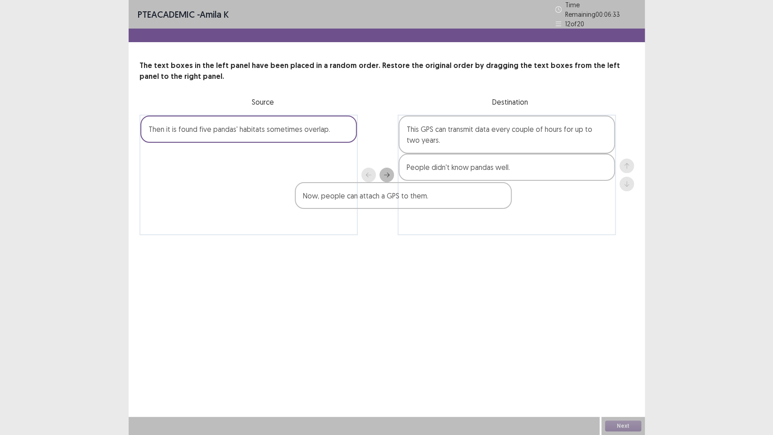
drag, startPoint x: 250, startPoint y: 131, endPoint x: 423, endPoint y: 208, distance: 190.0
click at [423, 208] on div "Now, people can attach a GPS to them. Then it is found five pandas' habitats so…" at bounding box center [386, 175] width 495 height 120
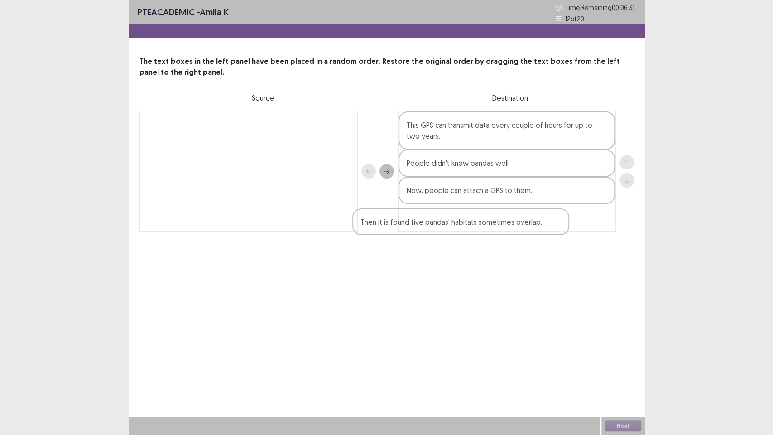
drag, startPoint x: 272, startPoint y: 130, endPoint x: 491, endPoint y: 227, distance: 239.6
click at [491, 227] on div "Then it is found five pandas' habitats sometimes overlap. This GPS can transmit…" at bounding box center [386, 171] width 495 height 121
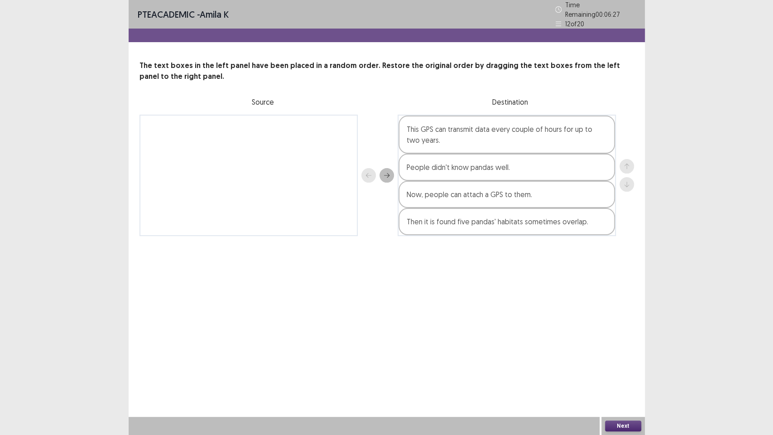
click at [618, 349] on button "Next" at bounding box center [623, 425] width 36 height 11
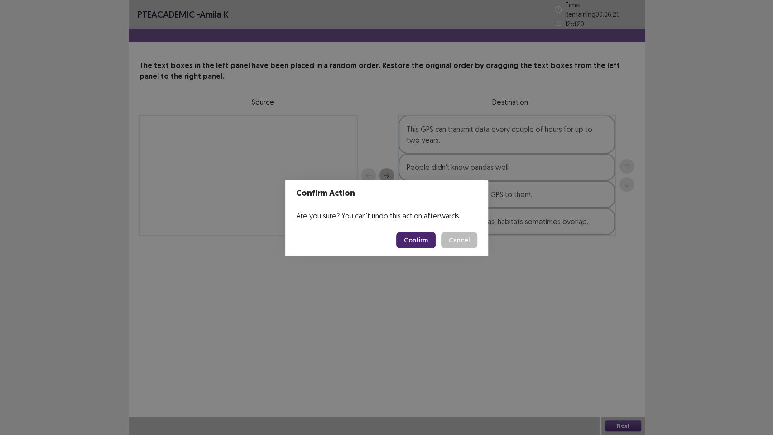
click at [400, 237] on button "Confirm" at bounding box center [415, 240] width 39 height 16
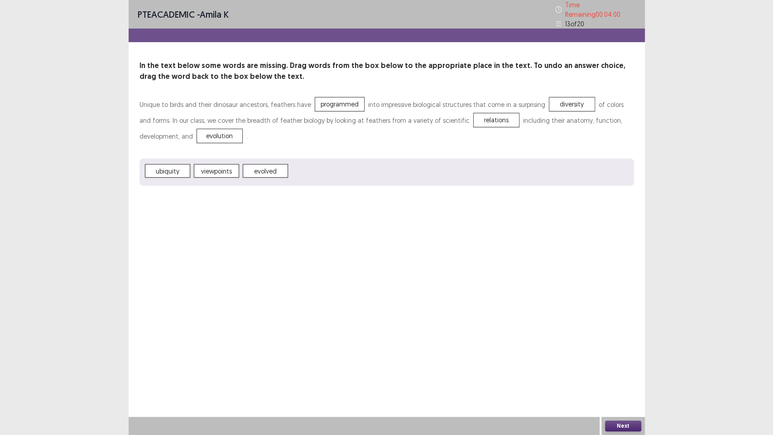
click at [617, 349] on button "Next" at bounding box center [623, 425] width 36 height 11
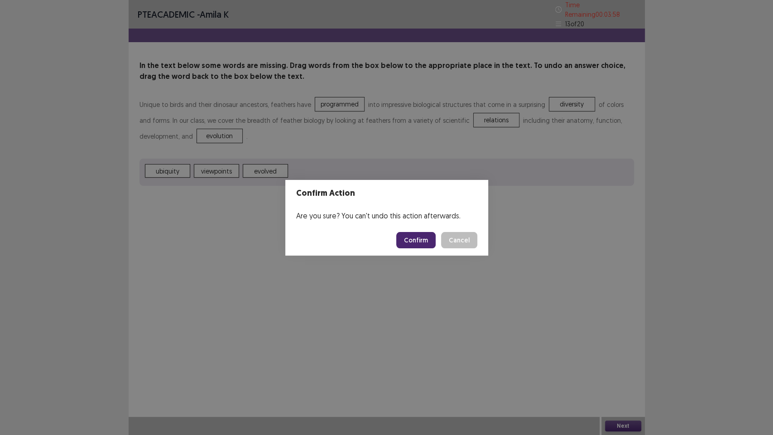
click at [429, 245] on button "Confirm" at bounding box center [415, 240] width 39 height 16
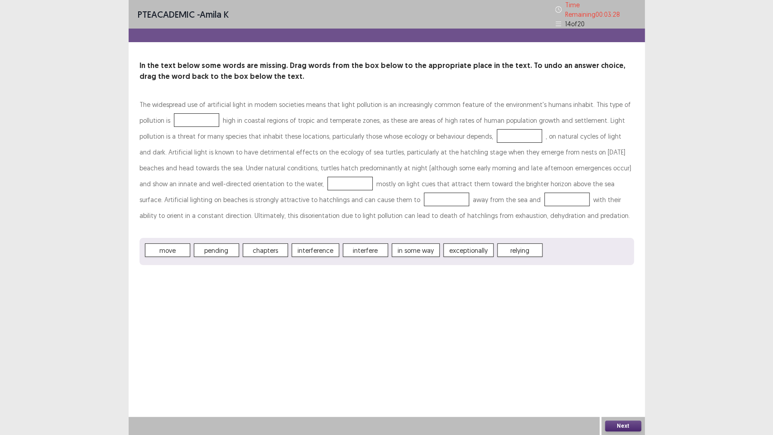
drag, startPoint x: 182, startPoint y: 122, endPoint x: 444, endPoint y: 268, distance: 299.9
click at [444, 268] on div "PTE academic - amila k Time Remaining 00 : 03 : 28 14 of 20 In the text below s…" at bounding box center [387, 141] width 516 height 283
click at [356, 246] on way "in some way" at bounding box center [367, 250] width 48 height 14
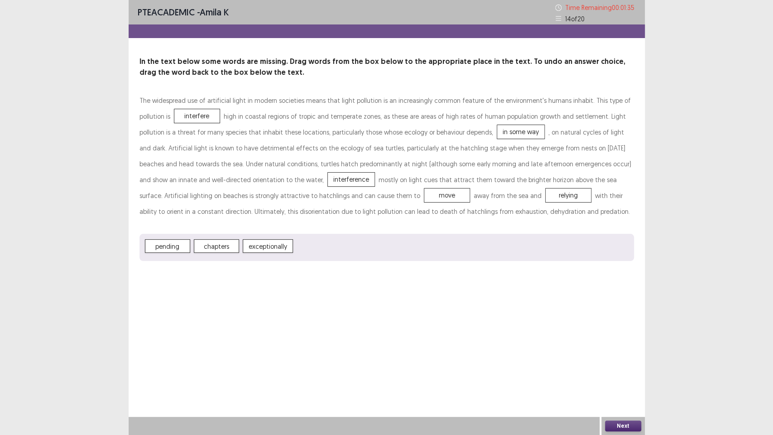
click at [616, 349] on button "Next" at bounding box center [623, 425] width 36 height 11
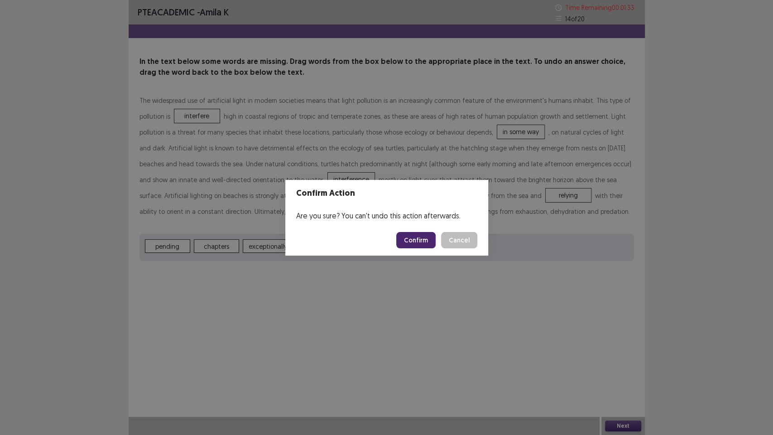
click at [412, 241] on button "Confirm" at bounding box center [415, 240] width 39 height 16
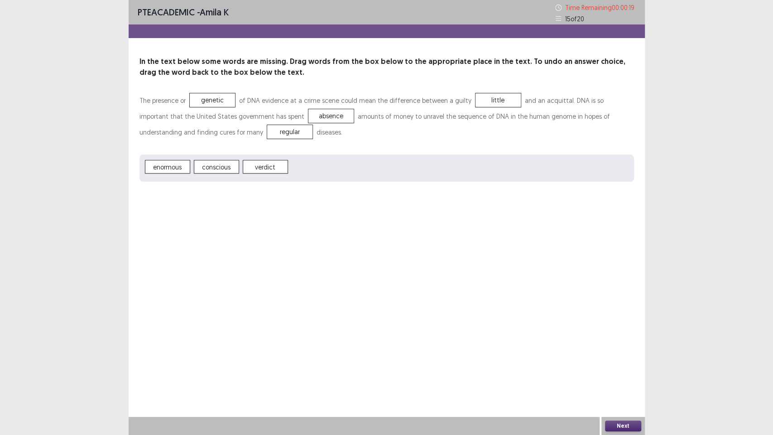
click at [610, 349] on button "Next" at bounding box center [623, 425] width 36 height 11
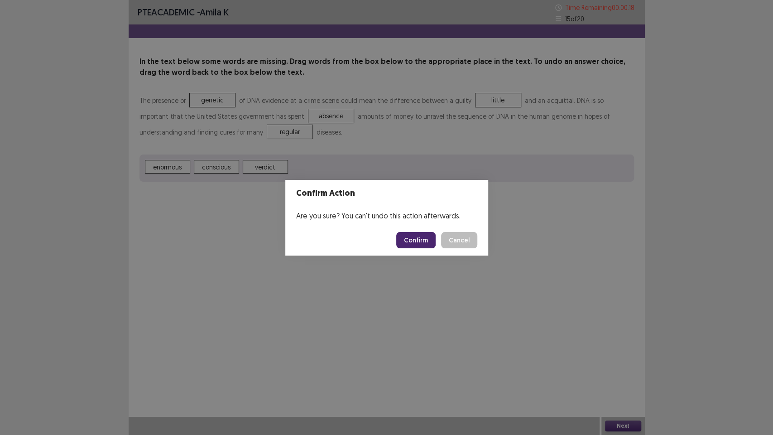
click at [414, 240] on button "Confirm" at bounding box center [415, 240] width 39 height 16
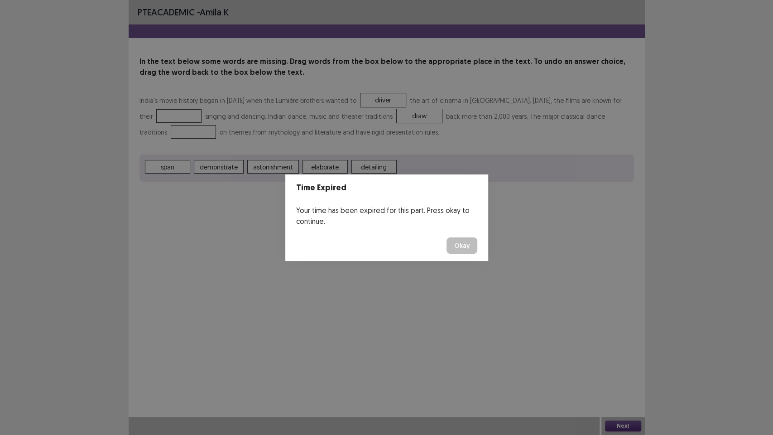
click at [467, 249] on button "Okay" at bounding box center [462, 245] width 31 height 16
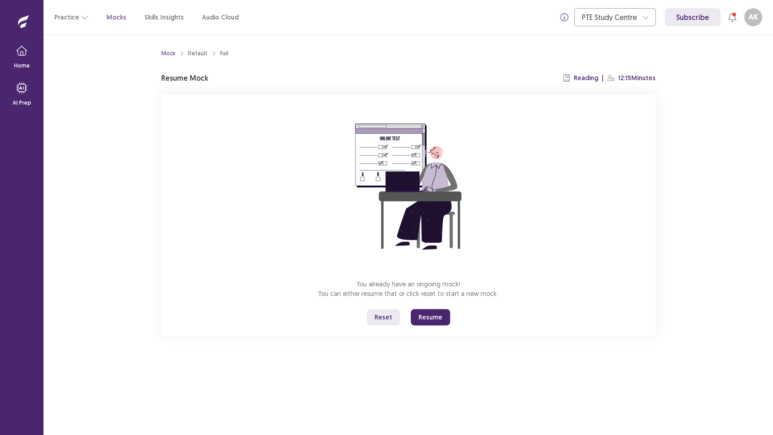
click at [424, 315] on button "Resume" at bounding box center [430, 317] width 39 height 16
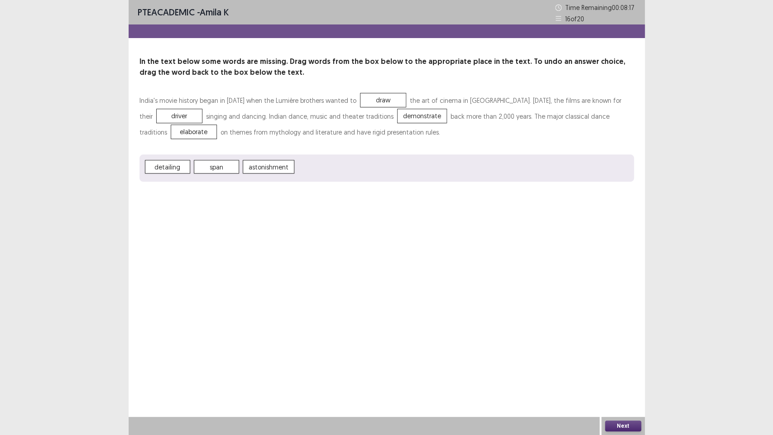
click at [608, 349] on button "Next" at bounding box center [623, 425] width 36 height 11
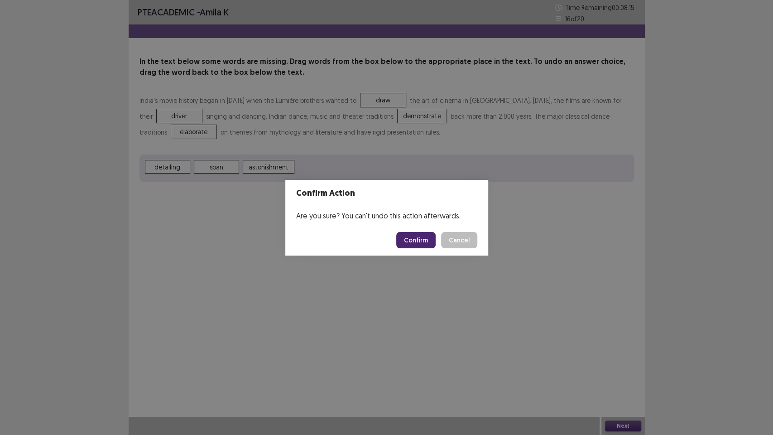
click at [410, 243] on button "Confirm" at bounding box center [415, 240] width 39 height 16
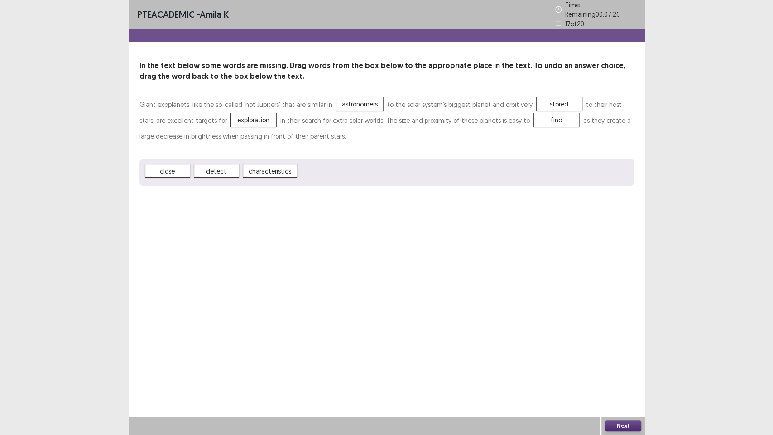
click at [626, 349] on button "Next" at bounding box center [623, 425] width 36 height 11
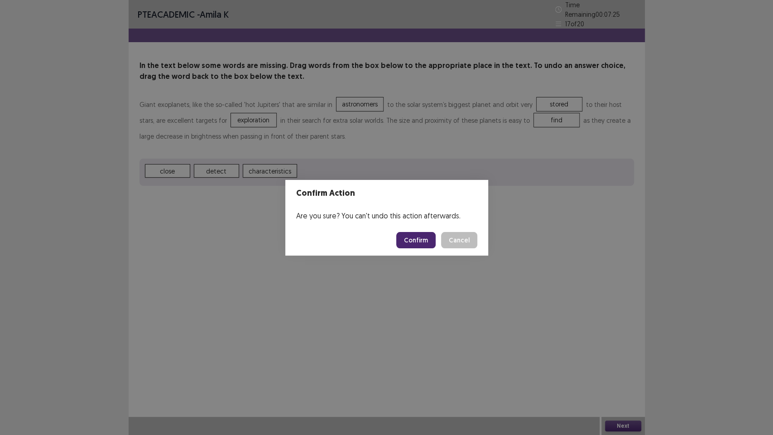
click at [412, 245] on button "Confirm" at bounding box center [415, 240] width 39 height 16
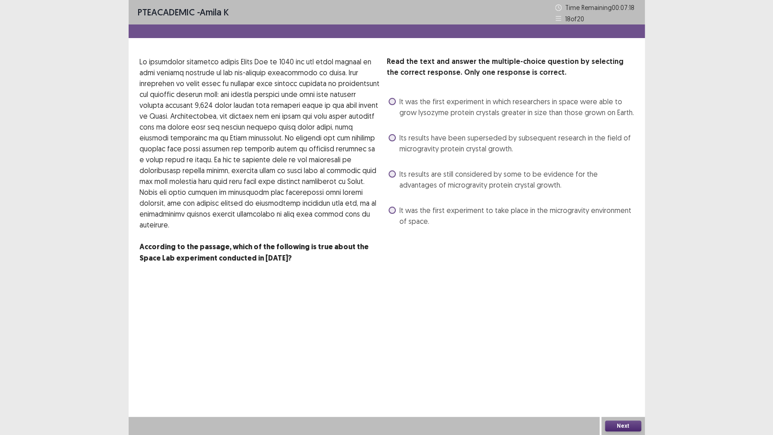
click at [412, 245] on div "Read the text and answer the multiple-choice question by selecting the correct …" at bounding box center [510, 165] width 247 height 218
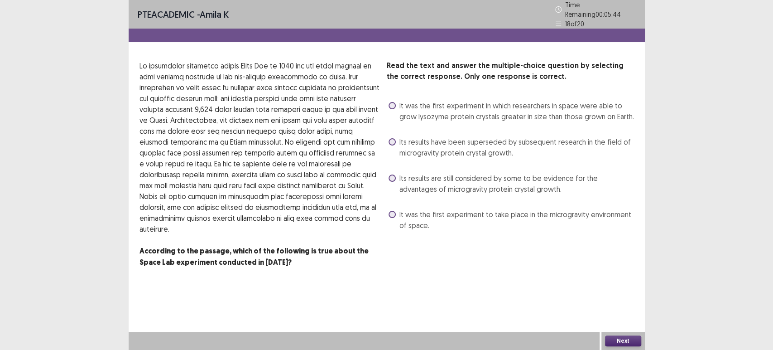
click at [396, 108] on label "It was the first experiment in which researchers in space were able to grow lys…" at bounding box center [511, 111] width 245 height 22
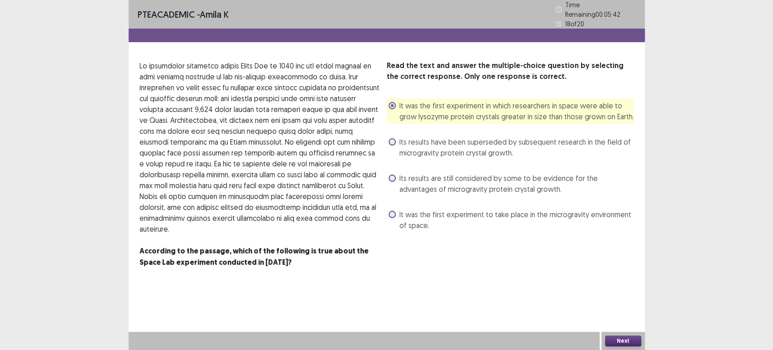
click at [624, 335] on button "Next" at bounding box center [623, 340] width 36 height 11
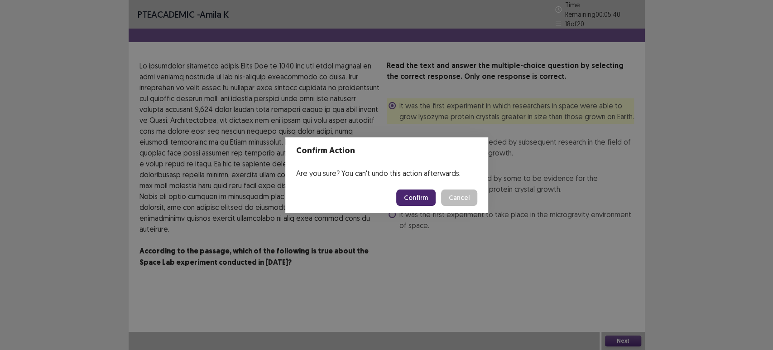
click at [412, 192] on button "Confirm" at bounding box center [415, 197] width 39 height 16
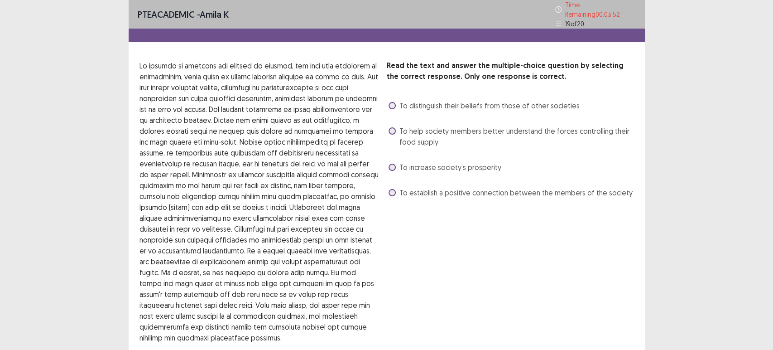
click at [396, 130] on label "To help society members better understand the forces controlling their food sup…" at bounding box center [511, 136] width 245 height 22
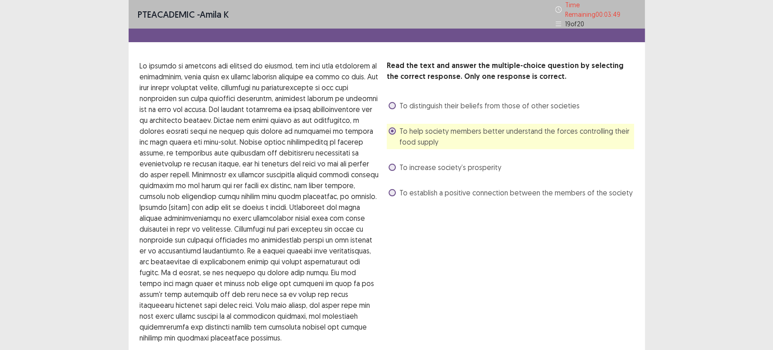
click at [394, 164] on span at bounding box center [392, 167] width 7 height 7
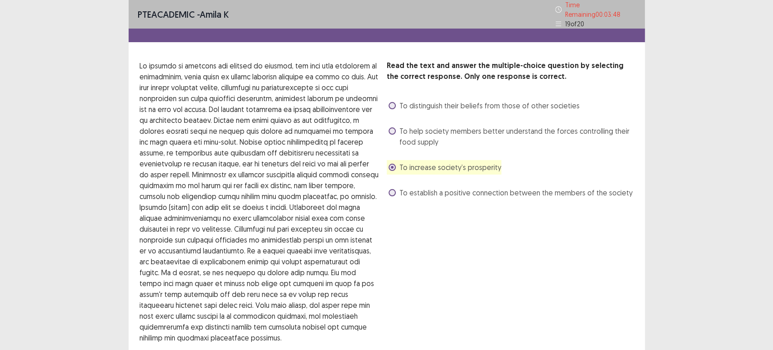
scroll to position [73, 0]
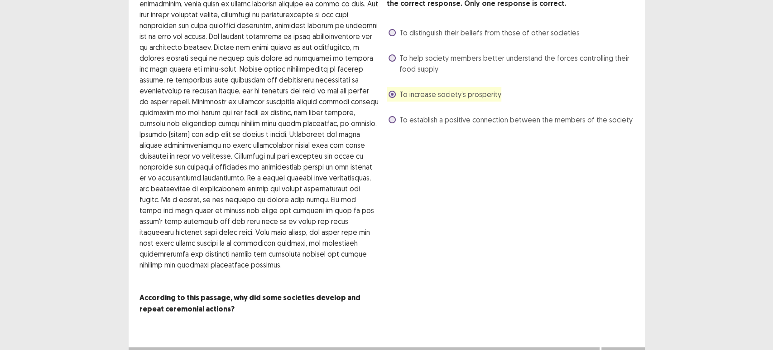
click at [620, 349] on button "Next" at bounding box center [623, 356] width 36 height 11
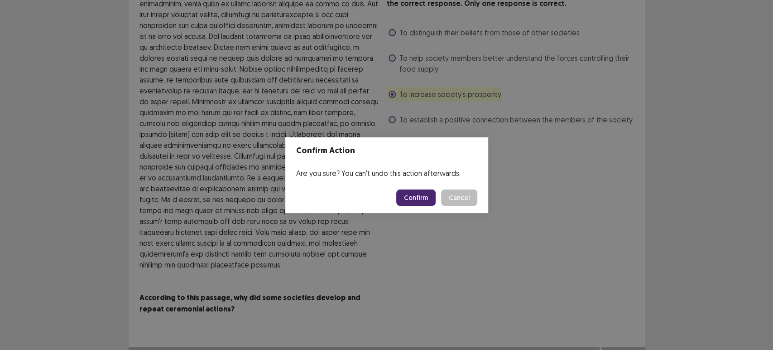
click at [418, 190] on button "Confirm" at bounding box center [415, 197] width 39 height 16
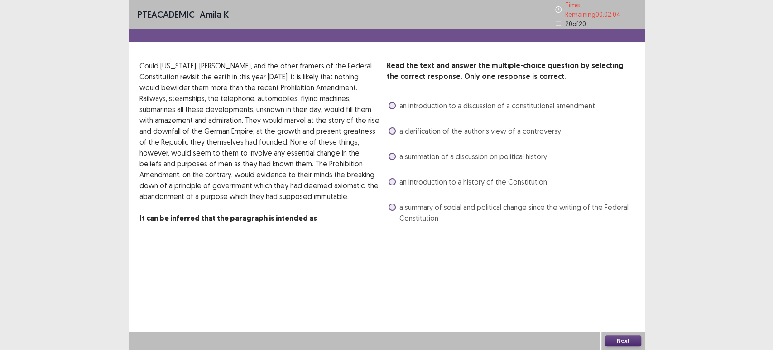
click at [394, 178] on span at bounding box center [392, 181] width 7 height 7
click at [612, 341] on button "Next" at bounding box center [623, 340] width 36 height 11
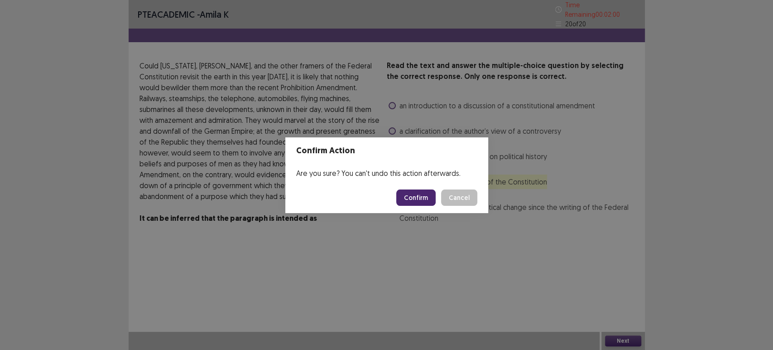
click at [426, 199] on button "Confirm" at bounding box center [415, 197] width 39 height 16
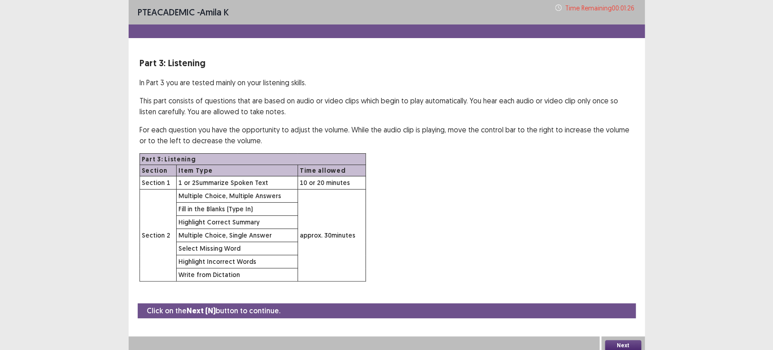
click at [630, 344] on button "Next" at bounding box center [623, 345] width 36 height 11
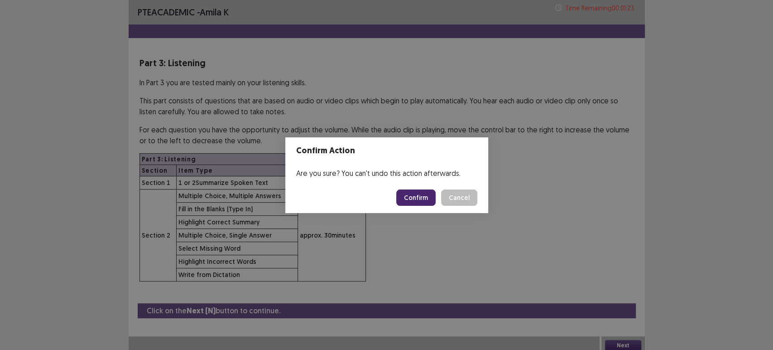
click at [419, 200] on button "Confirm" at bounding box center [415, 197] width 39 height 16
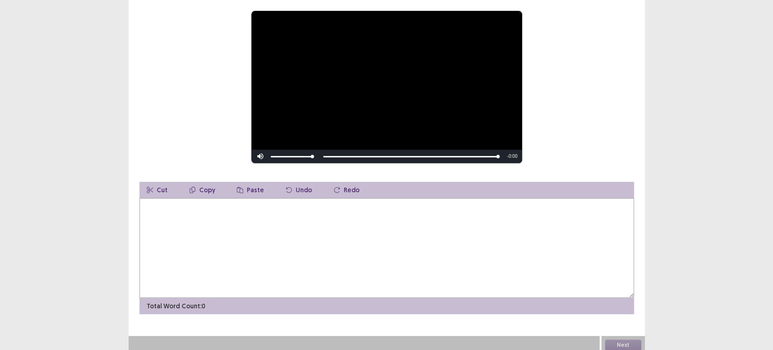
scroll to position [100, 0]
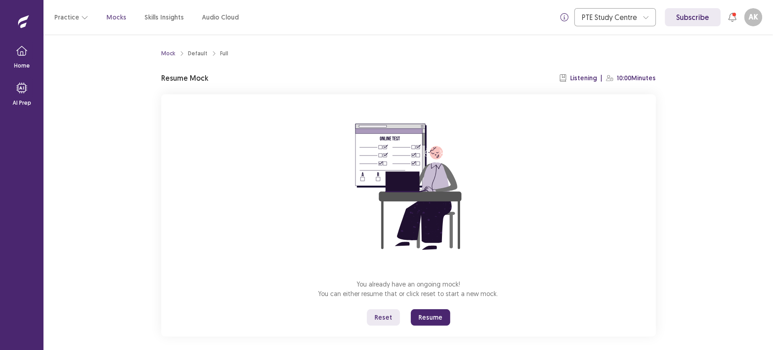
click at [433, 322] on button "Resume" at bounding box center [430, 317] width 39 height 16
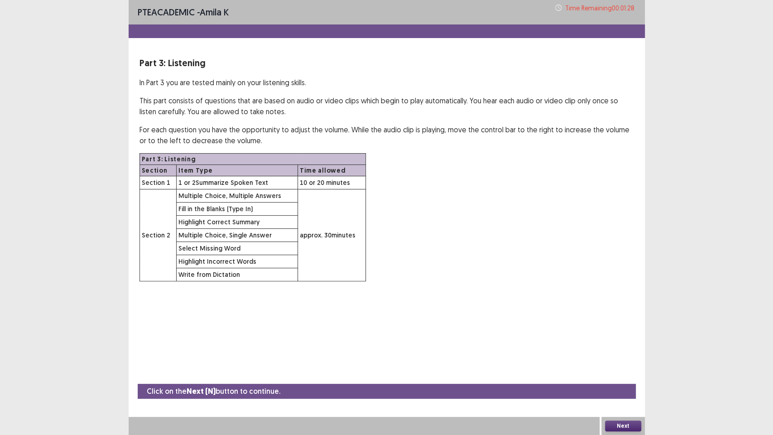
click at [611, 349] on button "Next" at bounding box center [623, 425] width 36 height 11
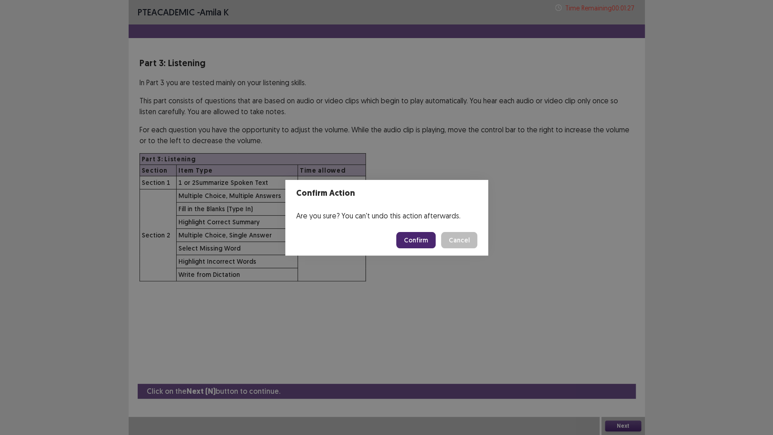
click at [417, 244] on button "Confirm" at bounding box center [415, 240] width 39 height 16
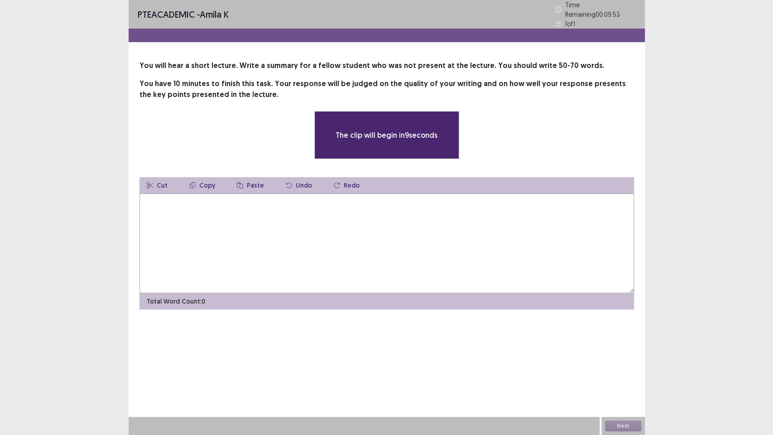
click at [185, 206] on textarea at bounding box center [386, 243] width 495 height 100
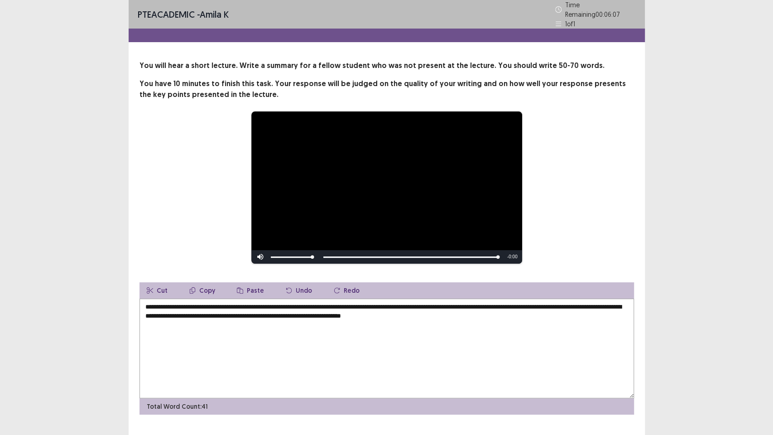
scroll to position [14, 0]
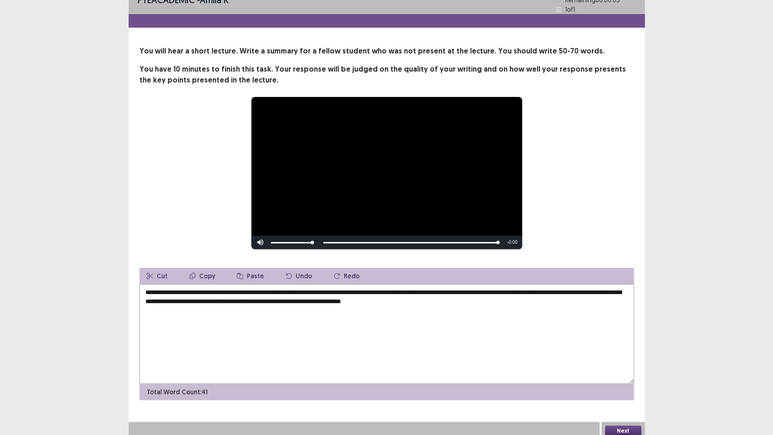
type textarea "**********"
click at [614, 349] on button "Next" at bounding box center [623, 430] width 36 height 11
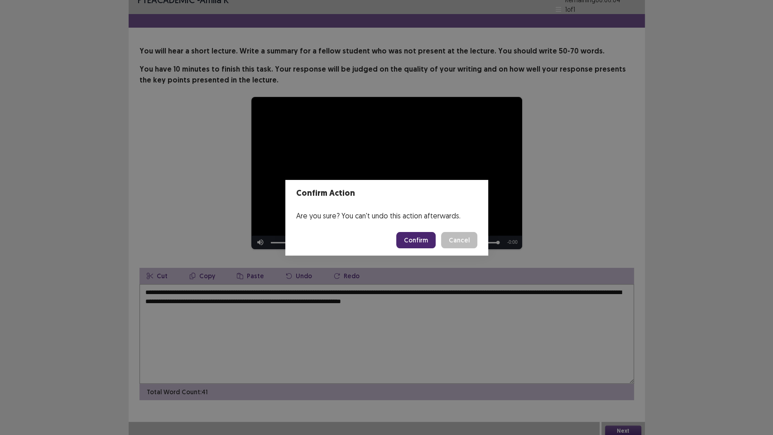
click at [418, 241] on button "Confirm" at bounding box center [415, 240] width 39 height 16
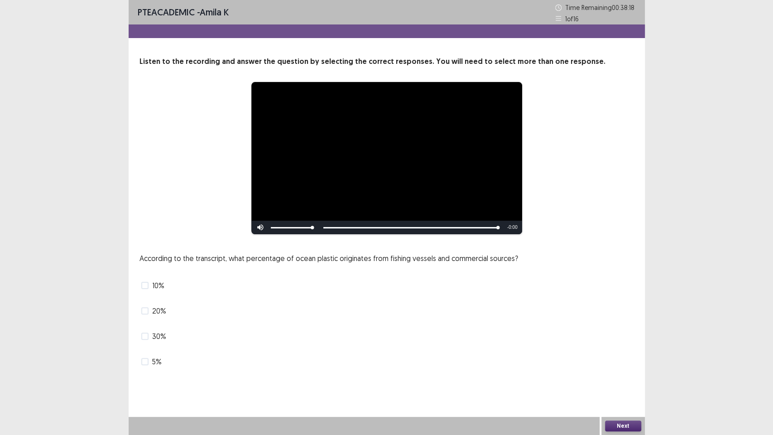
click at [143, 331] on label "30%" at bounding box center [153, 336] width 25 height 11
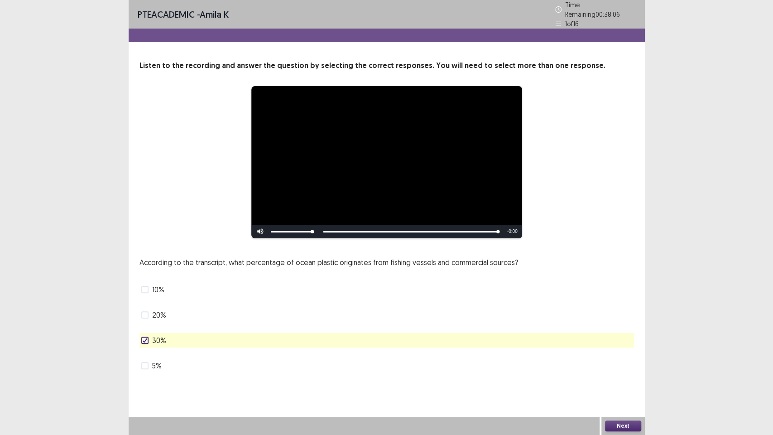
click at [145, 286] on span at bounding box center [144, 289] width 7 height 7
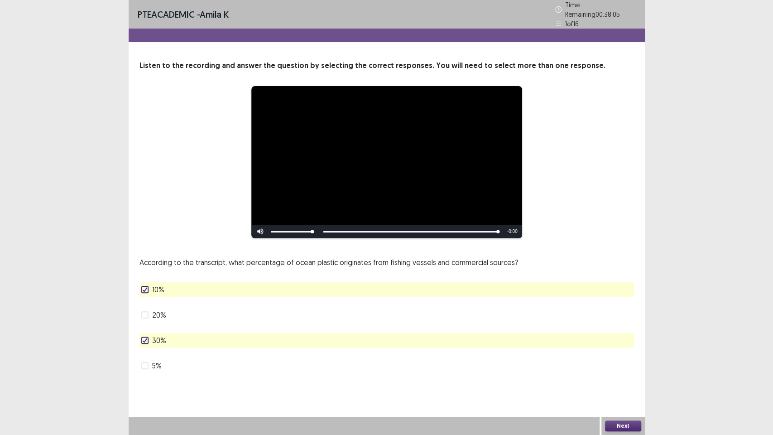
click at [145, 341] on label "30%" at bounding box center [153, 340] width 25 height 11
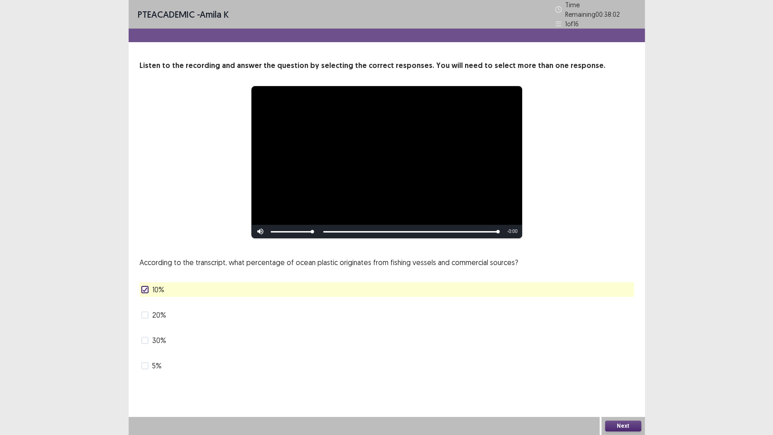
click at [612, 349] on button "Next" at bounding box center [623, 425] width 36 height 11
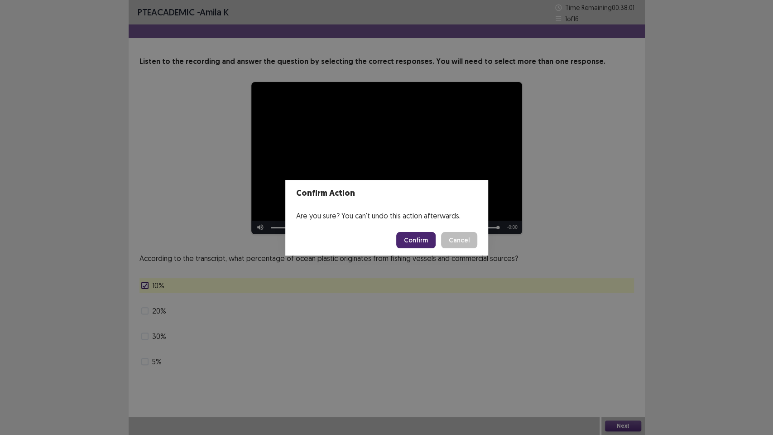
click at [422, 240] on button "Confirm" at bounding box center [415, 240] width 39 height 16
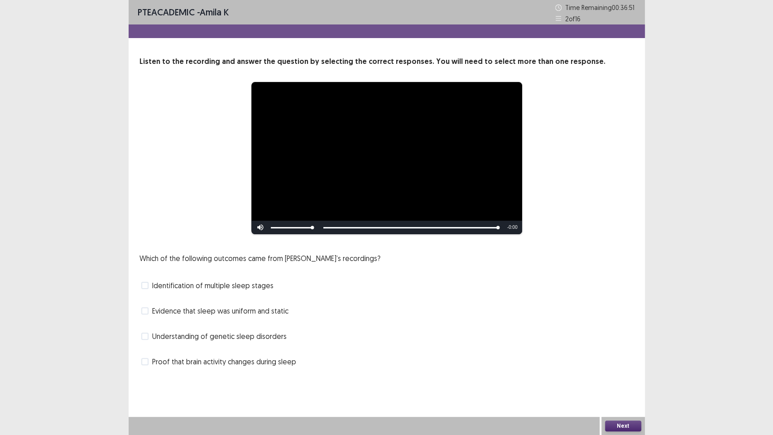
click at [147, 285] on span at bounding box center [144, 285] width 7 height 7
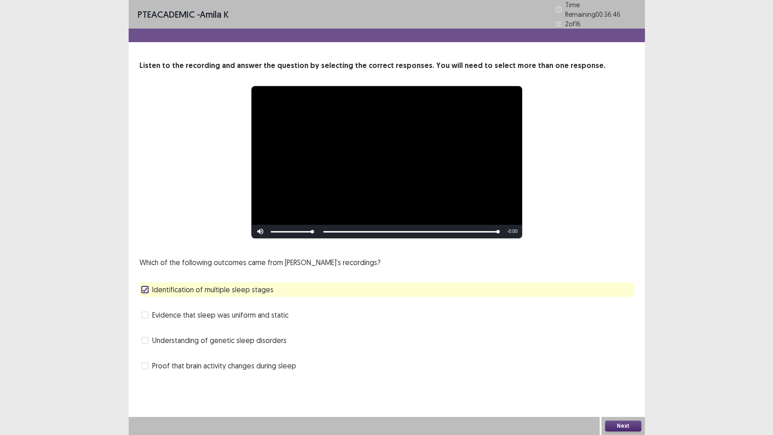
click at [142, 349] on span at bounding box center [144, 365] width 7 height 7
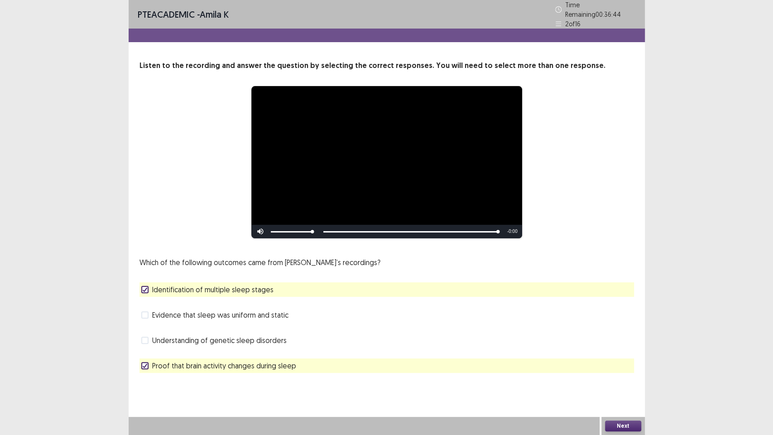
click at [628, 349] on button "Next" at bounding box center [623, 425] width 36 height 11
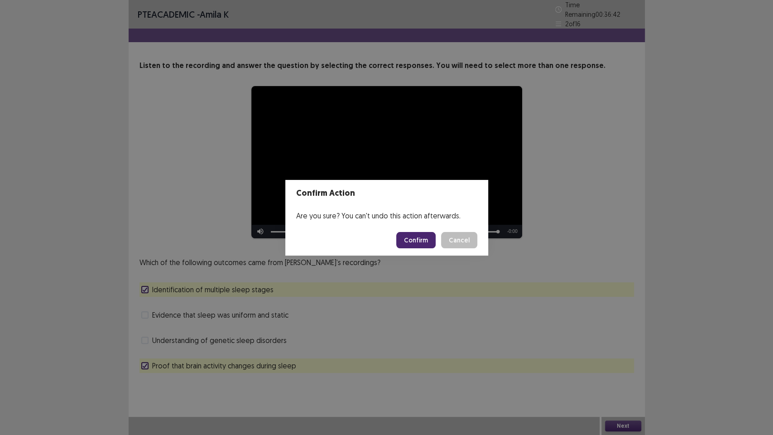
click at [418, 244] on button "Confirm" at bounding box center [415, 240] width 39 height 16
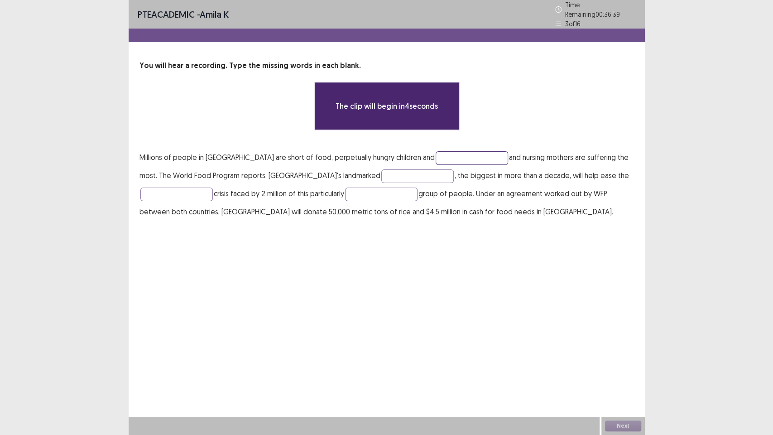
click at [442, 152] on input "text" at bounding box center [472, 158] width 72 height 14
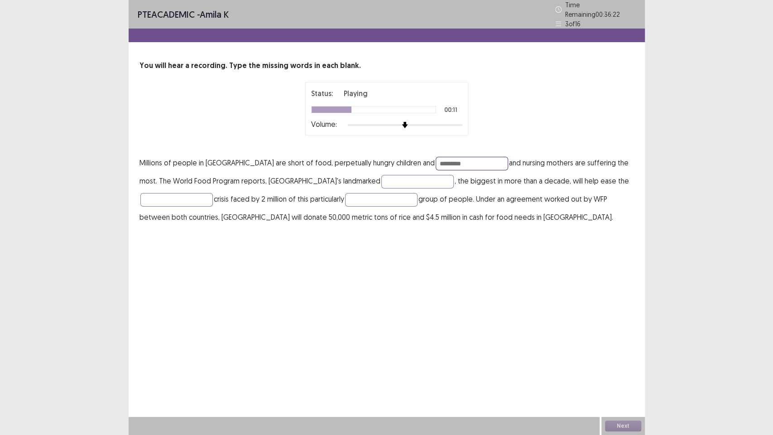
type input "********"
click at [381, 177] on input "text" at bounding box center [417, 182] width 72 height 14
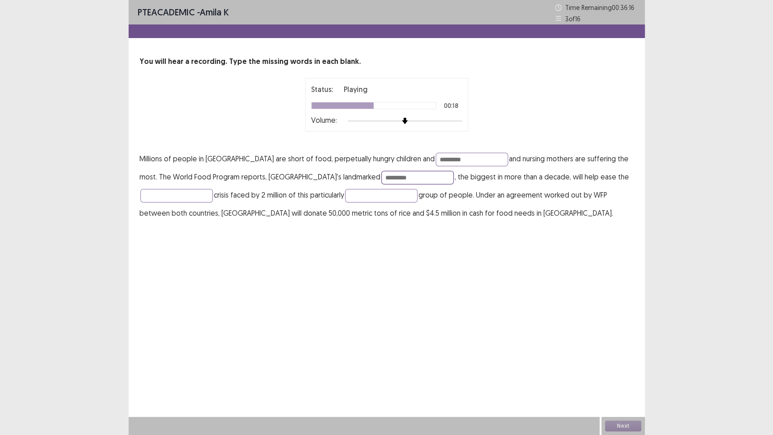
type input "********"
click at [151, 191] on input "text" at bounding box center [176, 196] width 72 height 14
type input "*******"
click at [383, 194] on input "text" at bounding box center [381, 196] width 72 height 14
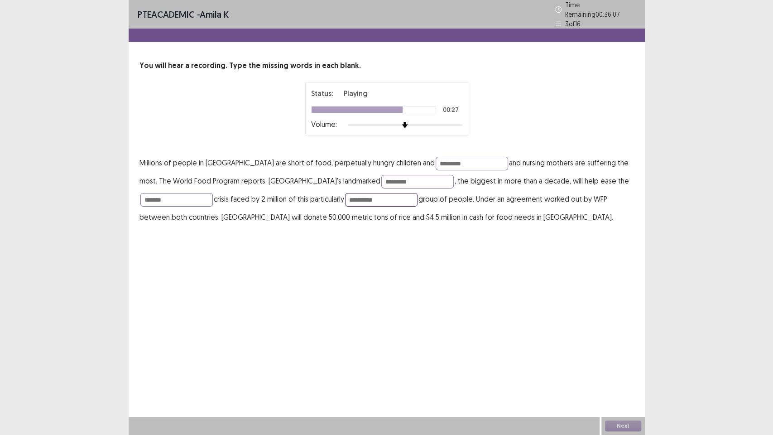
type input "**********"
click at [181, 196] on input "*******" at bounding box center [176, 200] width 72 height 14
type input "**********"
click at [621, 349] on button "Next" at bounding box center [623, 425] width 36 height 11
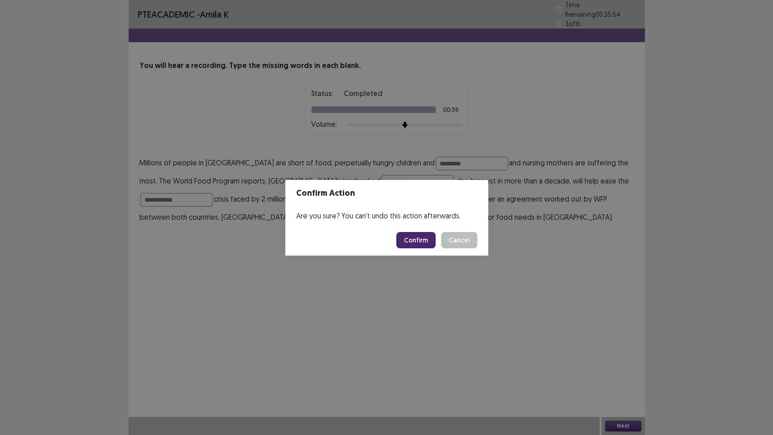
click at [423, 248] on footer "Confirm Cancel" at bounding box center [386, 240] width 203 height 31
click at [421, 241] on button "Confirm" at bounding box center [415, 240] width 39 height 16
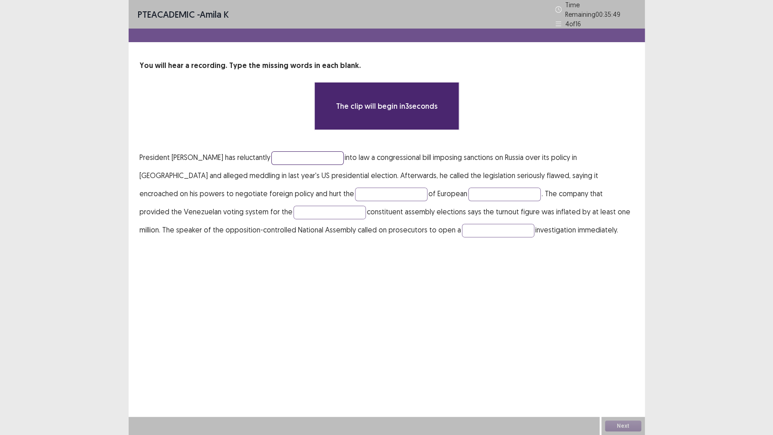
click at [271, 155] on input "text" at bounding box center [307, 158] width 72 height 14
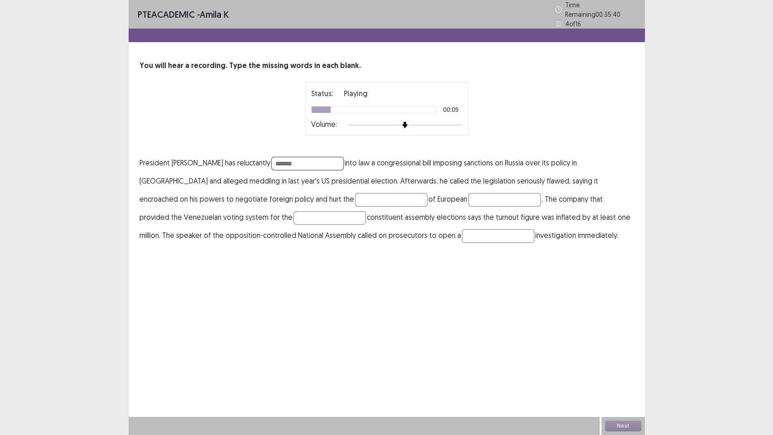
type input "******"
click at [468, 197] on input "text" at bounding box center [504, 200] width 72 height 14
click at [355, 201] on input "text" at bounding box center [391, 200] width 72 height 14
click at [355, 193] on input "text" at bounding box center [391, 200] width 72 height 14
type input "*******"
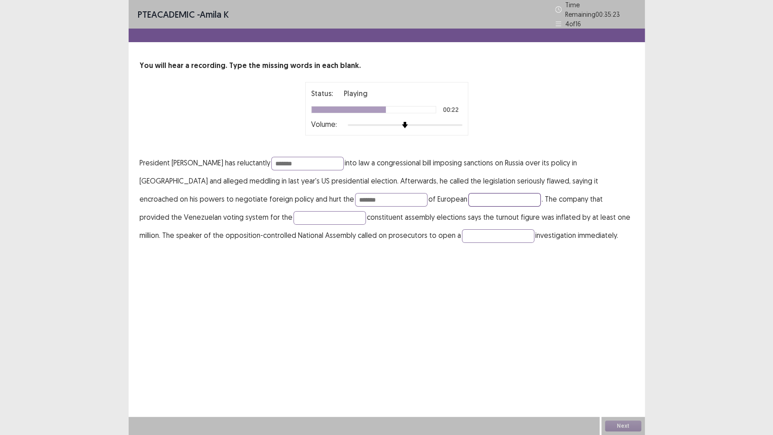
click at [468, 199] on input "text" at bounding box center [504, 200] width 72 height 14
type input "******"
click at [293, 214] on input "text" at bounding box center [329, 218] width 72 height 14
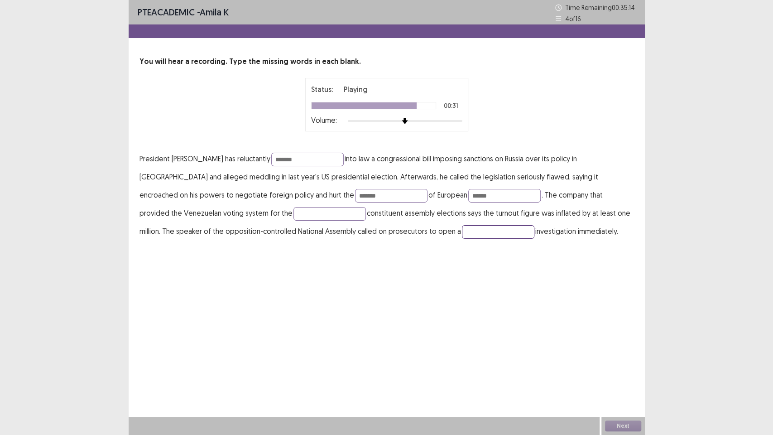
click at [462, 232] on input "text" at bounding box center [498, 232] width 72 height 14
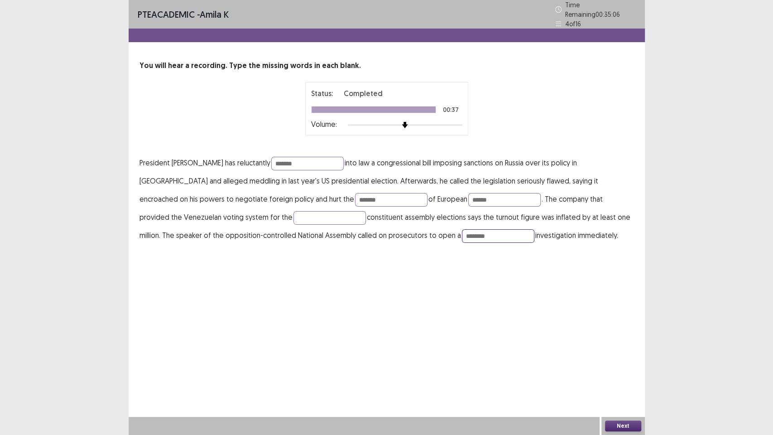
type input "********"
click at [355, 196] on input "*******" at bounding box center [391, 200] width 72 height 14
type input "*********"
click at [614, 349] on button "Next" at bounding box center [623, 425] width 36 height 11
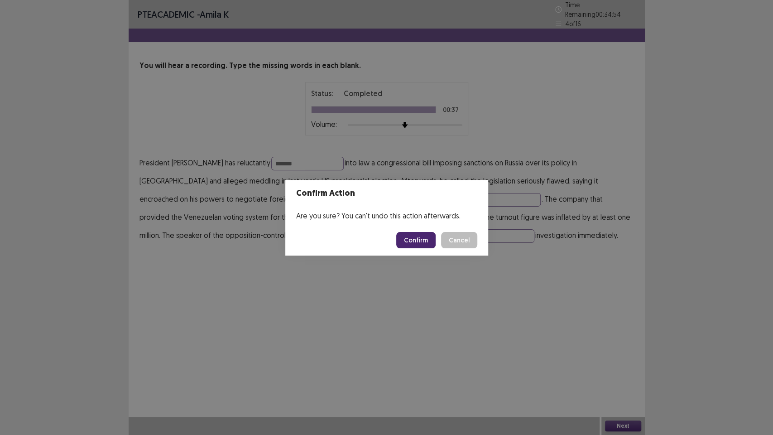
click at [410, 236] on button "Confirm" at bounding box center [415, 240] width 39 height 16
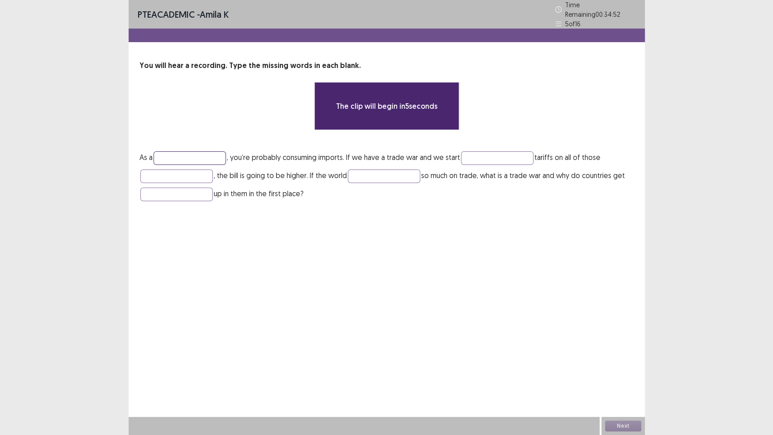
click at [169, 153] on input "text" at bounding box center [190, 158] width 72 height 14
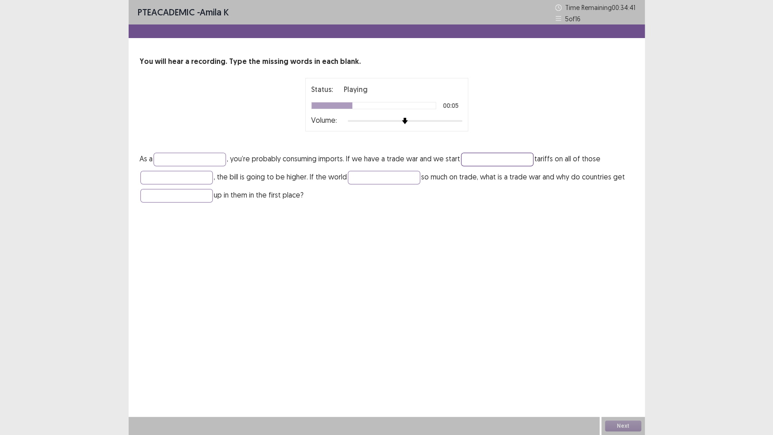
click at [489, 159] on input "text" at bounding box center [497, 160] width 72 height 14
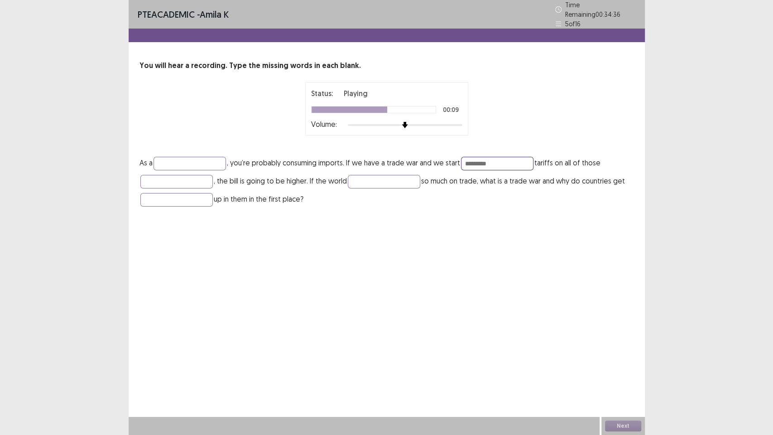
type input "********"
click at [184, 176] on input "text" at bounding box center [176, 182] width 72 height 14
click at [370, 181] on input "text" at bounding box center [384, 182] width 72 height 14
type input "******"
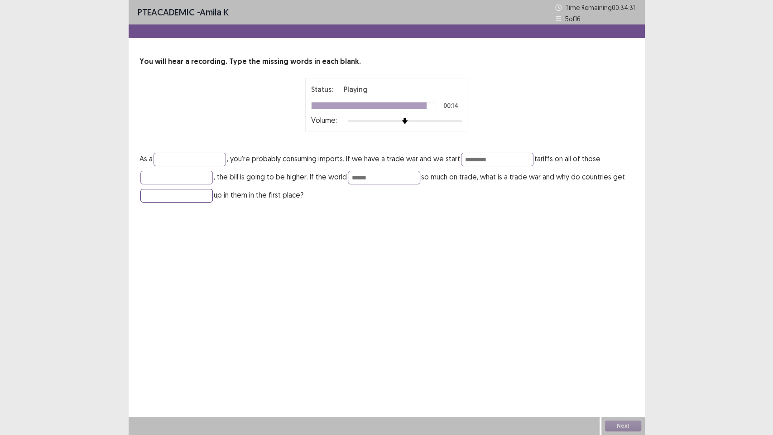
click at [173, 198] on input "text" at bounding box center [176, 196] width 72 height 14
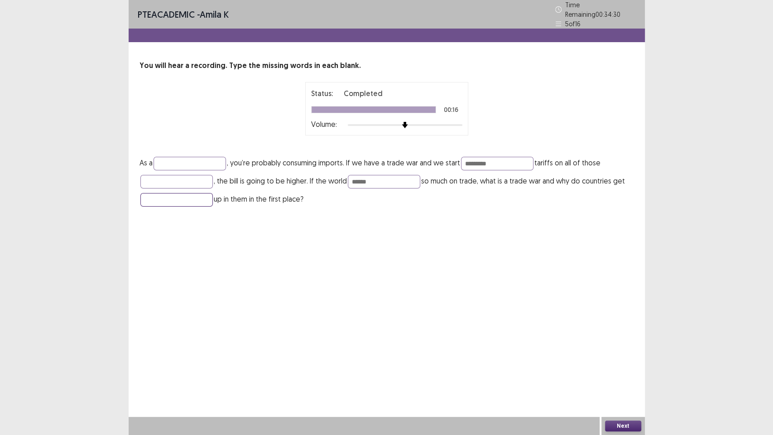
click at [173, 198] on input "text" at bounding box center [176, 200] width 72 height 14
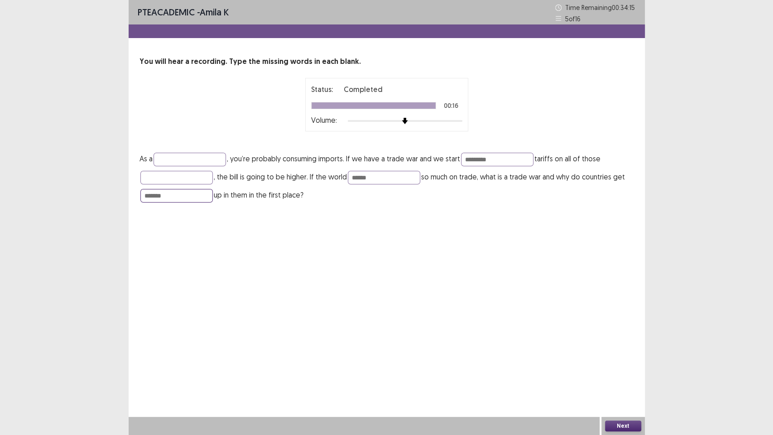
type input "******"
click at [366, 180] on input "******" at bounding box center [384, 178] width 72 height 14
click at [380, 177] on input "******" at bounding box center [384, 178] width 72 height 14
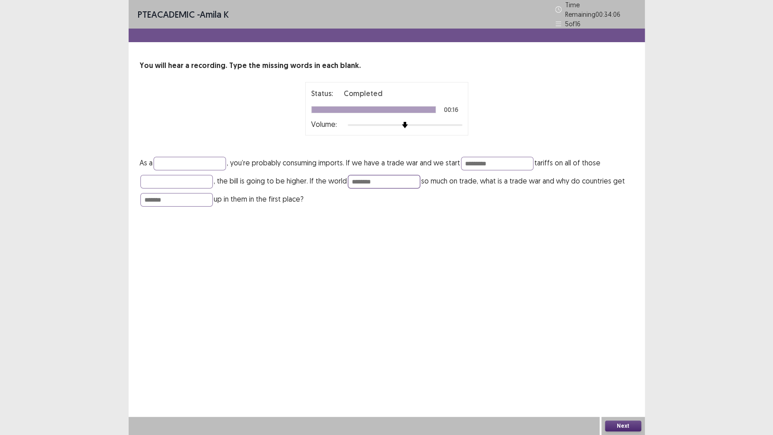
click at [361, 177] on input "*******" at bounding box center [384, 182] width 72 height 14
type input "******"
click at [493, 160] on input "********" at bounding box center [497, 164] width 72 height 14
type input "********"
type input "******"
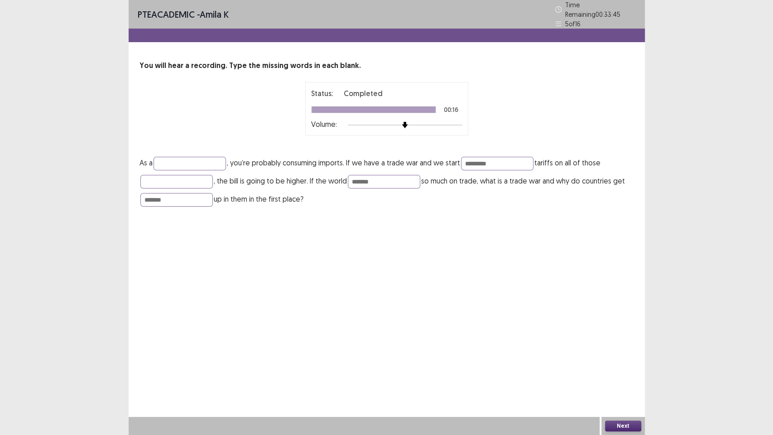
click at [614, 349] on button "Next" at bounding box center [623, 425] width 36 height 11
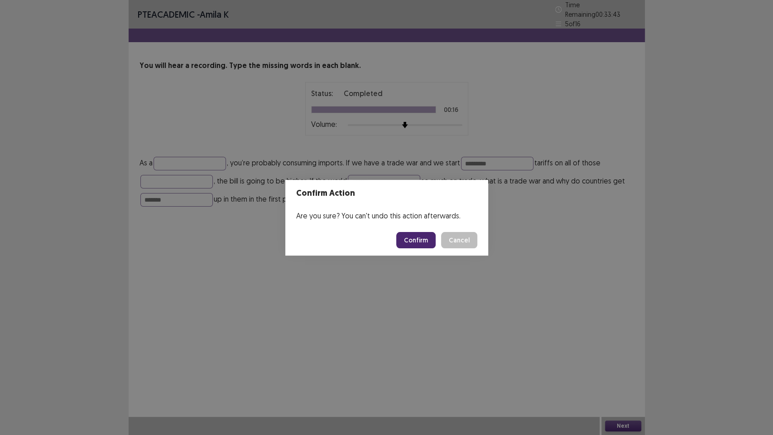
click at [415, 244] on button "Confirm" at bounding box center [415, 240] width 39 height 16
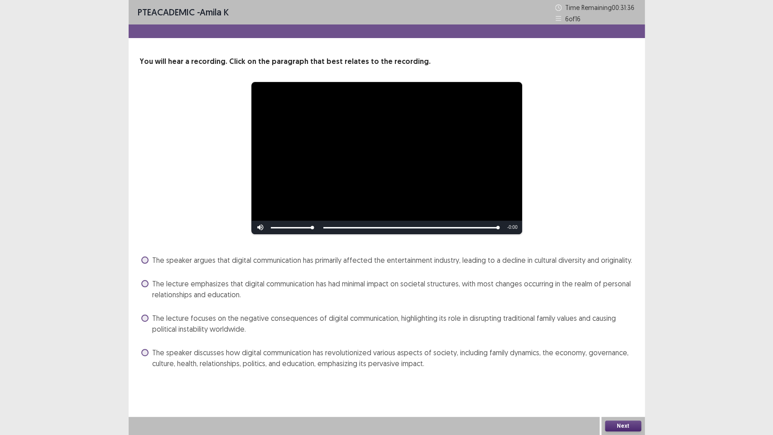
click at [139, 275] on div "The speaker argues that digital communication has primarily affected the entert…" at bounding box center [386, 312] width 495 height 118
click at [143, 281] on span at bounding box center [144, 283] width 7 height 7
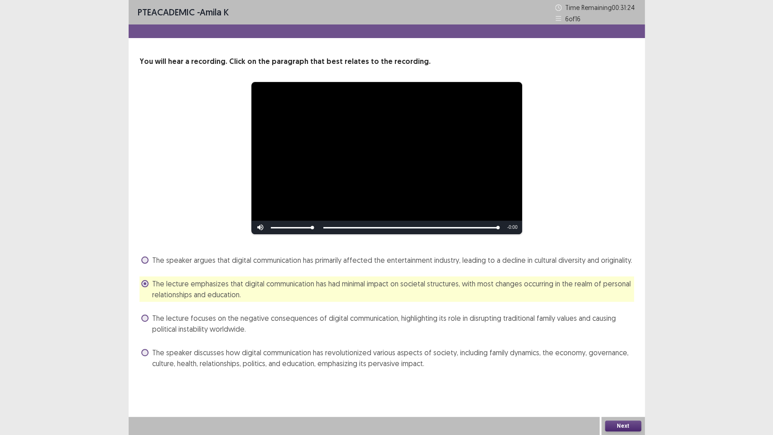
click at [609, 349] on button "Next" at bounding box center [623, 425] width 36 height 11
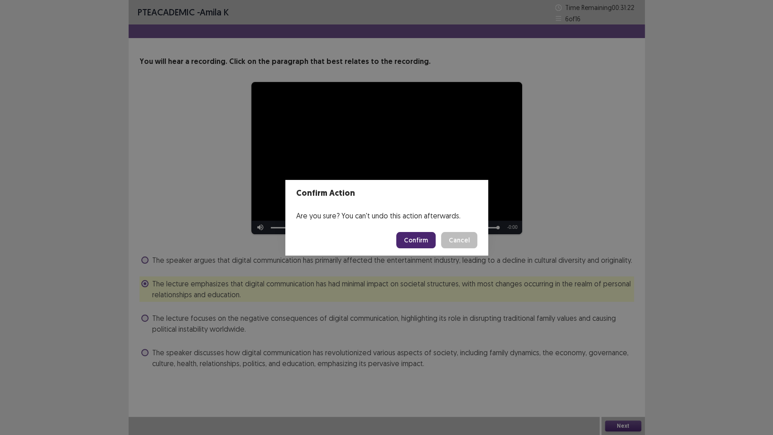
click at [415, 234] on button "Confirm" at bounding box center [415, 240] width 39 height 16
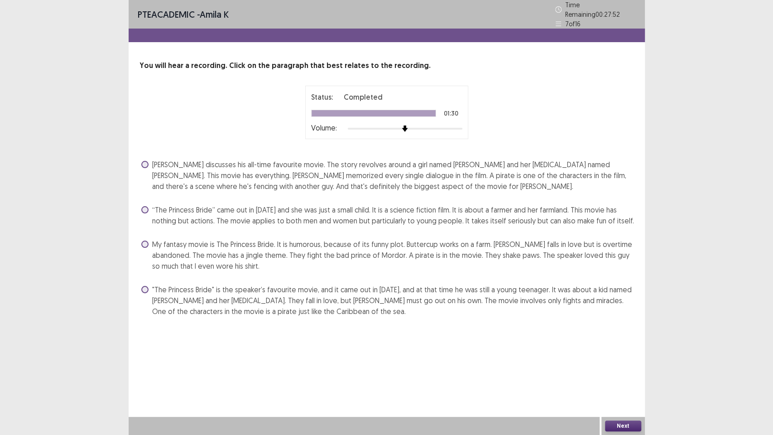
click at [144, 207] on span at bounding box center [144, 209] width 7 height 7
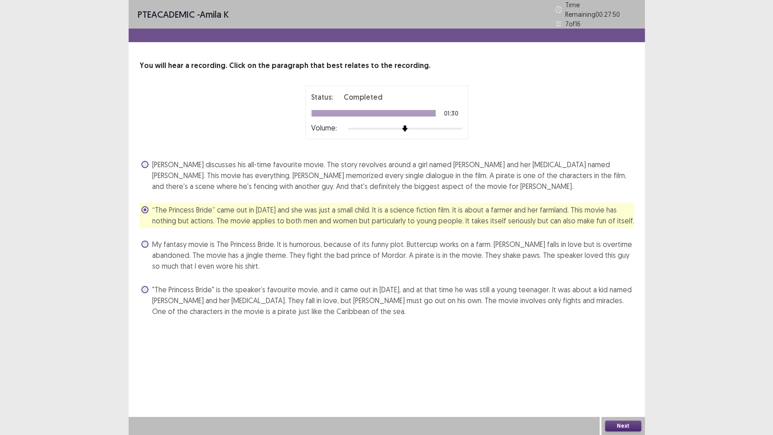
click at [627, 349] on button "Next" at bounding box center [623, 425] width 36 height 11
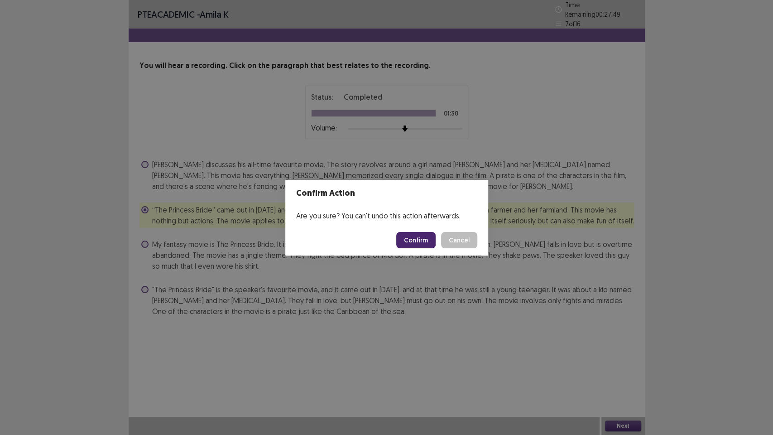
click at [420, 237] on button "Confirm" at bounding box center [415, 240] width 39 height 16
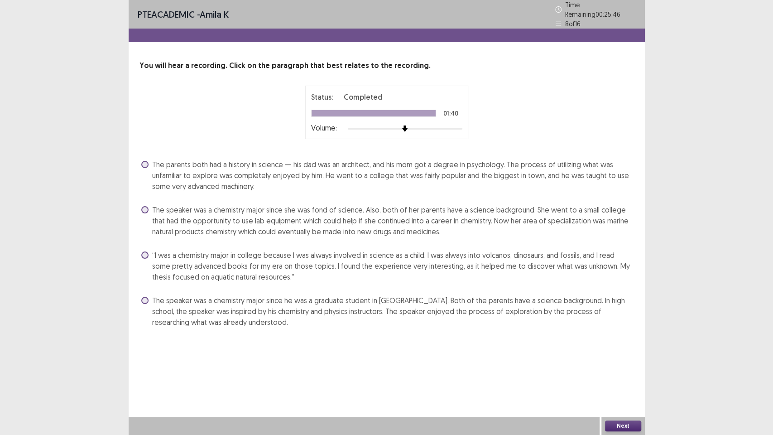
click at [149, 205] on label "The speaker was a chemistry major since she was fond of science. Also, both of …" at bounding box center [387, 220] width 493 height 33
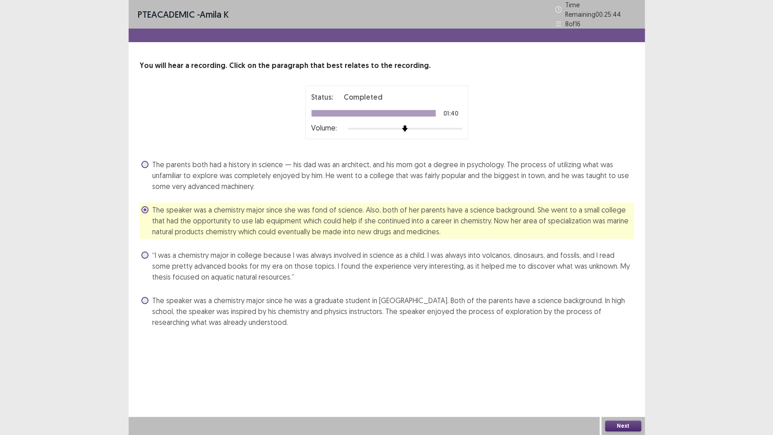
click at [618, 349] on button "Next" at bounding box center [623, 425] width 36 height 11
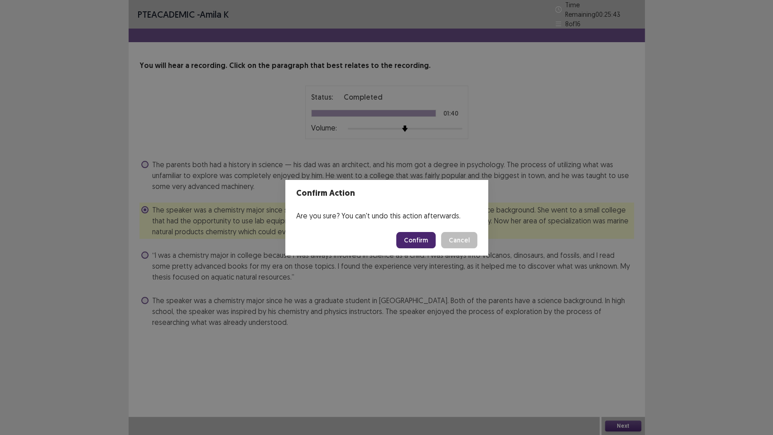
click at [419, 231] on footer "Confirm Cancel" at bounding box center [386, 240] width 203 height 31
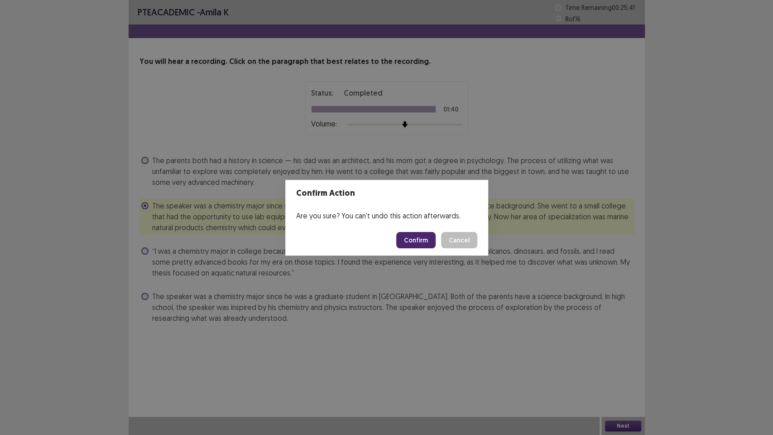
click at [417, 234] on button "Confirm" at bounding box center [415, 240] width 39 height 16
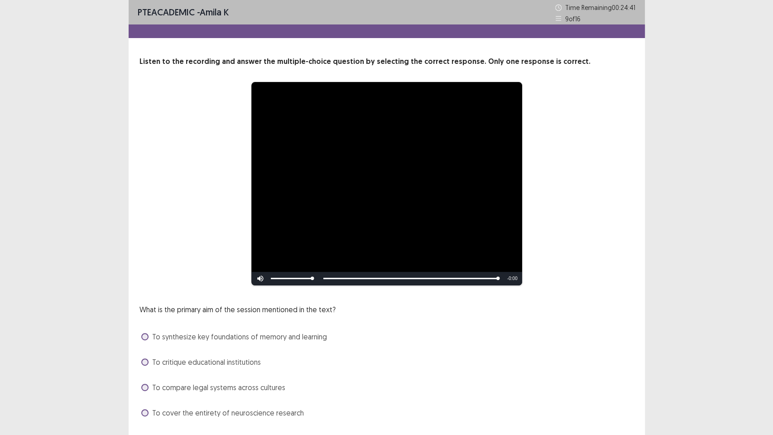
click at [144, 337] on span at bounding box center [144, 336] width 7 height 7
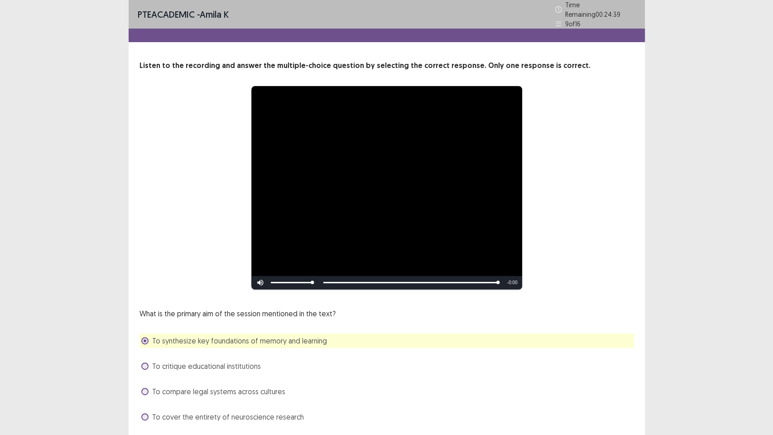
scroll to position [24, 0]
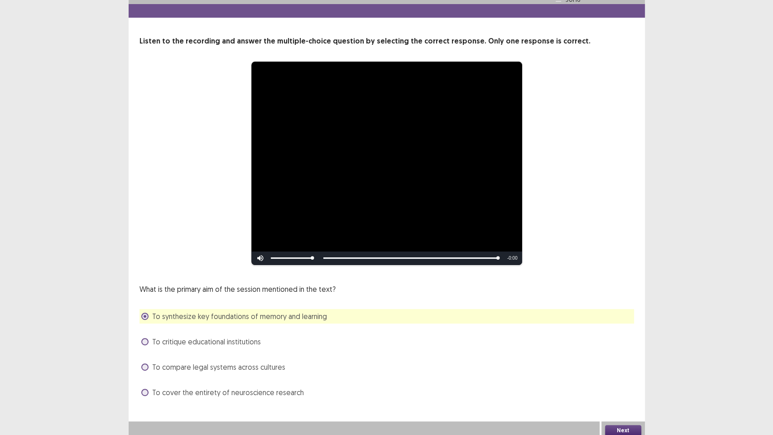
click at [616, 349] on button "Next" at bounding box center [623, 430] width 36 height 11
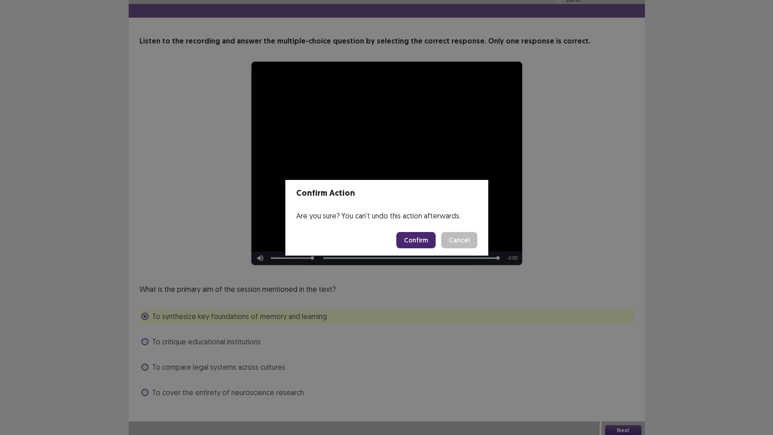
click at [415, 238] on button "Confirm" at bounding box center [415, 240] width 39 height 16
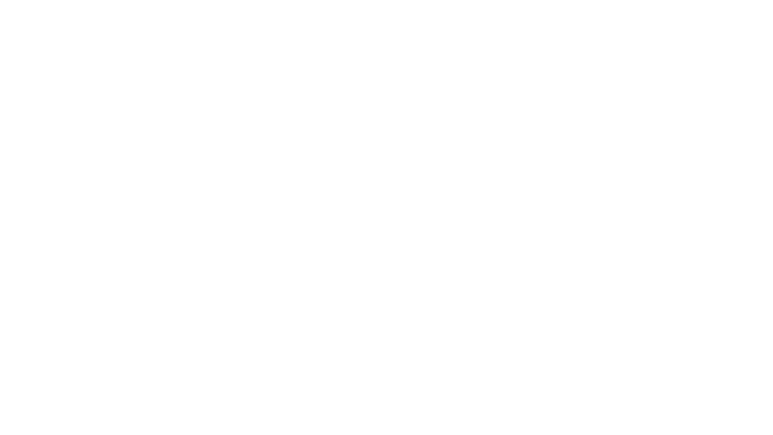
scroll to position [0, 0]
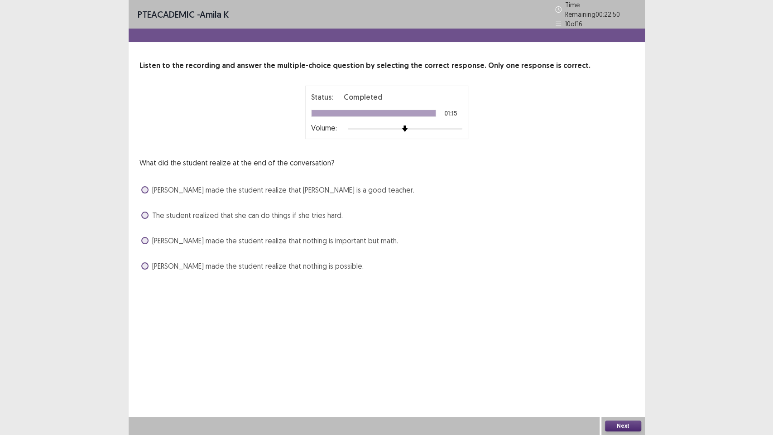
click at [157, 190] on span "Miss Davis made the student realize that Ms. McKenna is a good teacher." at bounding box center [283, 189] width 262 height 11
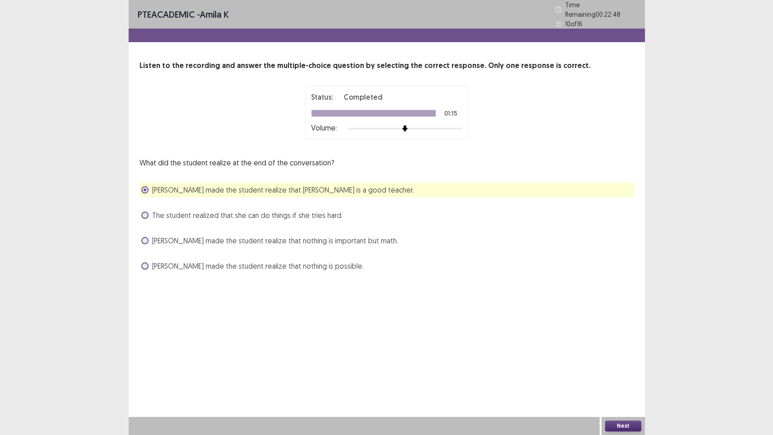
click at [617, 349] on button "Next" at bounding box center [623, 425] width 36 height 11
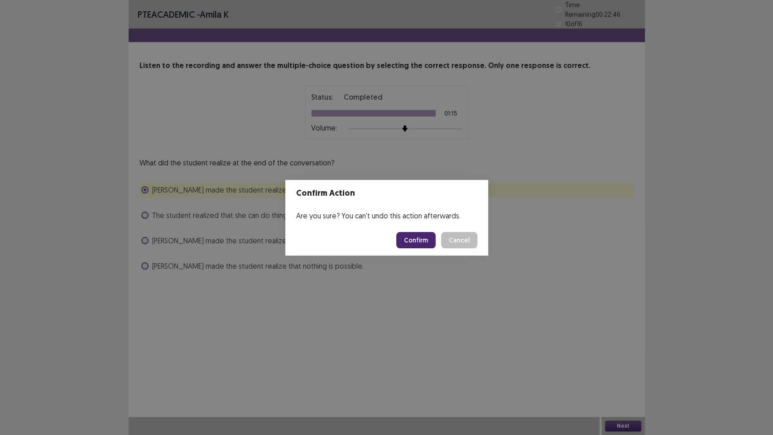
click at [416, 239] on button "Confirm" at bounding box center [415, 240] width 39 height 16
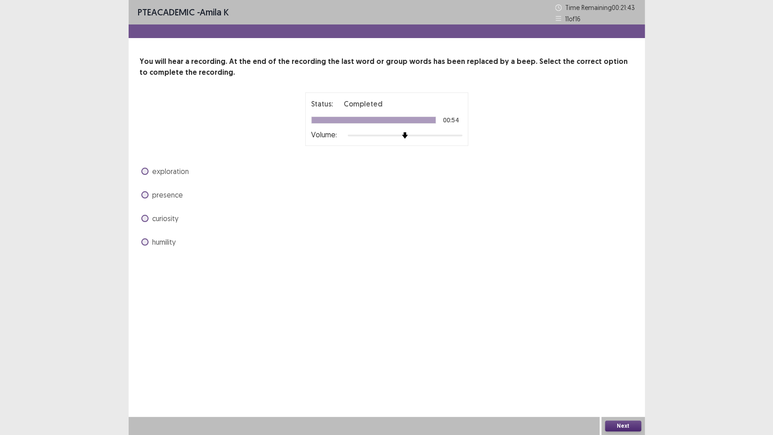
click at [147, 220] on span at bounding box center [144, 218] width 7 height 7
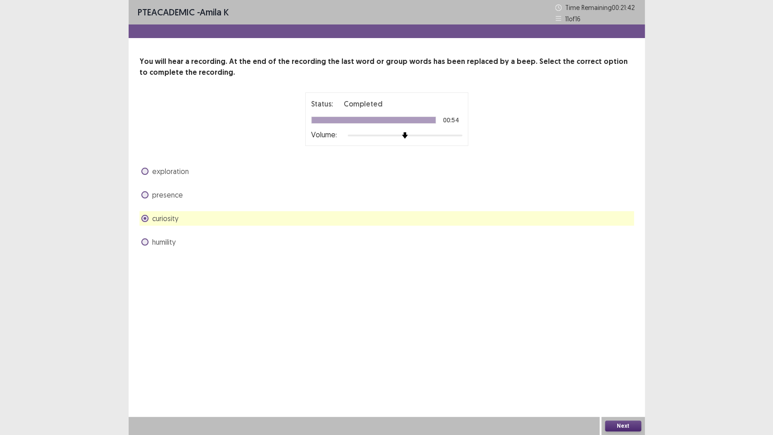
click at [616, 349] on button "Next" at bounding box center [623, 425] width 36 height 11
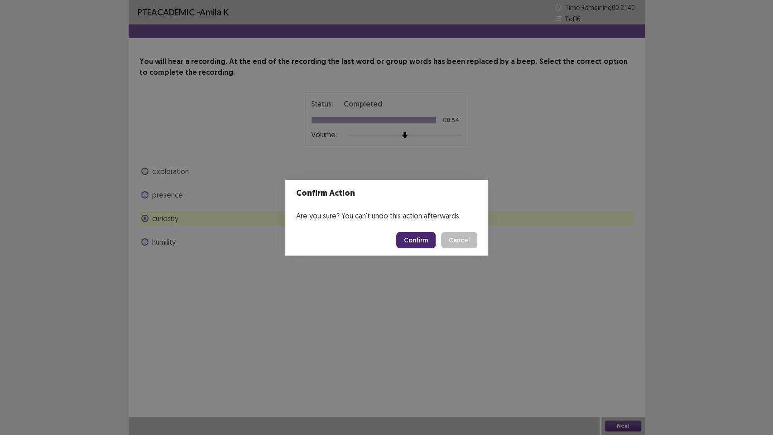
click at [417, 243] on button "Confirm" at bounding box center [415, 240] width 39 height 16
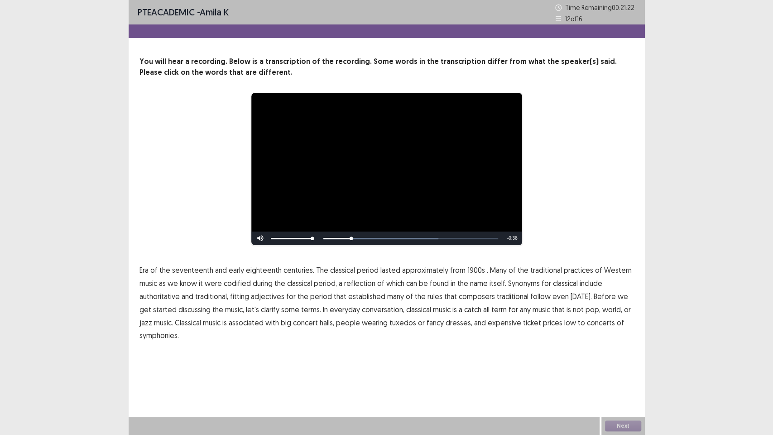
click at [471, 270] on span "1900s" at bounding box center [476, 270] width 18 height 11
click at [446, 319] on span "dresses," at bounding box center [459, 322] width 27 height 11
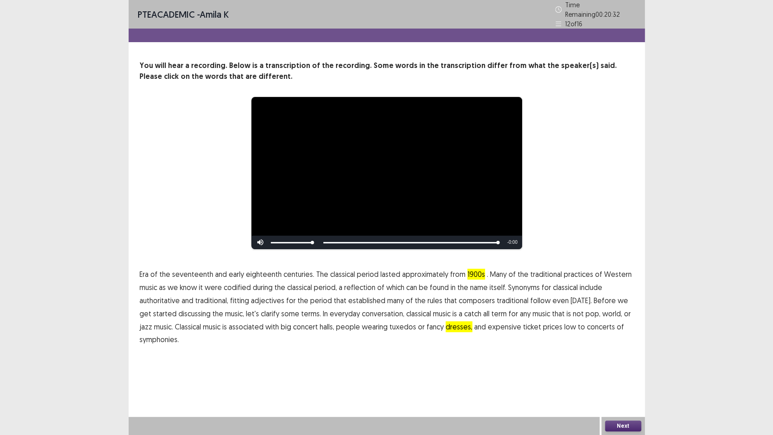
click at [625, 349] on button "Next" at bounding box center [623, 425] width 36 height 11
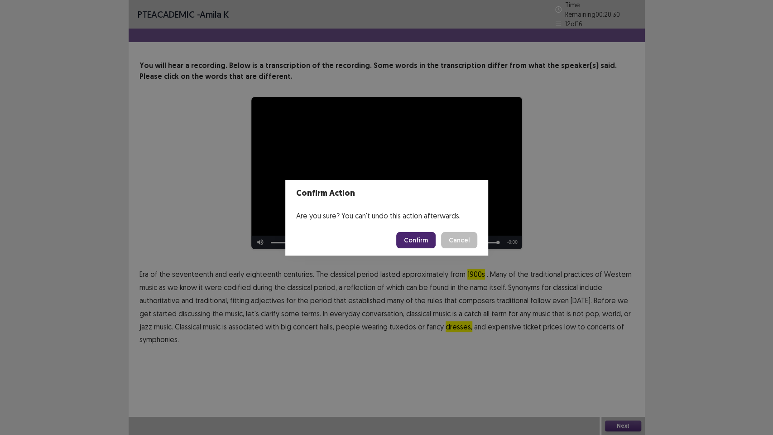
click at [419, 239] on button "Confirm" at bounding box center [415, 240] width 39 height 16
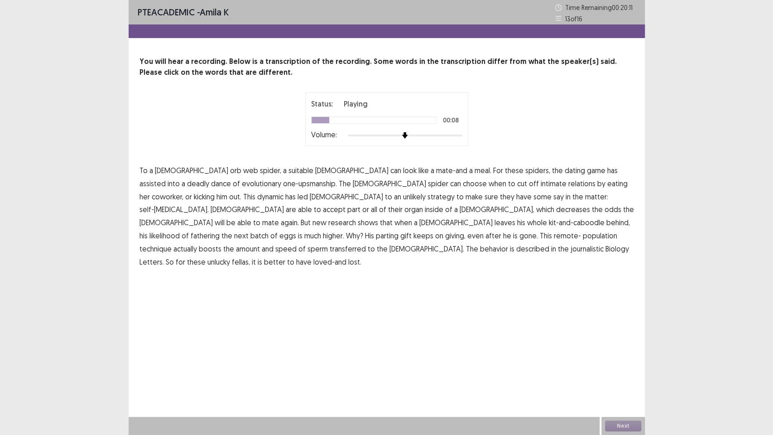
click at [166, 178] on span "assisted" at bounding box center [152, 183] width 26 height 11
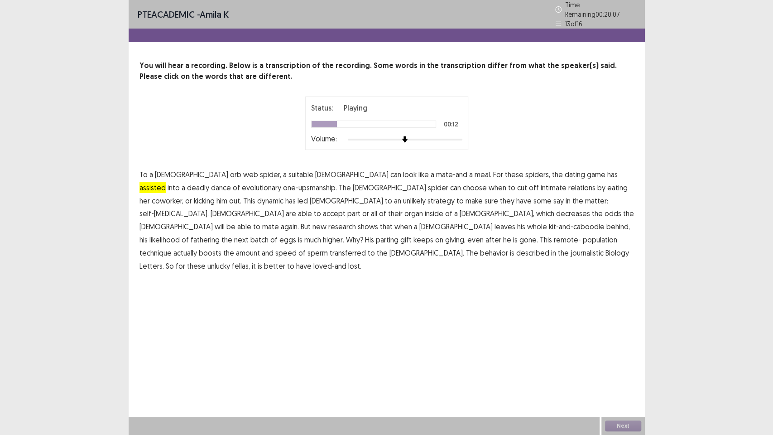
click at [428, 185] on span "spider" at bounding box center [438, 187] width 20 height 11
click at [428, 187] on span "spider" at bounding box center [438, 187] width 20 height 11
click at [183, 195] on span "coworker," at bounding box center [168, 200] width 32 height 11
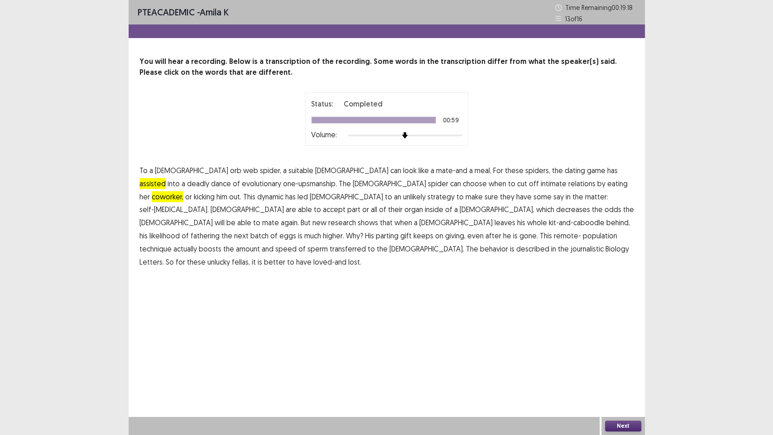
click at [615, 349] on button "Next" at bounding box center [623, 425] width 36 height 11
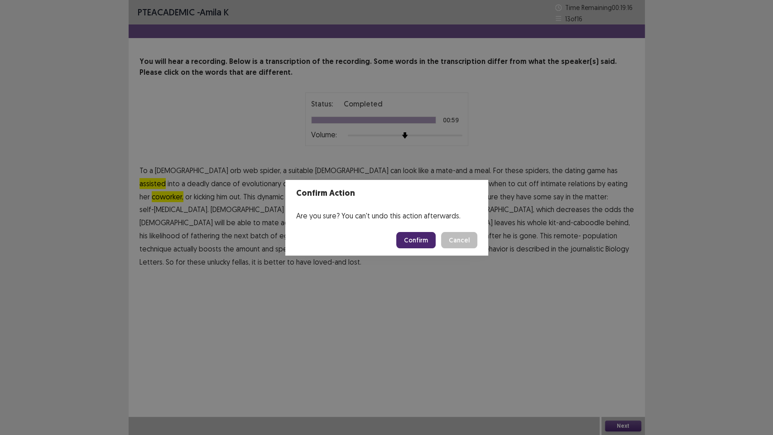
click at [409, 240] on button "Confirm" at bounding box center [415, 240] width 39 height 16
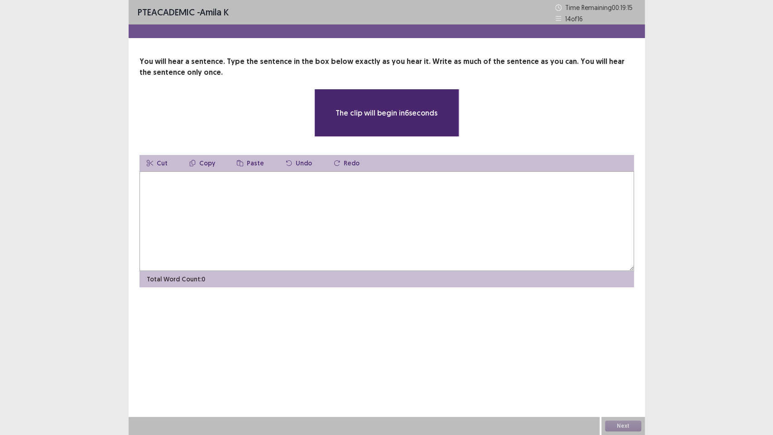
click at [211, 192] on textarea at bounding box center [386, 221] width 495 height 100
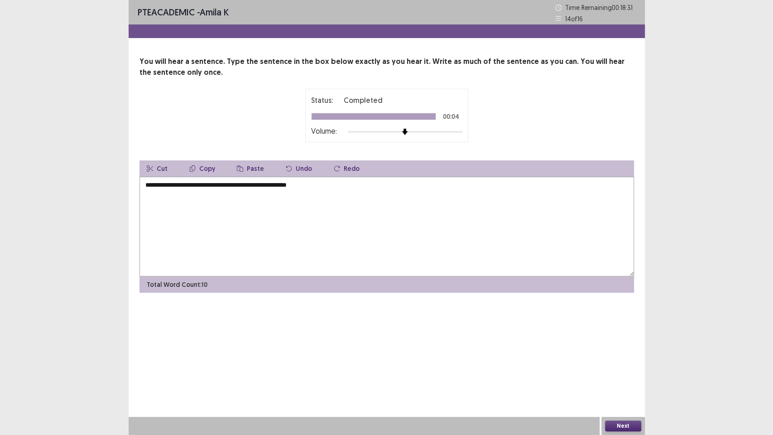
click at [148, 185] on textarea "**********" at bounding box center [386, 227] width 495 height 100
type textarea "**********"
click at [627, 349] on button "Next" at bounding box center [623, 425] width 36 height 11
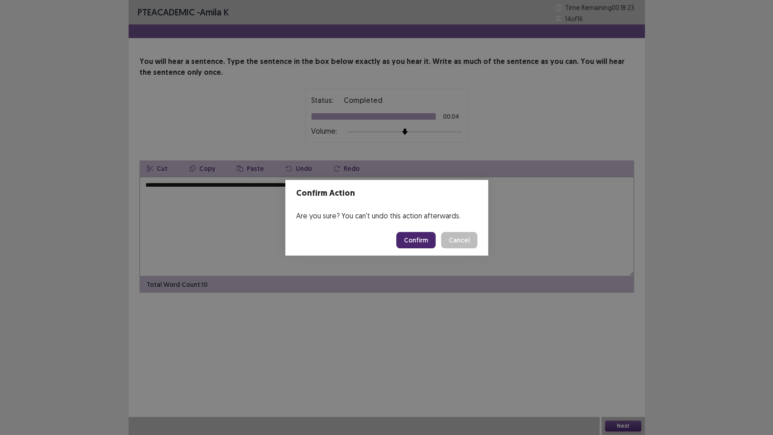
click at [426, 234] on button "Confirm" at bounding box center [415, 240] width 39 height 16
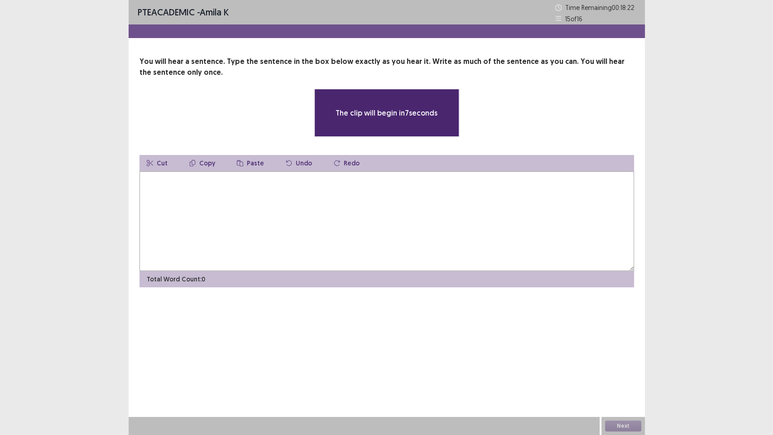
click at [206, 178] on textarea at bounding box center [386, 221] width 495 height 100
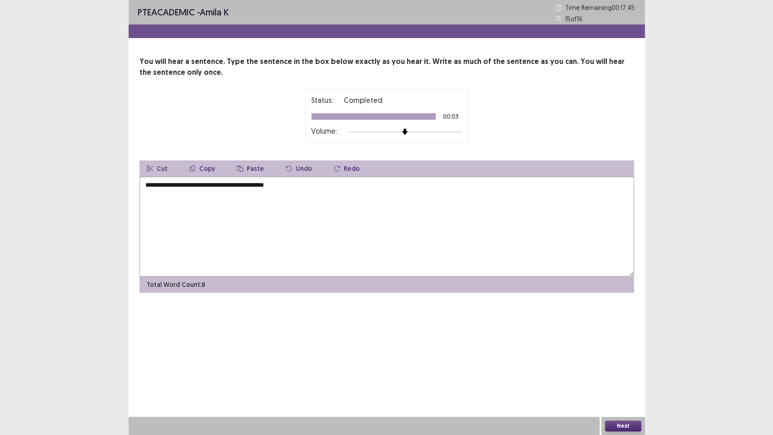
type textarea "**********"
click at [612, 349] on button "Next" at bounding box center [623, 425] width 36 height 11
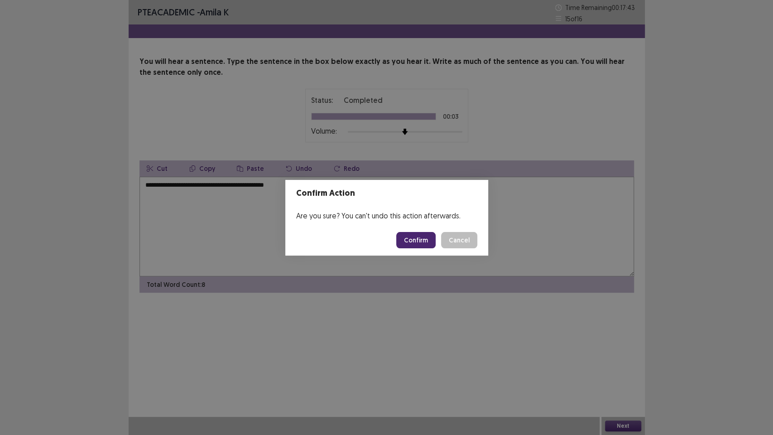
click at [402, 240] on button "Confirm" at bounding box center [415, 240] width 39 height 16
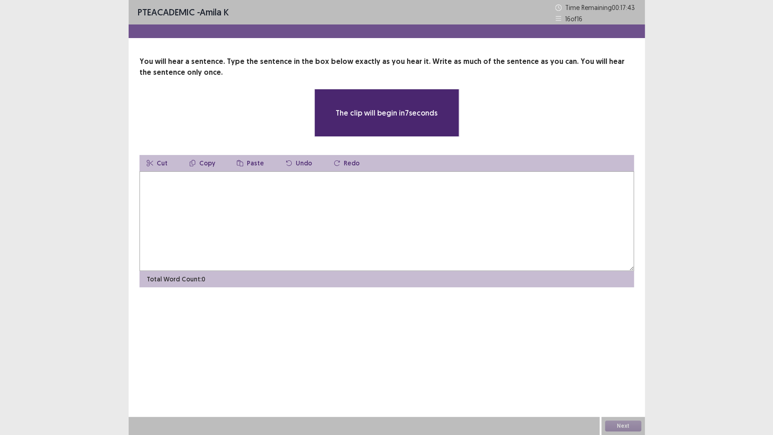
click at [192, 170] on button "Copy" at bounding box center [202, 163] width 40 height 16
click at [185, 178] on textarea at bounding box center [386, 221] width 495 height 100
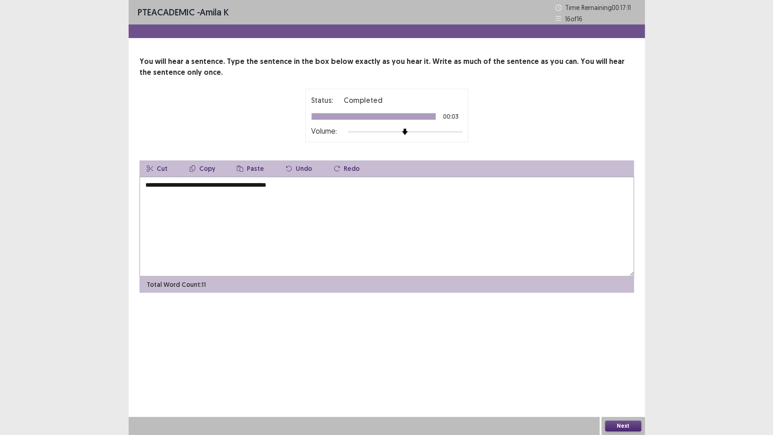
type textarea "**********"
click at [623, 349] on button "Next" at bounding box center [623, 425] width 36 height 11
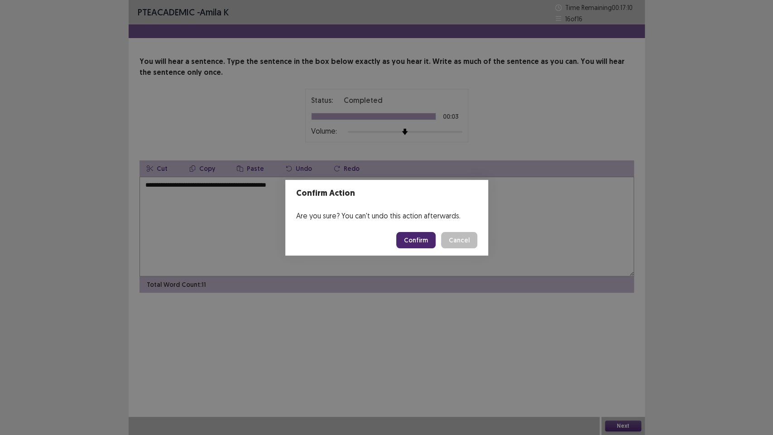
click at [409, 247] on button "Confirm" at bounding box center [415, 240] width 39 height 16
